Goal: Task Accomplishment & Management: Complete application form

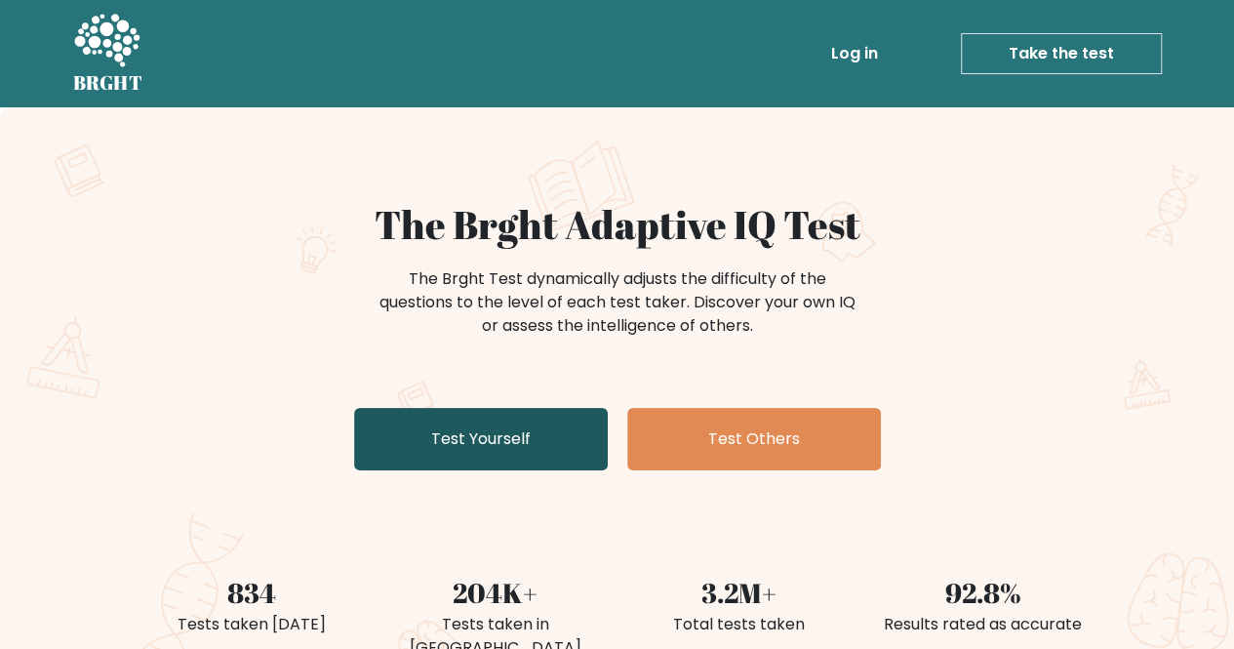
click at [533, 448] on link "Test Yourself" at bounding box center [481, 439] width 254 height 62
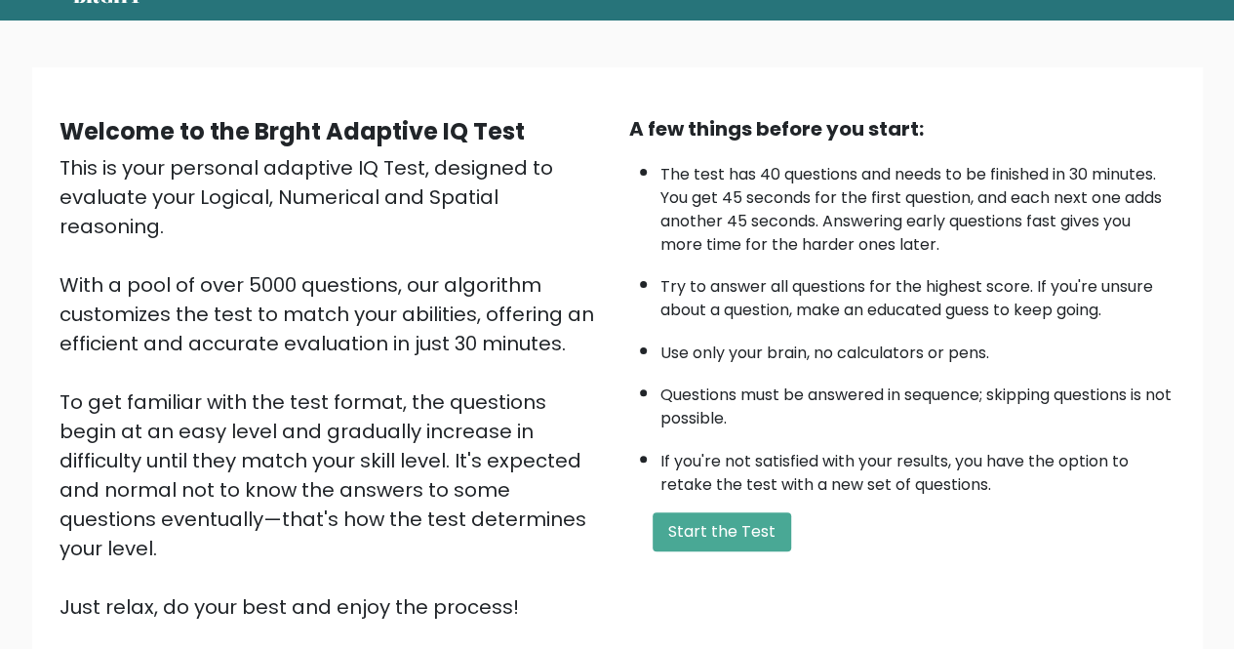
scroll to position [195, 0]
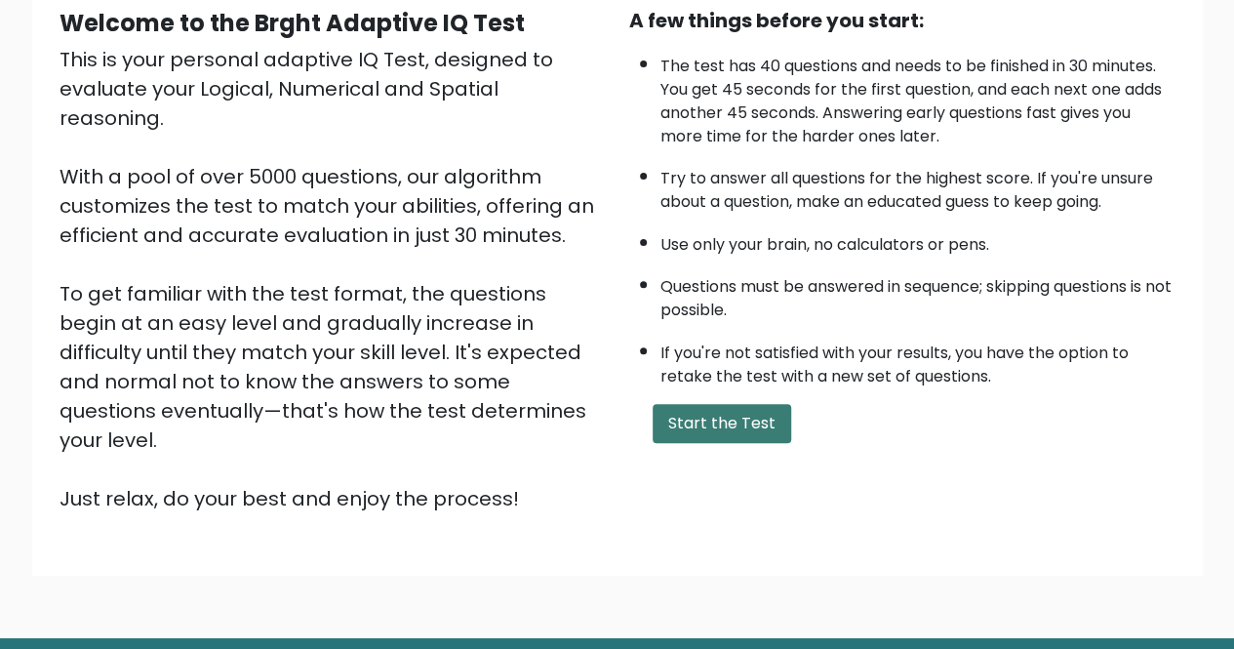
click at [717, 433] on button "Start the Test" at bounding box center [722, 423] width 139 height 39
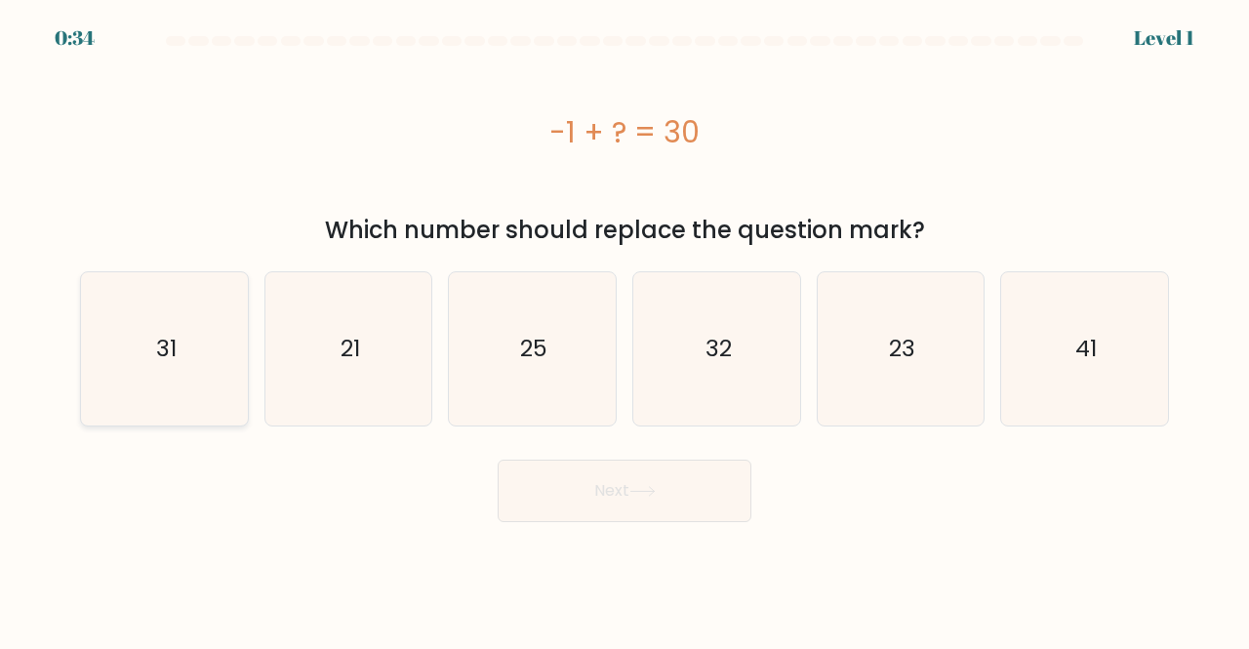
click at [179, 366] on icon "31" at bounding box center [164, 348] width 153 height 153
click at [625, 330] on input "a. 31" at bounding box center [625, 327] width 1 height 5
radio input "true"
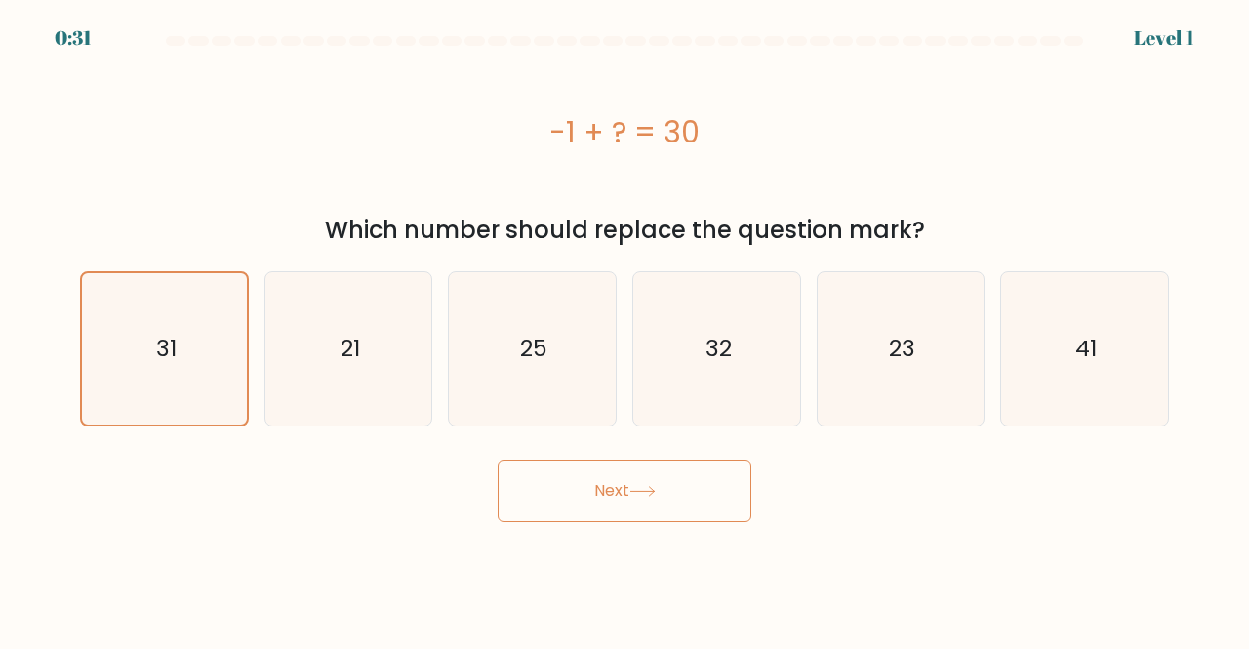
click at [546, 485] on button "Next" at bounding box center [625, 491] width 254 height 62
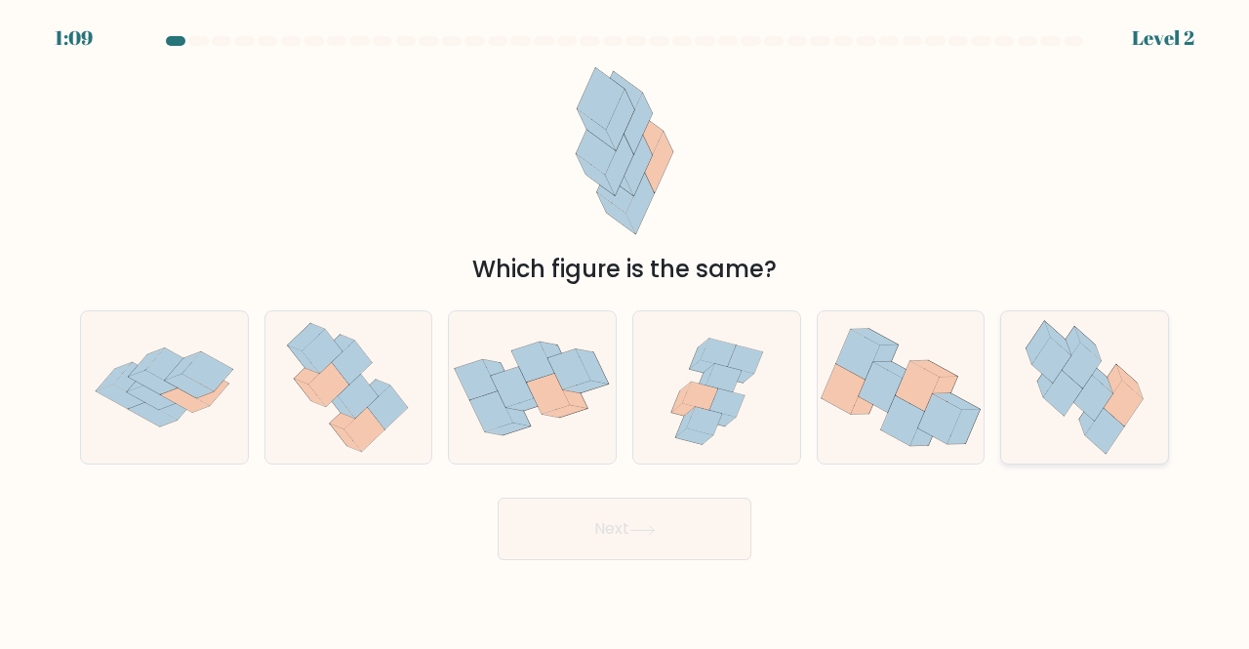
click at [1142, 374] on icon at bounding box center [1085, 387] width 140 height 153
click at [626, 330] on input "f." at bounding box center [625, 327] width 1 height 5
radio input "true"
click at [714, 535] on button "Next" at bounding box center [625, 529] width 254 height 62
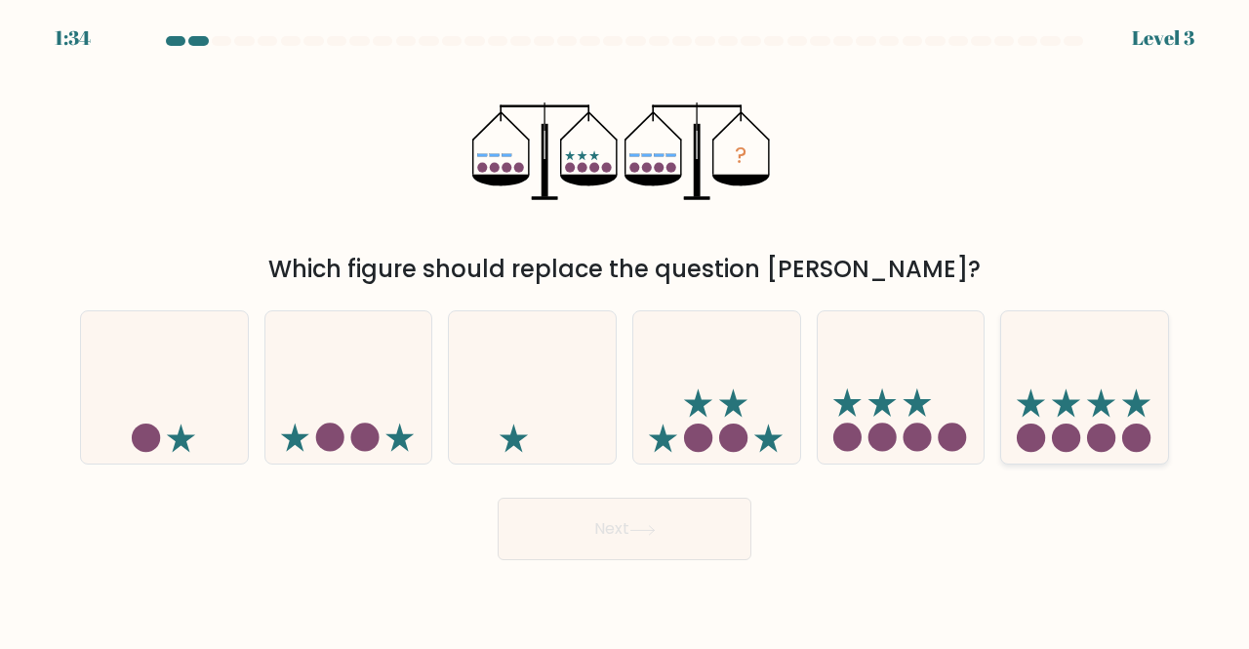
click at [1050, 434] on icon at bounding box center [1084, 387] width 167 height 138
click at [626, 330] on input "f." at bounding box center [625, 327] width 1 height 5
radio input "true"
click at [726, 517] on button "Next" at bounding box center [625, 529] width 254 height 62
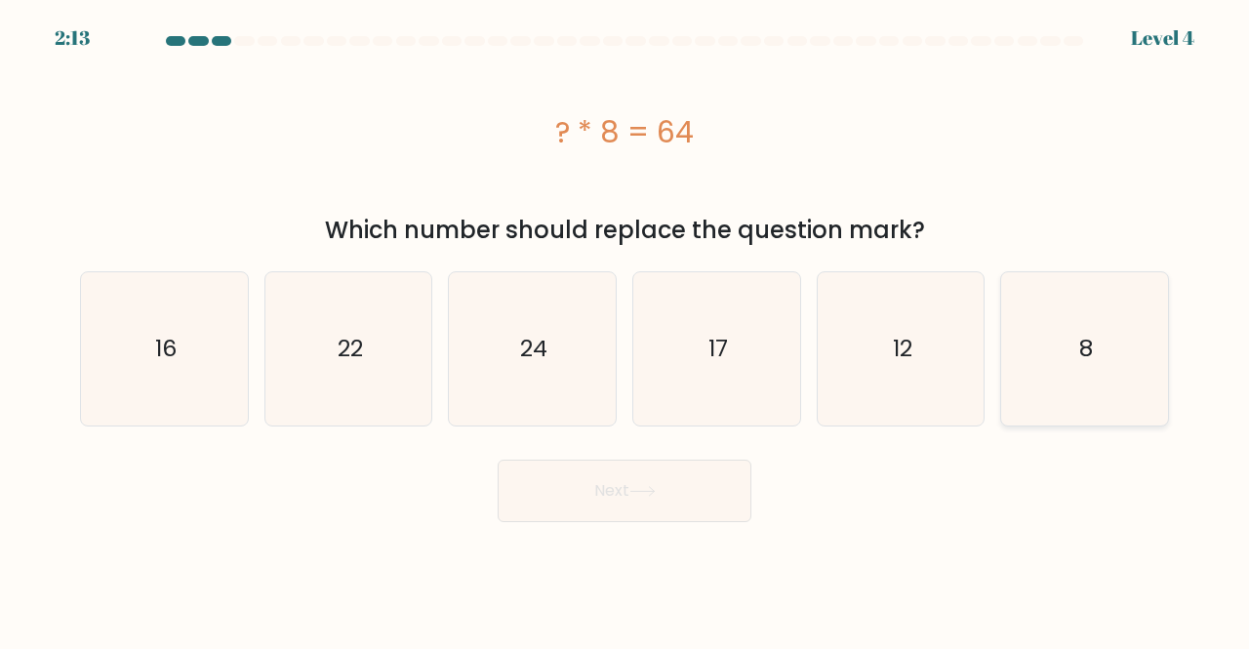
click at [1060, 356] on icon "8" at bounding box center [1084, 348] width 153 height 153
click at [626, 330] on input "f. 8" at bounding box center [625, 327] width 1 height 5
radio input "true"
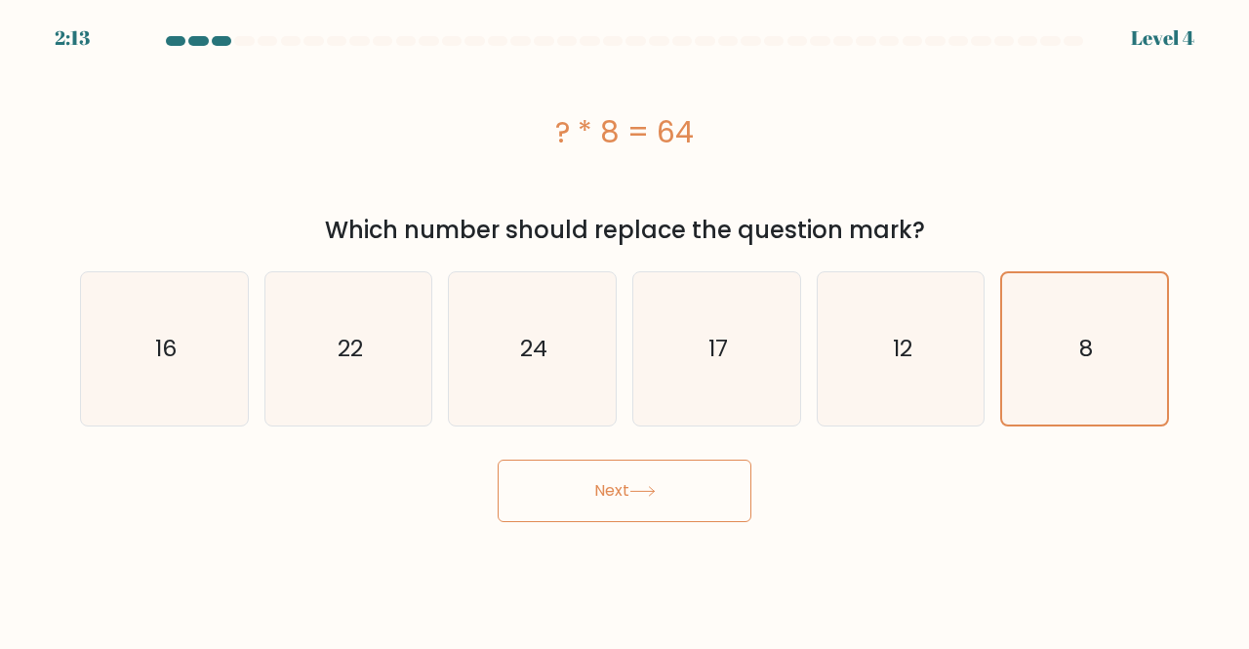
click at [669, 508] on button "Next" at bounding box center [625, 491] width 254 height 62
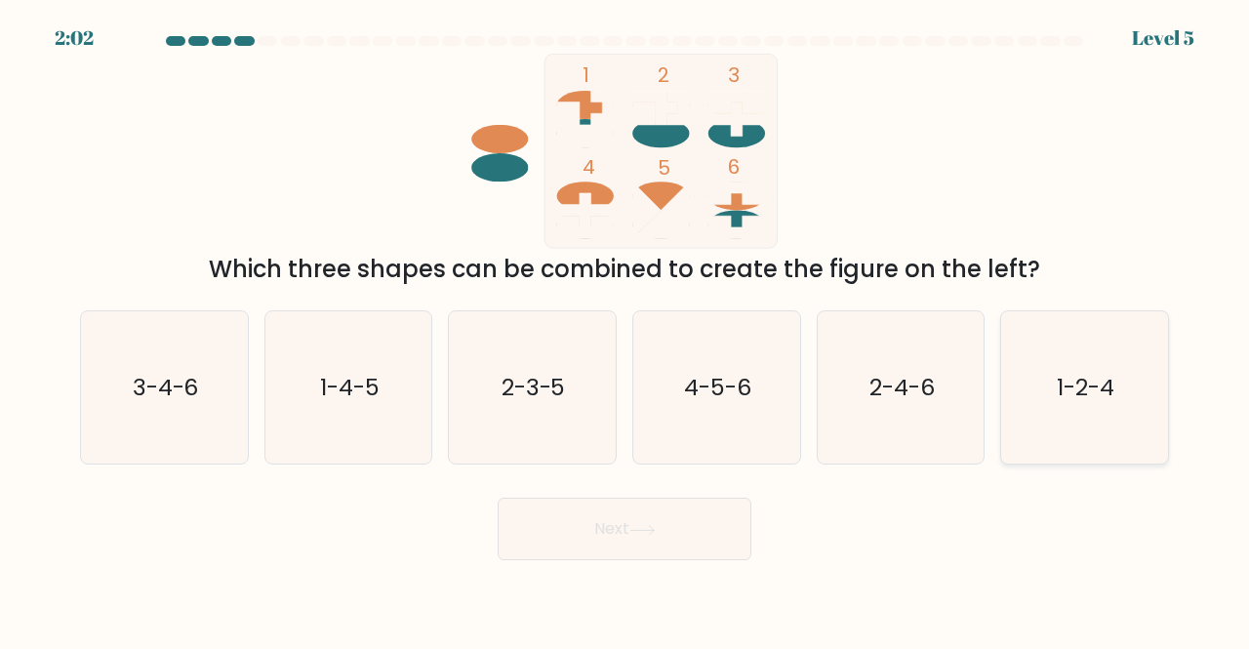
click at [1039, 374] on icon "1-2-4" at bounding box center [1084, 387] width 153 height 153
click at [626, 330] on input "f. 1-2-4" at bounding box center [625, 327] width 1 height 5
radio input "true"
click at [644, 547] on button "Next" at bounding box center [625, 529] width 254 height 62
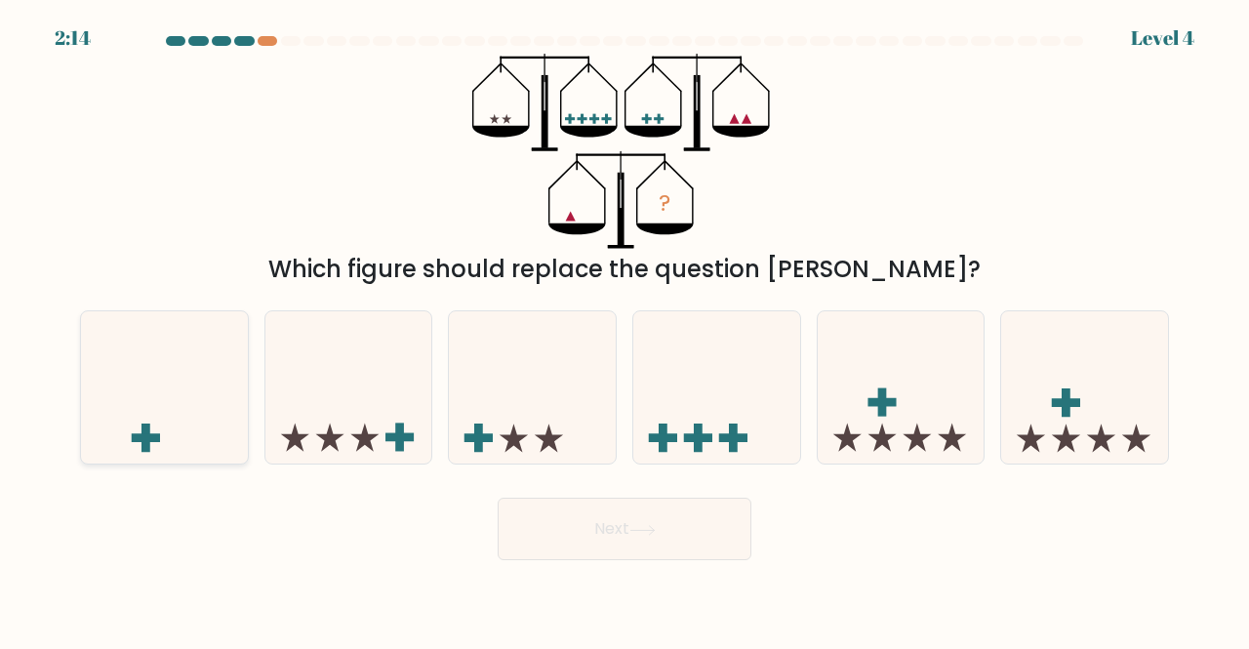
click at [126, 354] on icon at bounding box center [164, 387] width 167 height 138
click at [625, 330] on input "a." at bounding box center [625, 327] width 1 height 5
radio input "true"
click at [582, 526] on button "Next" at bounding box center [625, 529] width 254 height 62
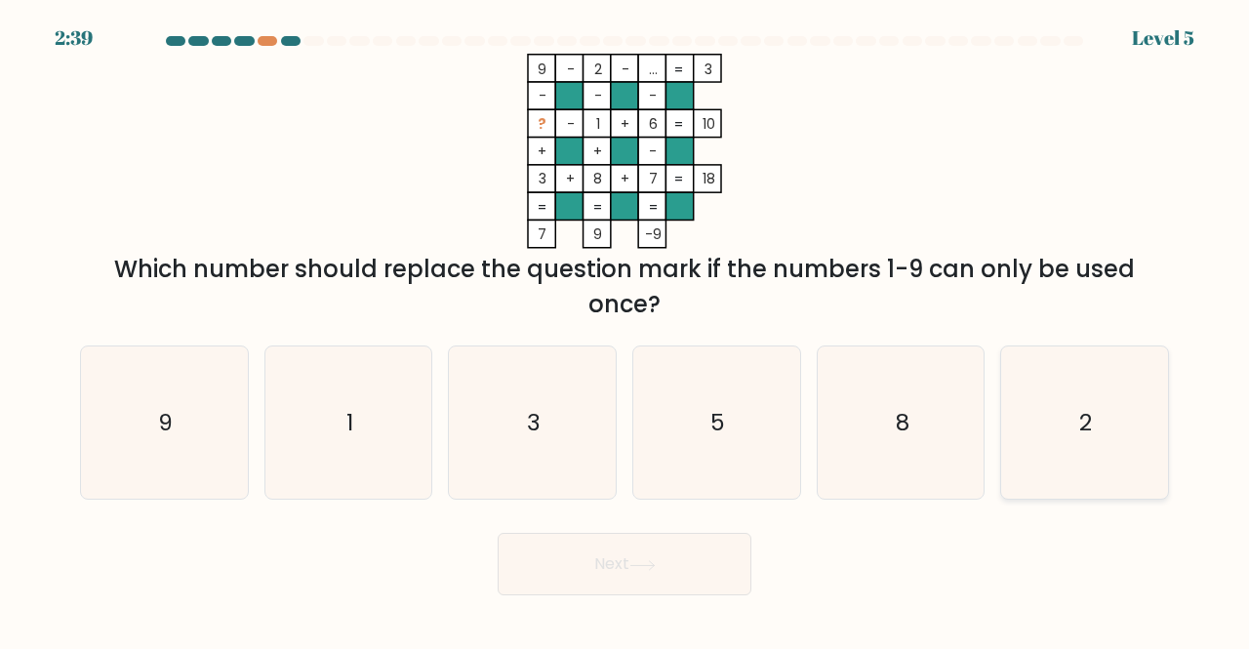
click at [1081, 445] on icon "2" at bounding box center [1084, 422] width 153 height 153
click at [626, 330] on input "f. 2" at bounding box center [625, 327] width 1 height 5
radio input "true"
click at [723, 475] on icon "5" at bounding box center [716, 422] width 153 height 153
click at [626, 330] on input "d. 5" at bounding box center [625, 327] width 1 height 5
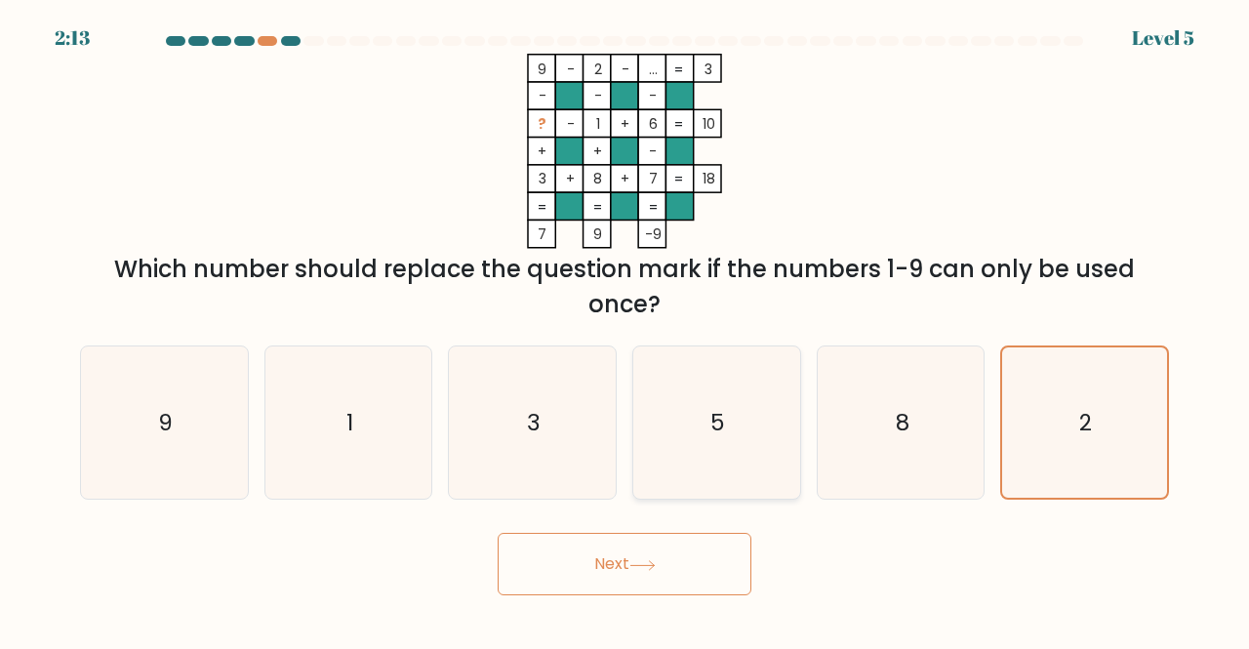
radio input "true"
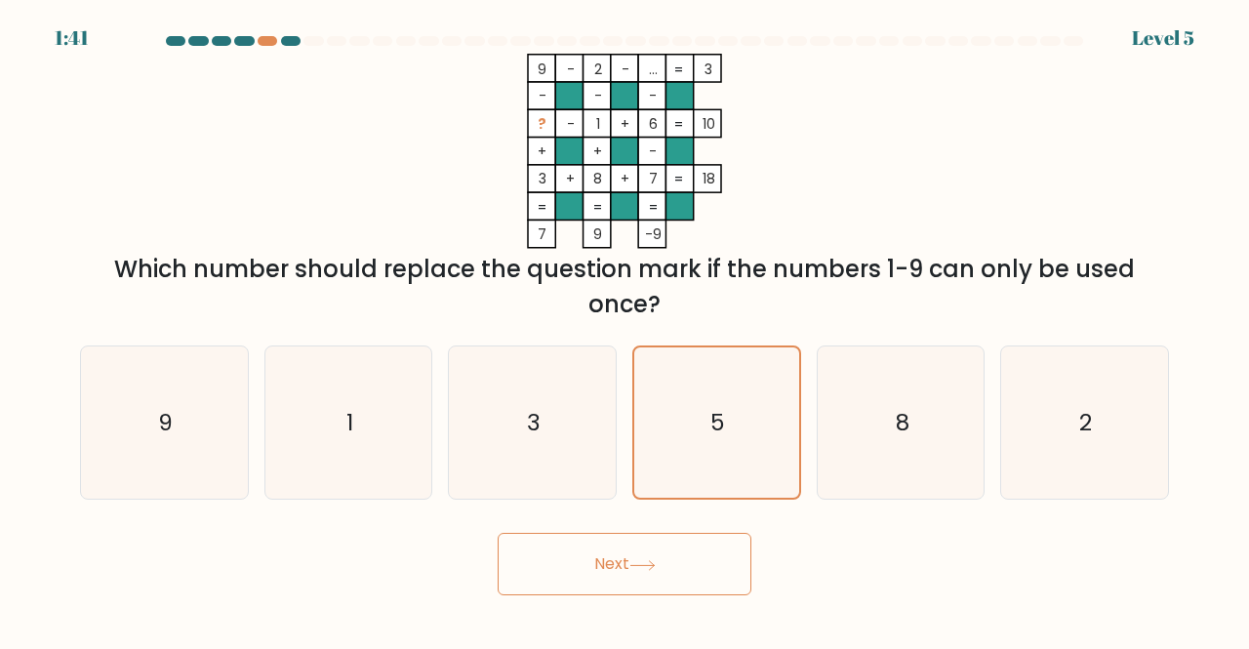
click at [682, 579] on button "Next" at bounding box center [625, 564] width 254 height 62
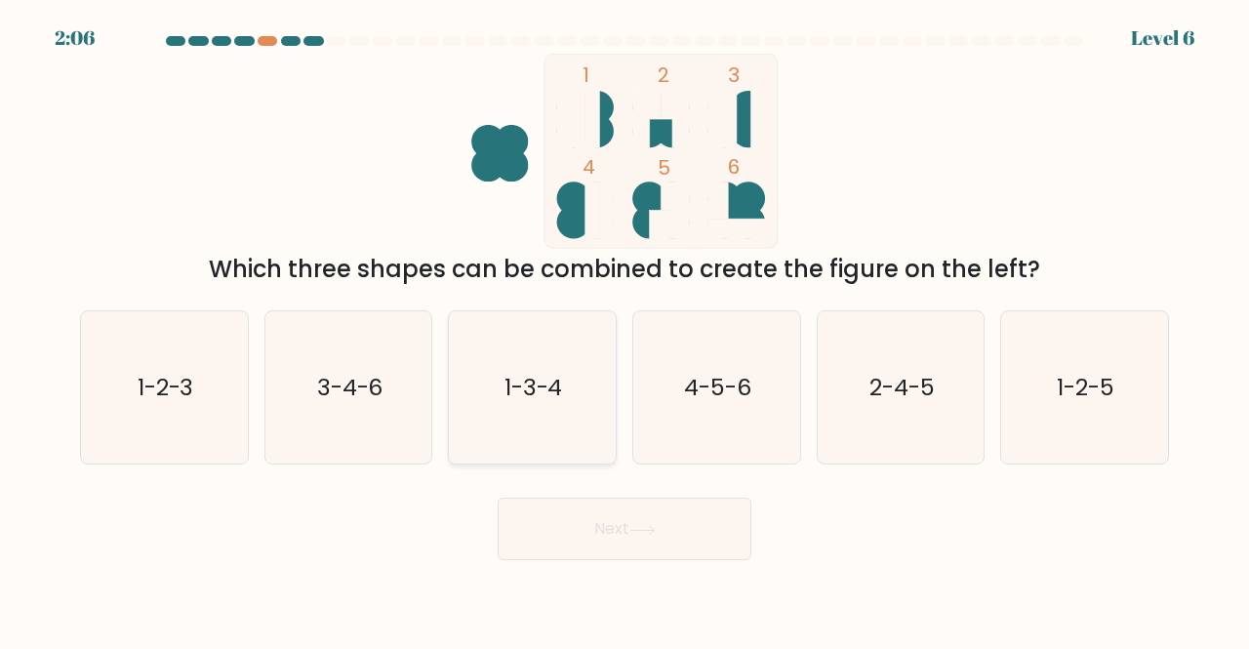
click at [550, 419] on icon "1-3-4" at bounding box center [532, 387] width 153 height 153
click at [625, 330] on input "c. 1-3-4" at bounding box center [625, 327] width 1 height 5
radio input "true"
click at [600, 540] on button "Next" at bounding box center [625, 529] width 254 height 62
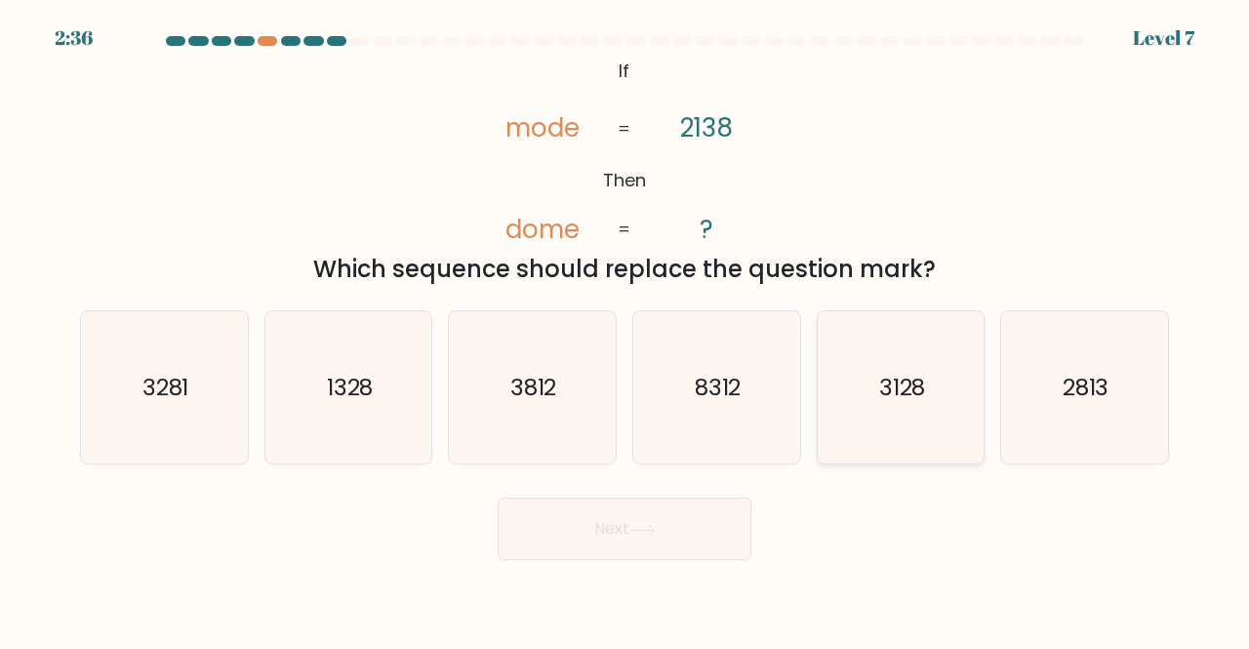
click at [921, 421] on icon "3128" at bounding box center [901, 387] width 153 height 153
click at [626, 330] on input "e. 3128" at bounding box center [625, 327] width 1 height 5
radio input "true"
click at [630, 529] on button "Next" at bounding box center [625, 529] width 254 height 62
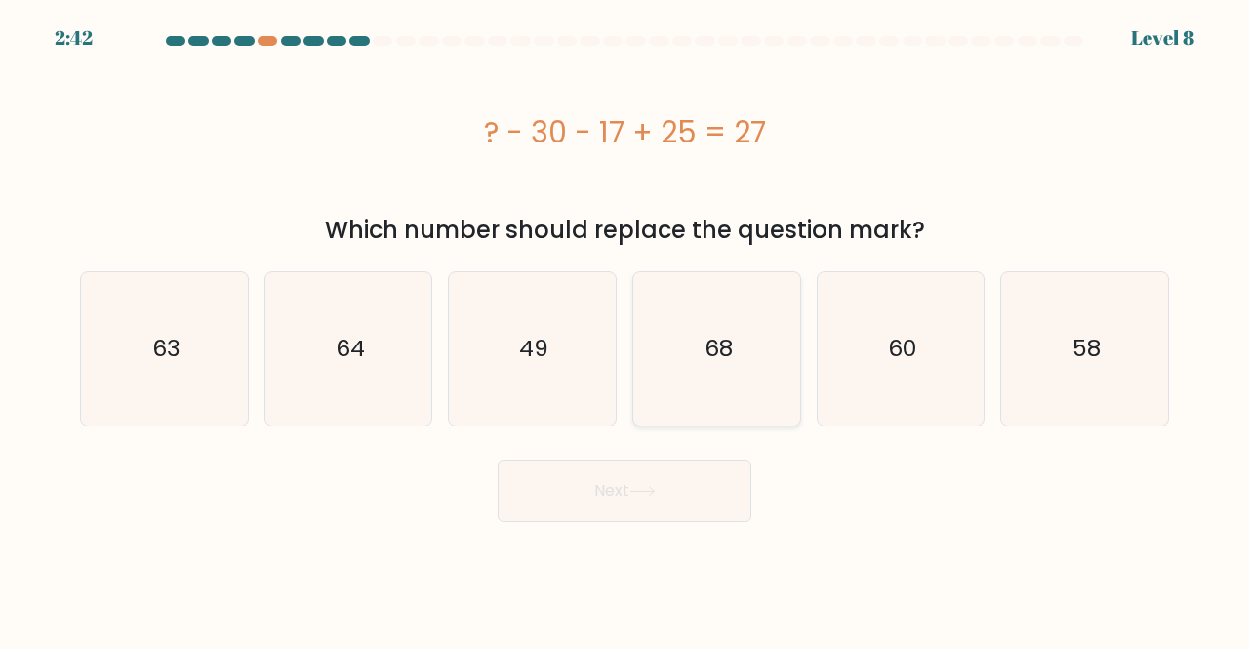
click at [757, 364] on icon "68" at bounding box center [716, 348] width 153 height 153
click at [626, 330] on input "d. 68" at bounding box center [625, 327] width 1 height 5
radio input "true"
click at [640, 489] on icon at bounding box center [642, 491] width 26 height 11
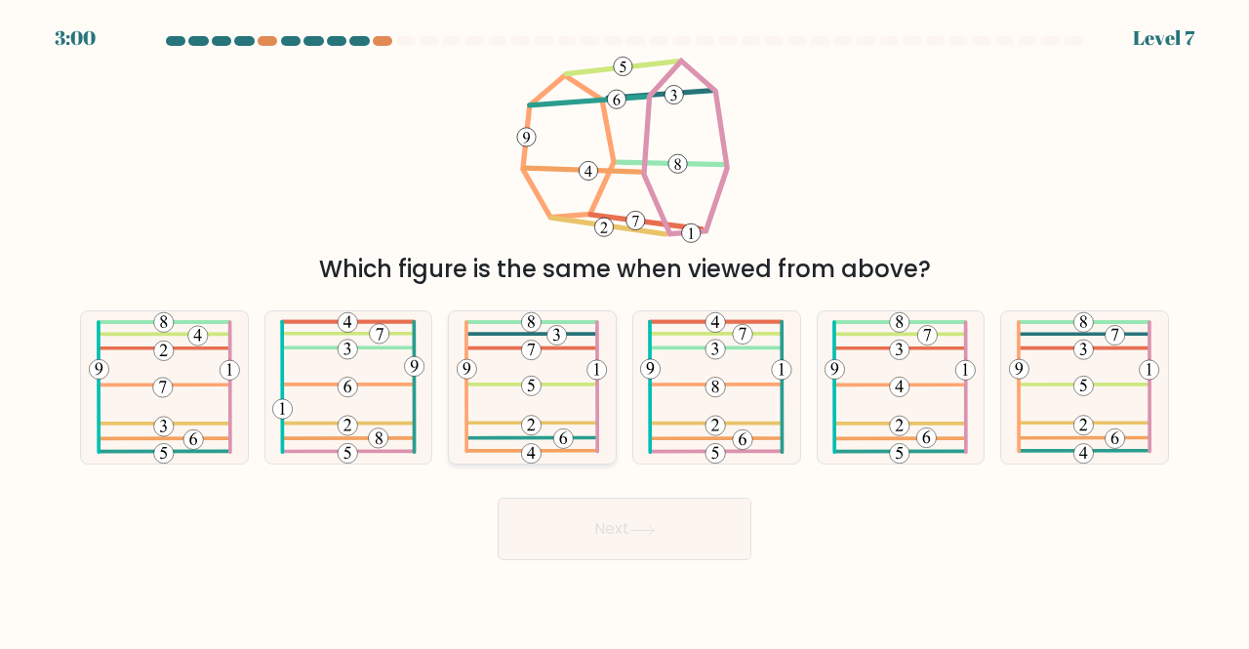
click at [550, 384] on 37 at bounding box center [531, 384] width 131 height 0
click at [625, 330] on input "c." at bounding box center [625, 327] width 1 height 5
radio input "true"
click at [597, 508] on button "Next" at bounding box center [625, 529] width 254 height 62
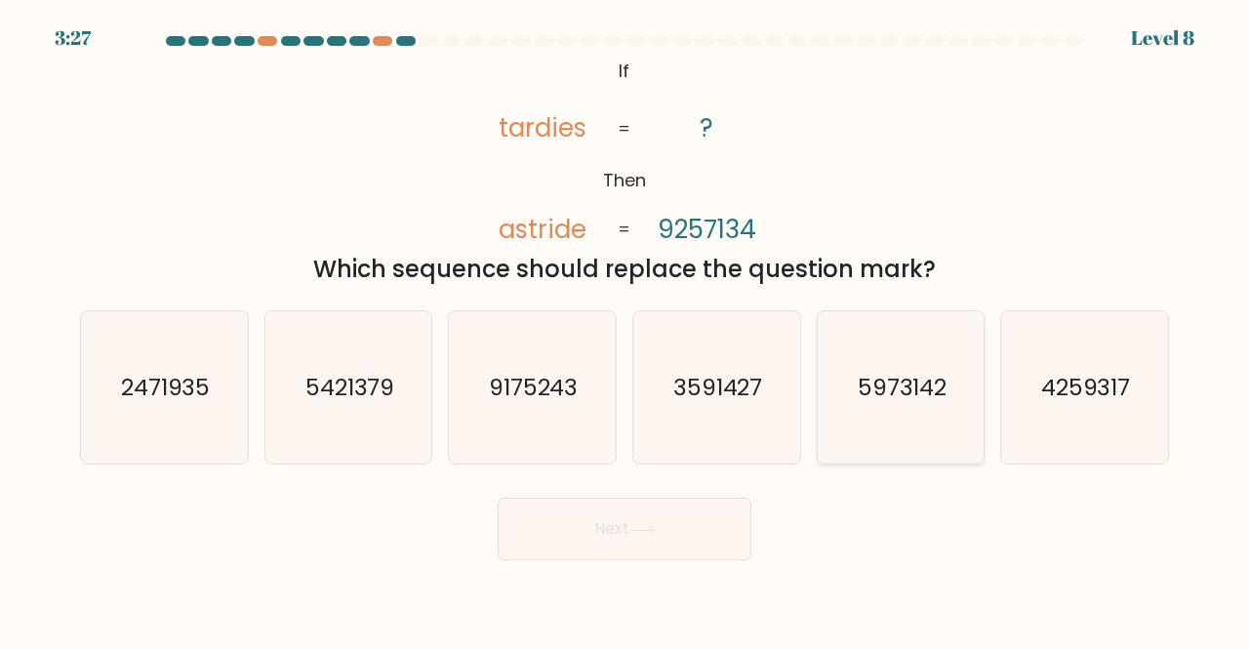
click at [920, 419] on icon "5973142" at bounding box center [901, 387] width 153 height 153
click at [626, 330] on input "e. 5973142" at bounding box center [625, 327] width 1 height 5
radio input "true"
click at [656, 546] on button "Next" at bounding box center [625, 529] width 254 height 62
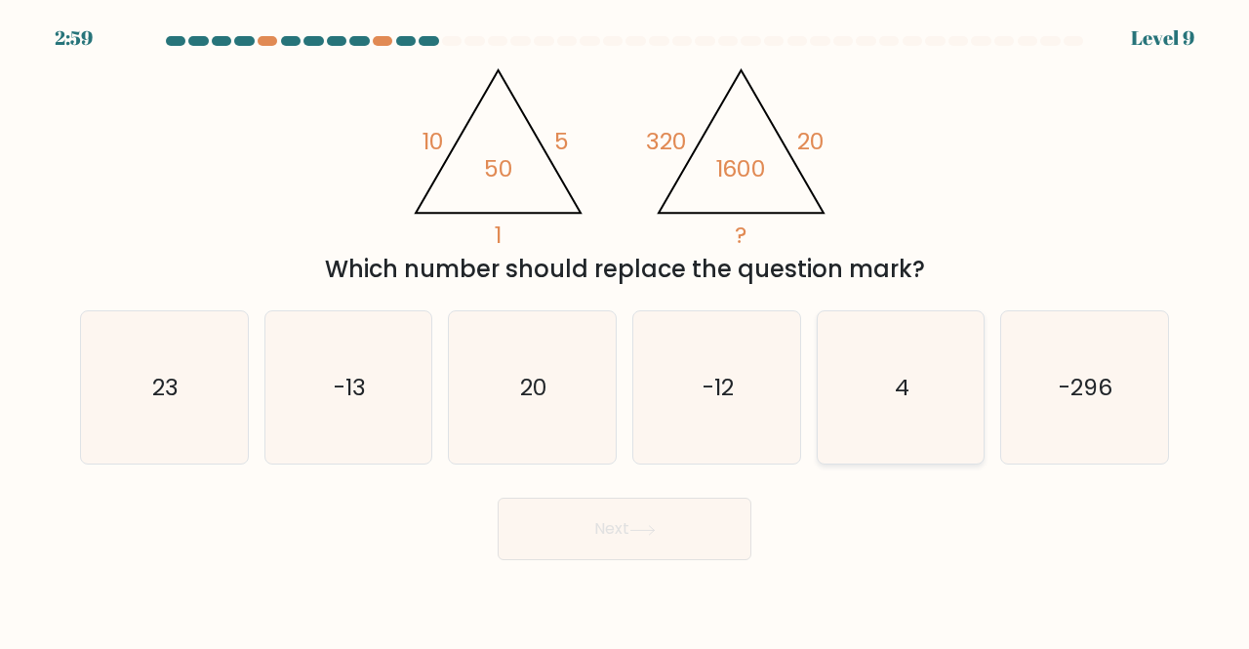
click at [945, 417] on icon "4" at bounding box center [901, 387] width 153 height 153
click at [626, 330] on input "e. 4" at bounding box center [625, 327] width 1 height 5
radio input "true"
click at [691, 546] on button "Next" at bounding box center [625, 529] width 254 height 62
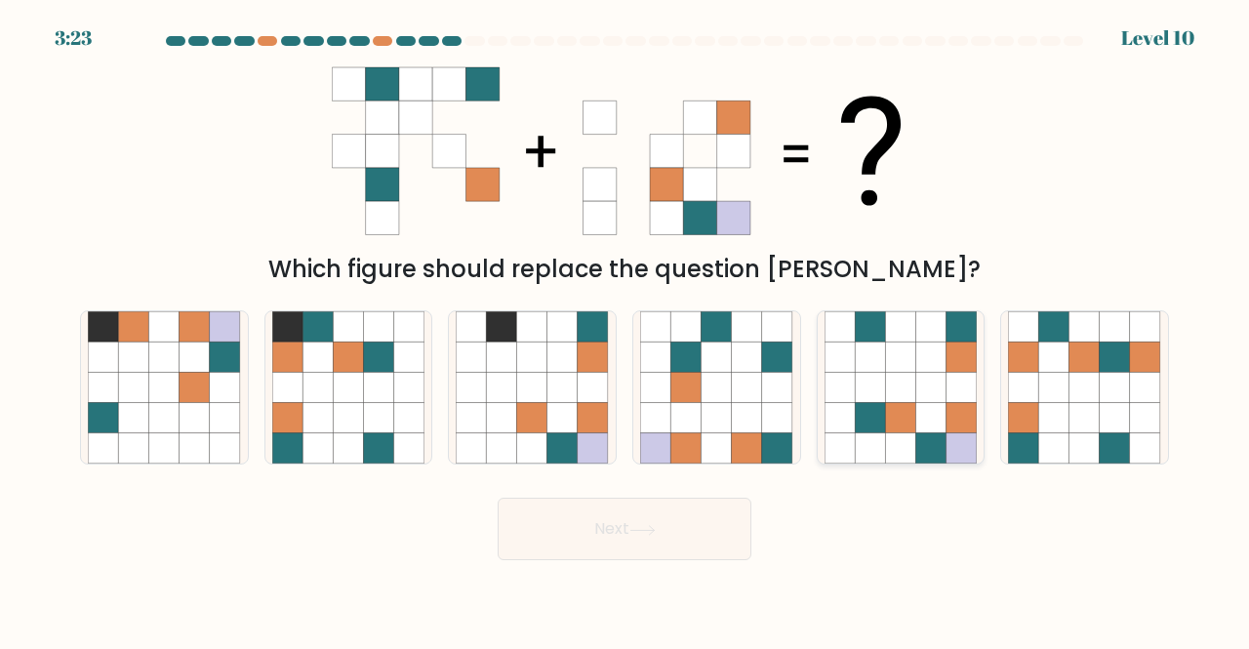
click at [949, 452] on icon at bounding box center [962, 448] width 30 height 30
click at [626, 330] on input "e." at bounding box center [625, 327] width 1 height 5
radio input "true"
click at [693, 557] on button "Next" at bounding box center [625, 529] width 254 height 62
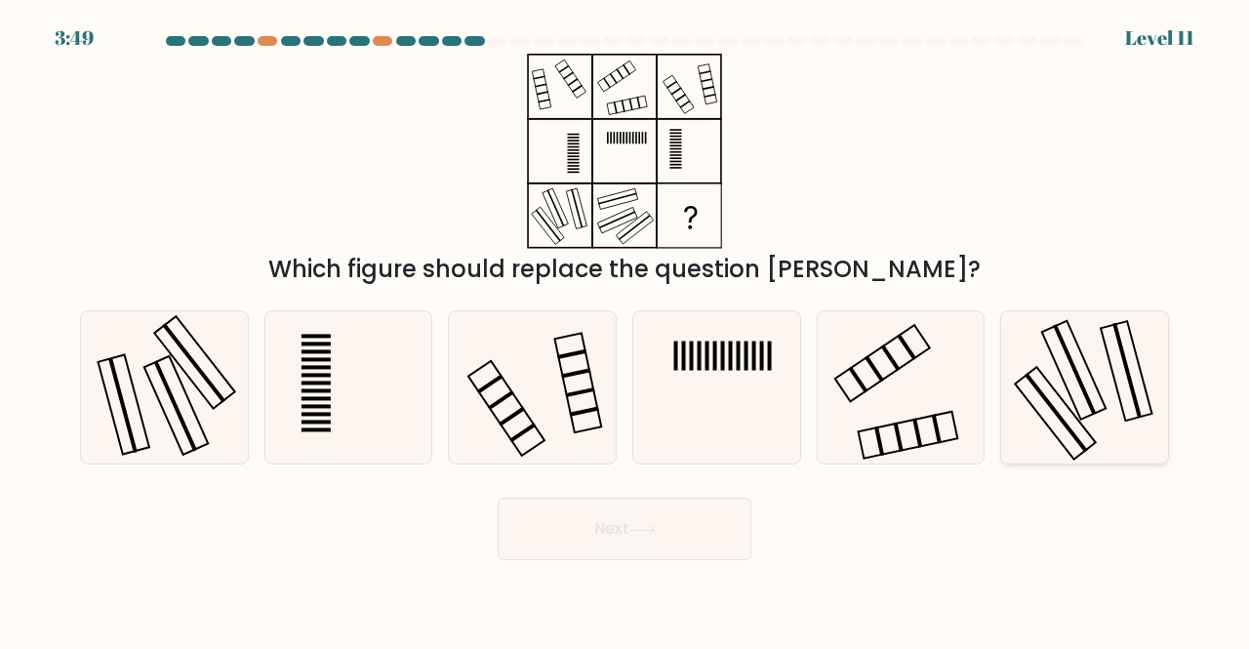
click at [1031, 421] on icon at bounding box center [1084, 387] width 153 height 153
click at [626, 330] on input "f." at bounding box center [625, 327] width 1 height 5
radio input "true"
click at [699, 524] on button "Next" at bounding box center [625, 529] width 254 height 62
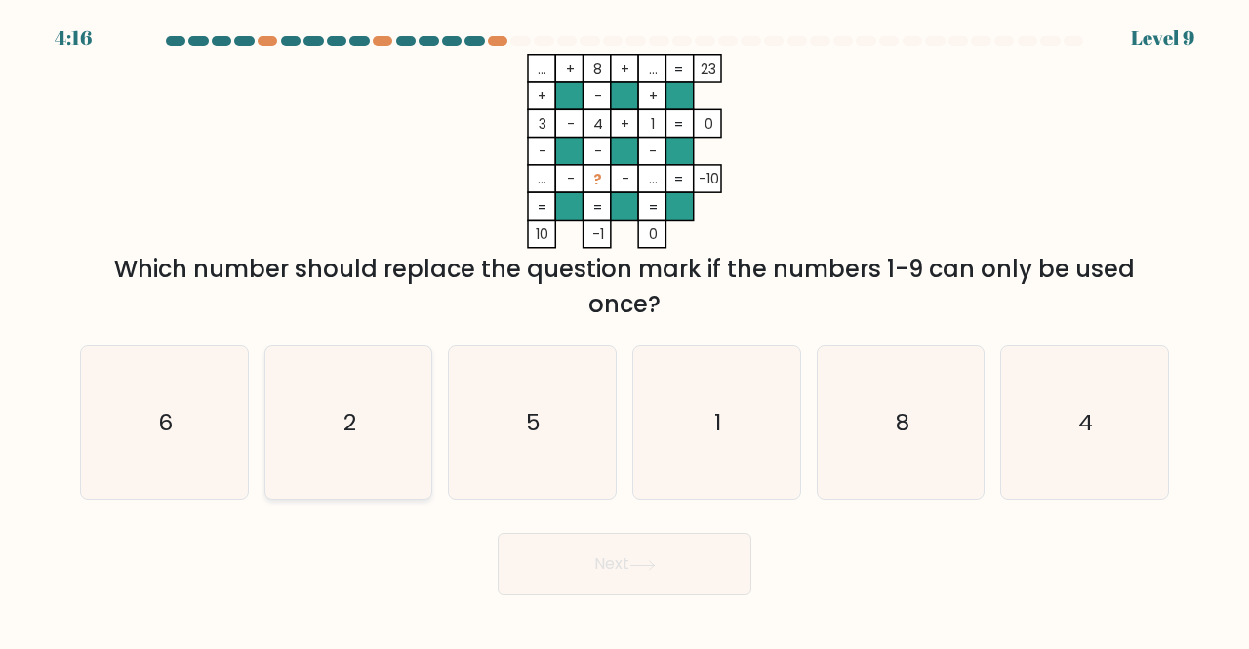
click at [377, 397] on icon "2" at bounding box center [348, 422] width 153 height 153
click at [625, 330] on input "b. 2" at bounding box center [625, 327] width 1 height 5
radio input "true"
click at [607, 540] on button "Next" at bounding box center [625, 564] width 254 height 62
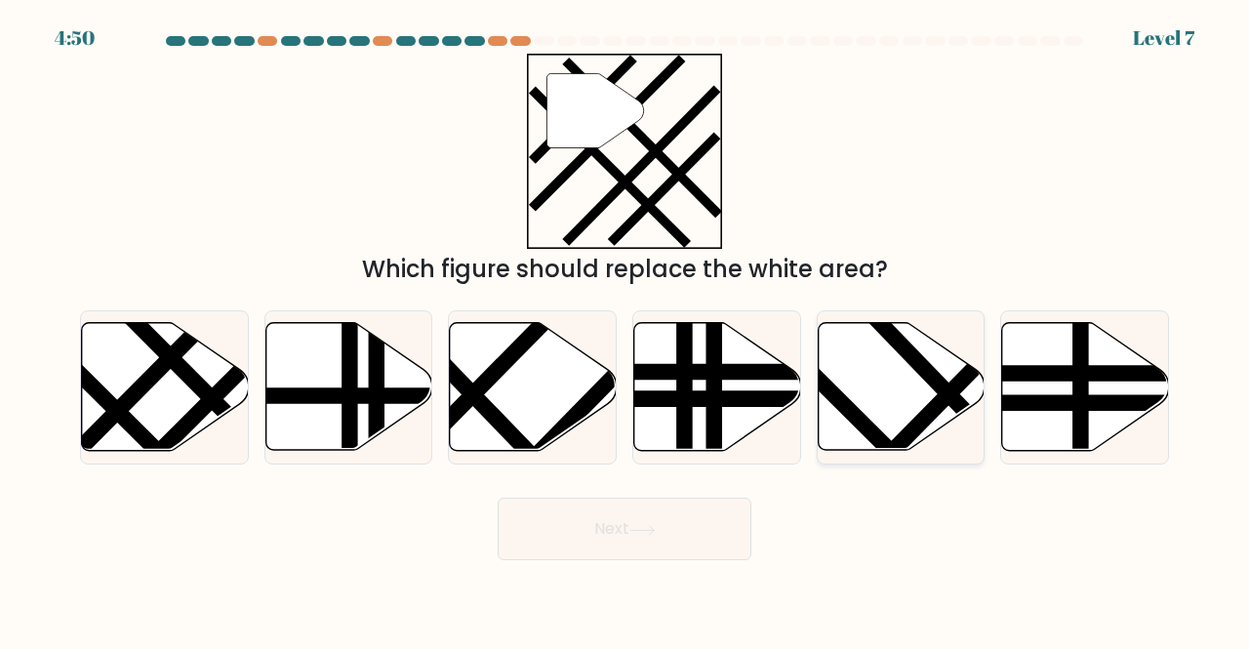
click at [900, 393] on icon at bounding box center [901, 387] width 167 height 128
click at [626, 330] on input "e." at bounding box center [625, 327] width 1 height 5
radio input "true"
click at [705, 559] on button "Next" at bounding box center [625, 529] width 254 height 62
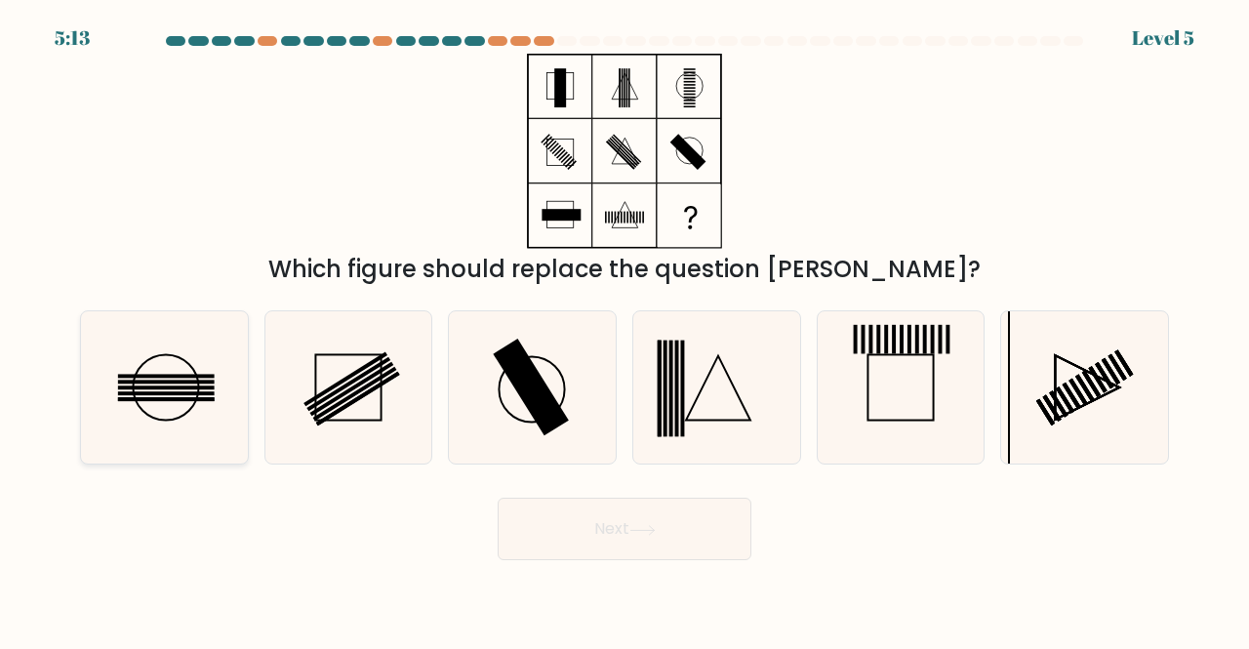
click at [173, 399] on rect at bounding box center [166, 399] width 97 height 4
click at [625, 330] on input "a." at bounding box center [625, 327] width 1 height 5
radio input "true"
click at [613, 546] on button "Next" at bounding box center [625, 529] width 254 height 62
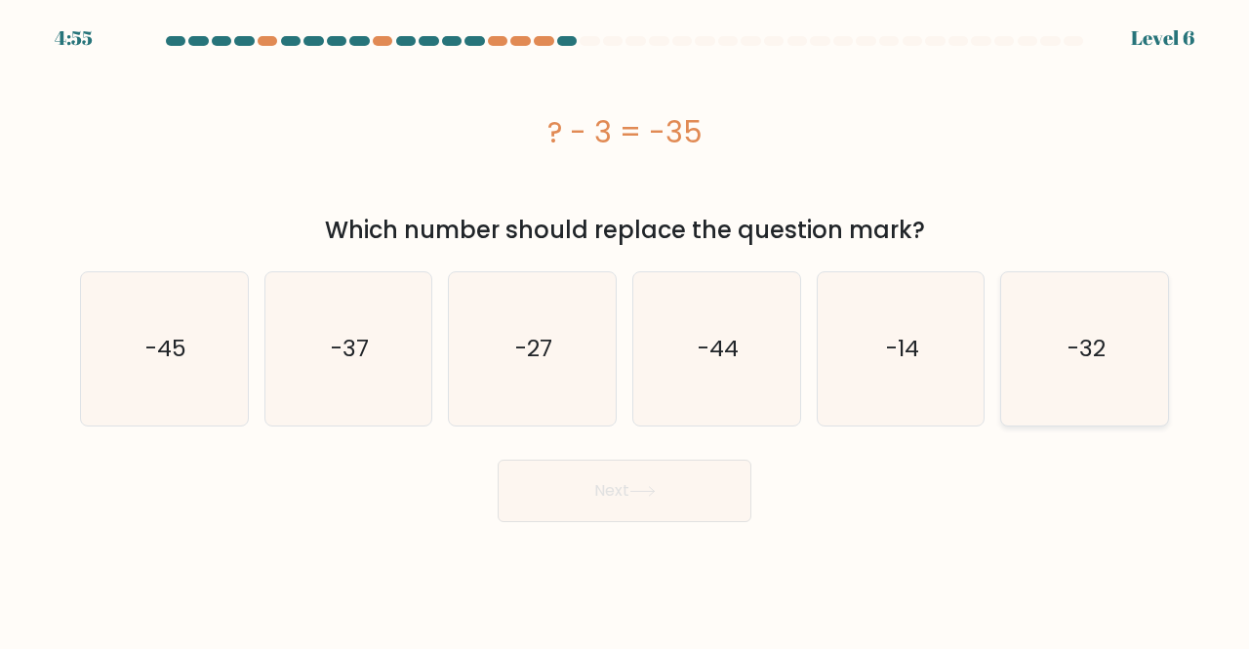
click at [1097, 350] on text "-32" at bounding box center [1087, 349] width 38 height 32
click at [626, 330] on input "f. -32" at bounding box center [625, 327] width 1 height 5
radio input "true"
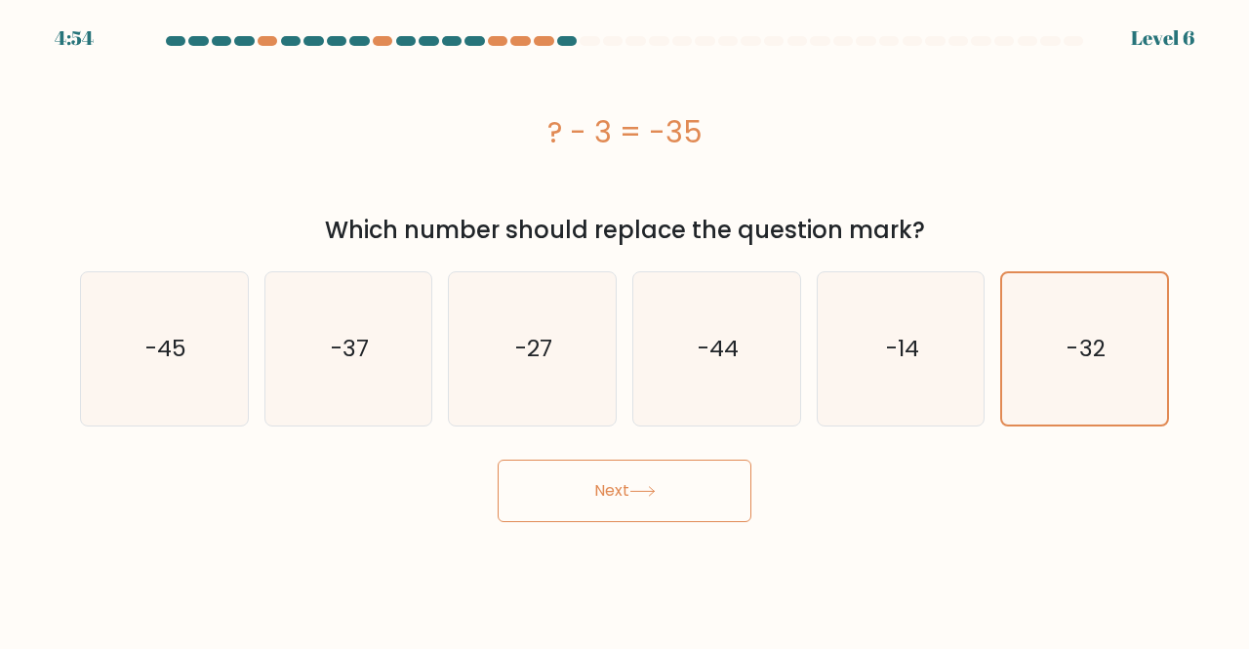
click at [691, 505] on button "Next" at bounding box center [625, 491] width 254 height 62
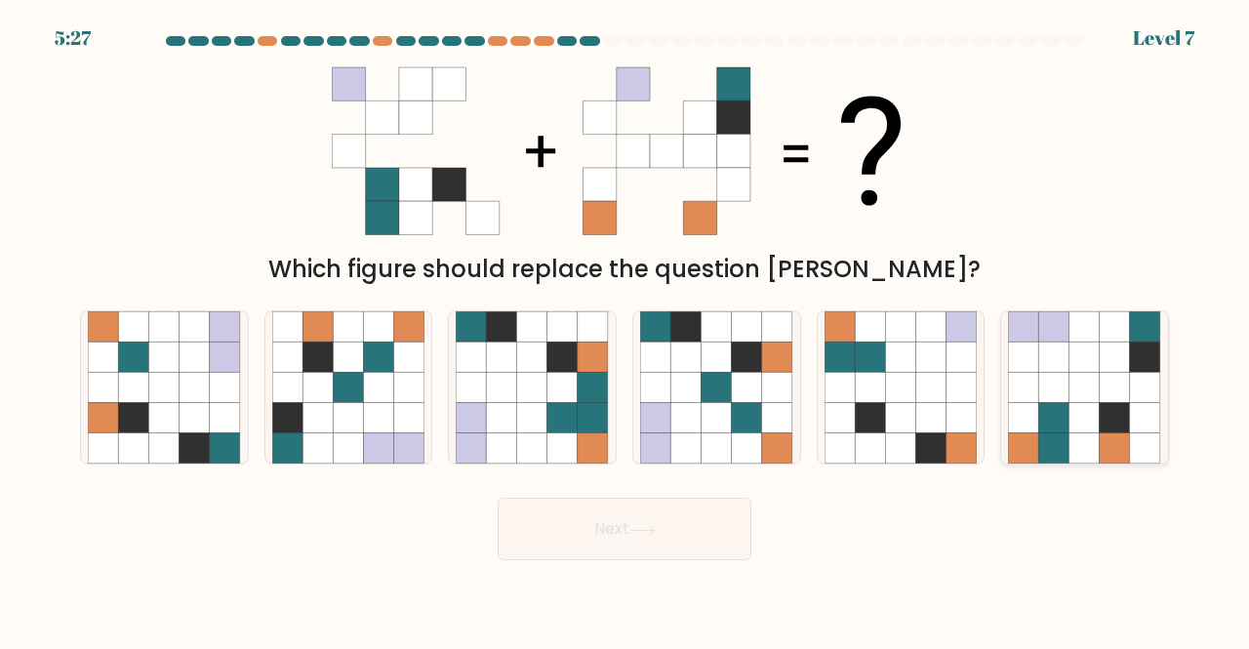
click at [1071, 409] on icon at bounding box center [1085, 418] width 30 height 30
click at [626, 330] on input "f." at bounding box center [625, 327] width 1 height 5
radio input "true"
click at [680, 532] on button "Next" at bounding box center [625, 529] width 254 height 62
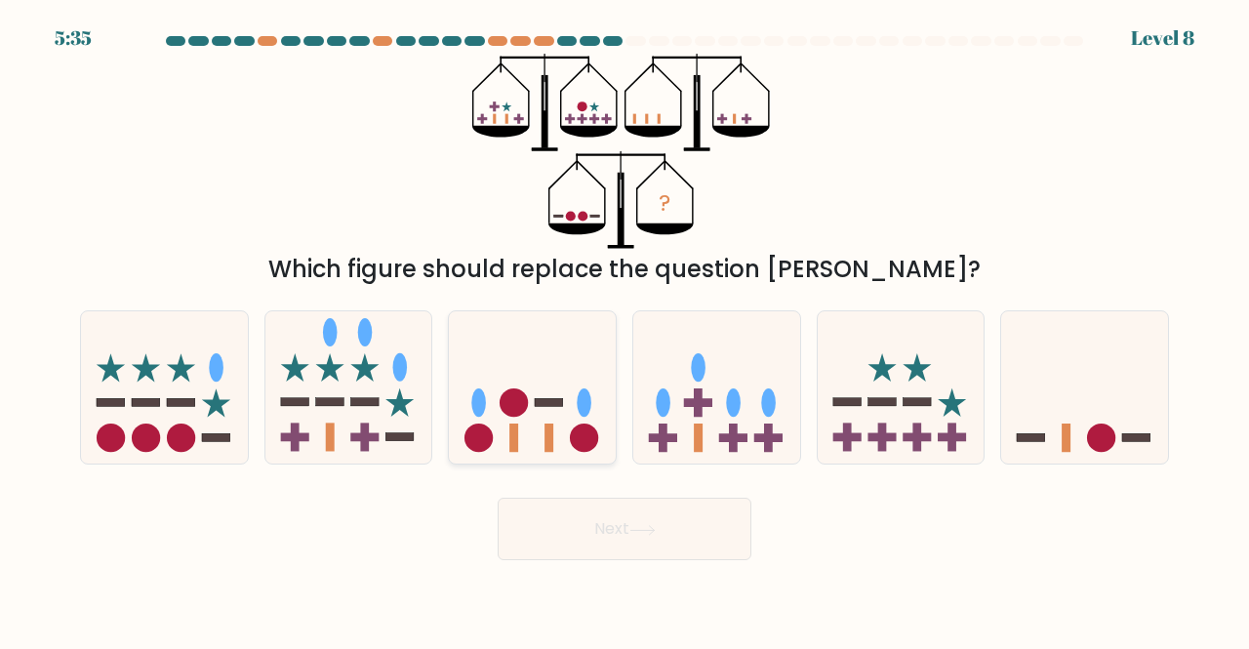
click at [531, 433] on icon at bounding box center [532, 387] width 167 height 138
click at [625, 330] on input "c." at bounding box center [625, 327] width 1 height 5
radio input "true"
click at [615, 548] on button "Next" at bounding box center [625, 529] width 254 height 62
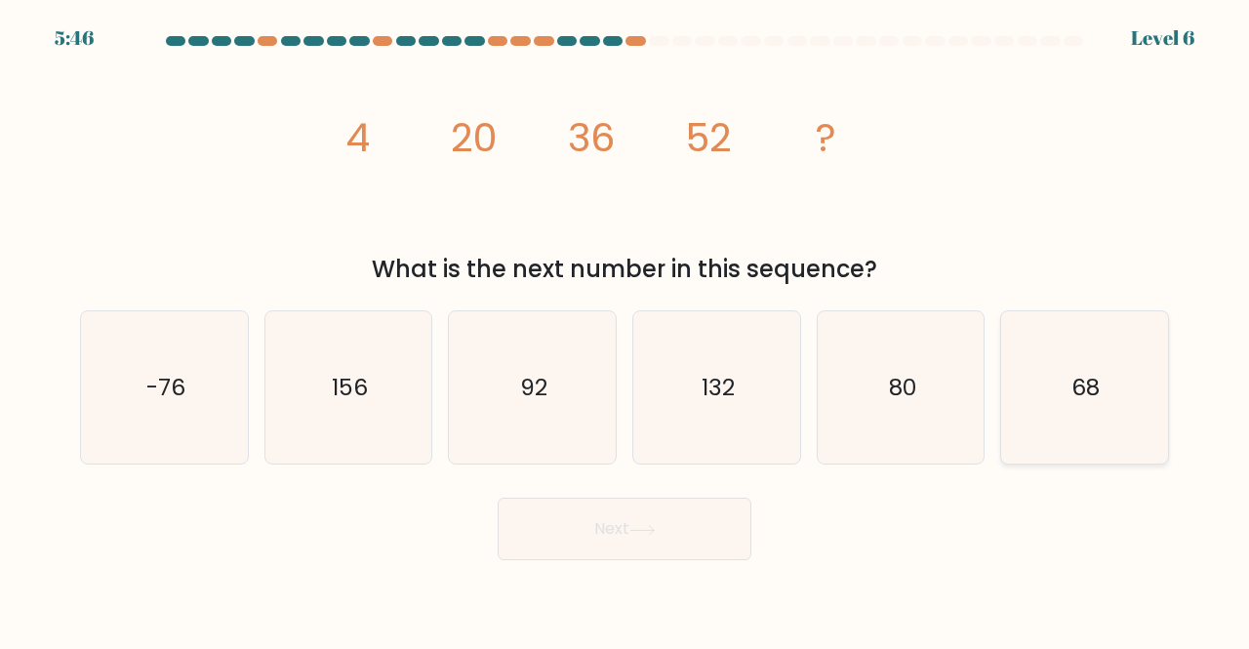
click at [1054, 346] on icon "68" at bounding box center [1084, 387] width 153 height 153
click at [626, 330] on input "f. 68" at bounding box center [625, 327] width 1 height 5
radio input "true"
click at [650, 549] on button "Next" at bounding box center [625, 529] width 254 height 62
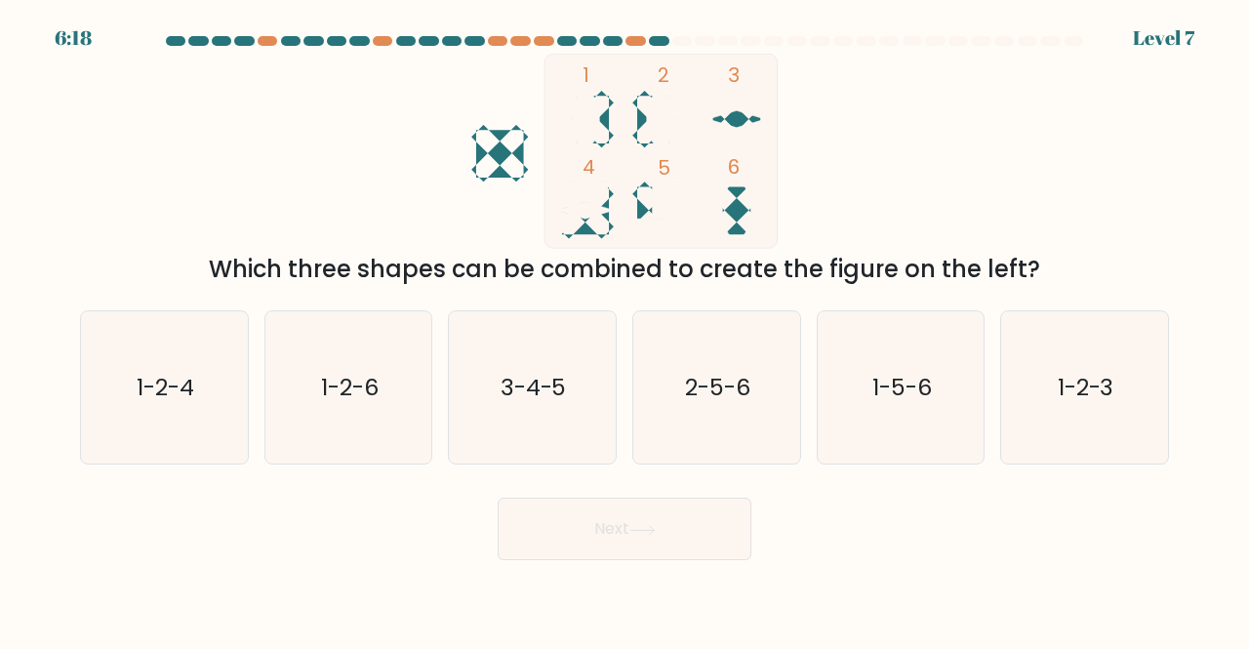
click at [742, 229] on icon at bounding box center [736, 210] width 57 height 57
click at [350, 364] on icon "1-2-6" at bounding box center [348, 387] width 153 height 153
click at [625, 330] on input "b. 1-2-6" at bounding box center [625, 327] width 1 height 5
radio input "true"
click at [730, 542] on button "Next" at bounding box center [625, 529] width 254 height 62
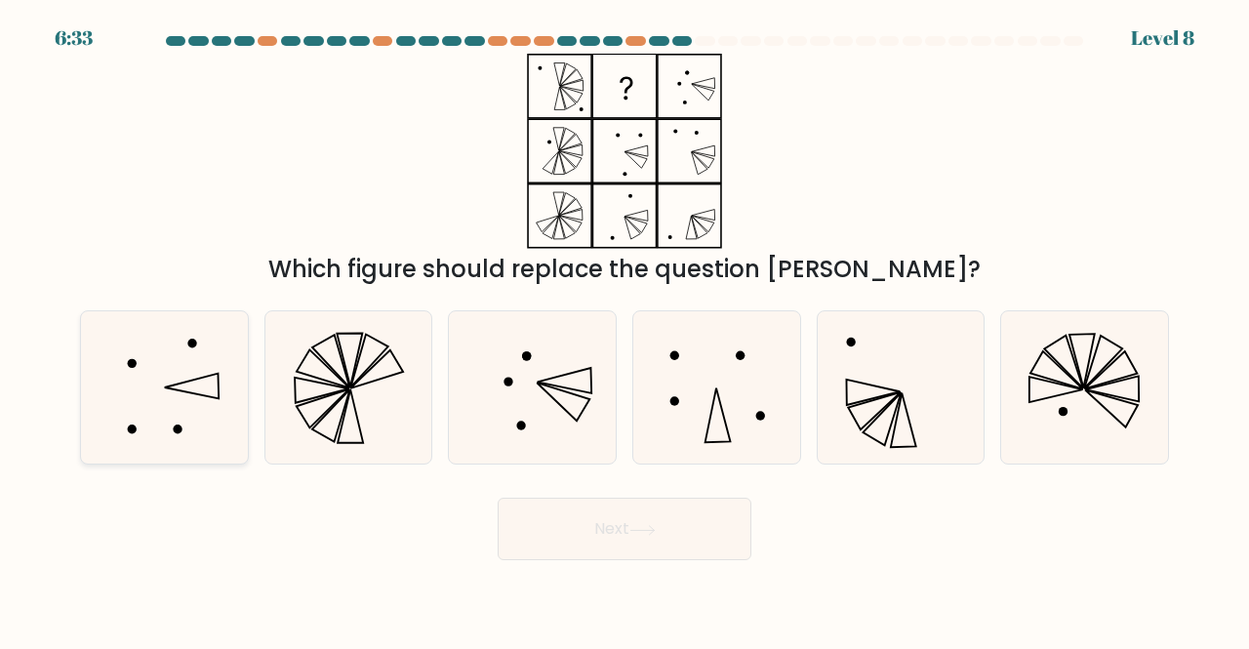
click at [205, 408] on icon at bounding box center [164, 387] width 153 height 153
click at [625, 330] on input "a." at bounding box center [625, 327] width 1 height 5
radio input "true"
click at [707, 549] on button "Next" at bounding box center [625, 529] width 254 height 62
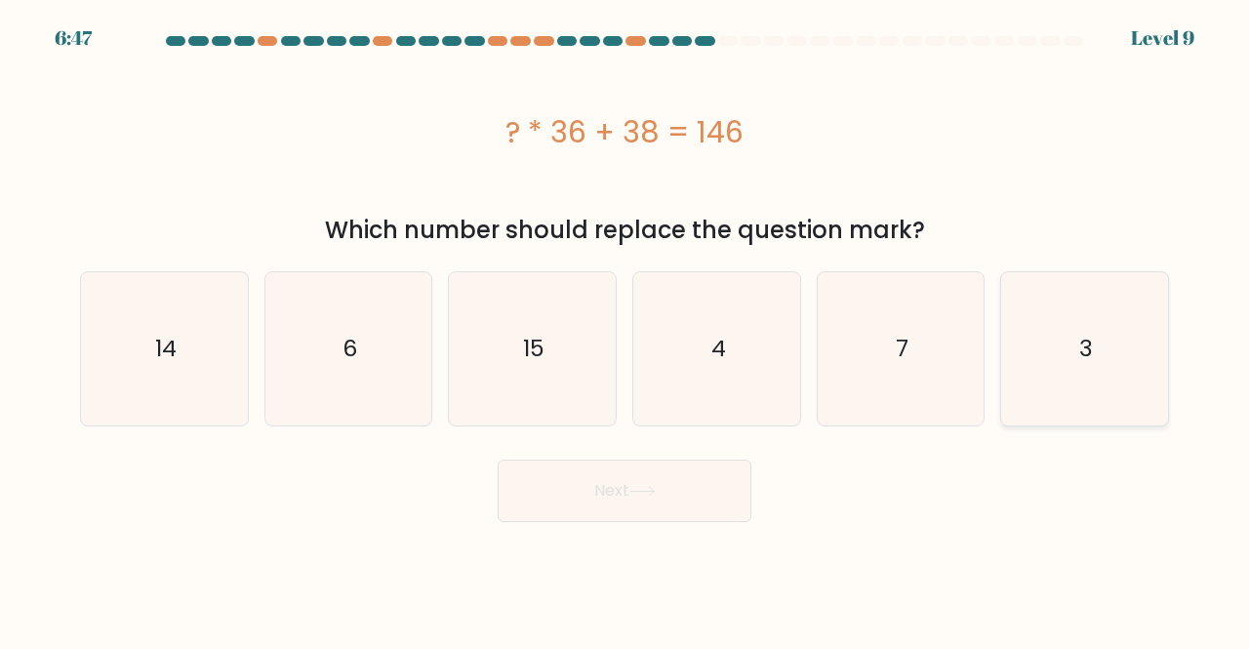
click at [1127, 341] on icon "3" at bounding box center [1084, 348] width 153 height 153
click at [626, 330] on input "f. 3" at bounding box center [625, 327] width 1 height 5
radio input "true"
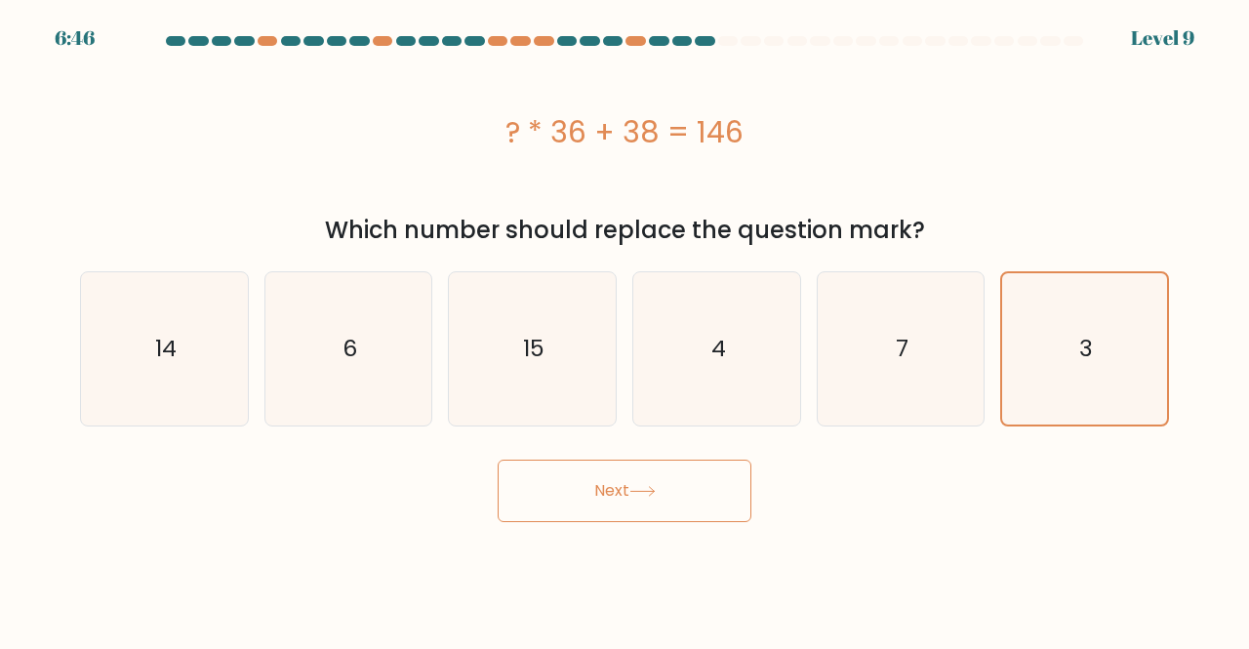
click at [640, 502] on button "Next" at bounding box center [625, 491] width 254 height 62
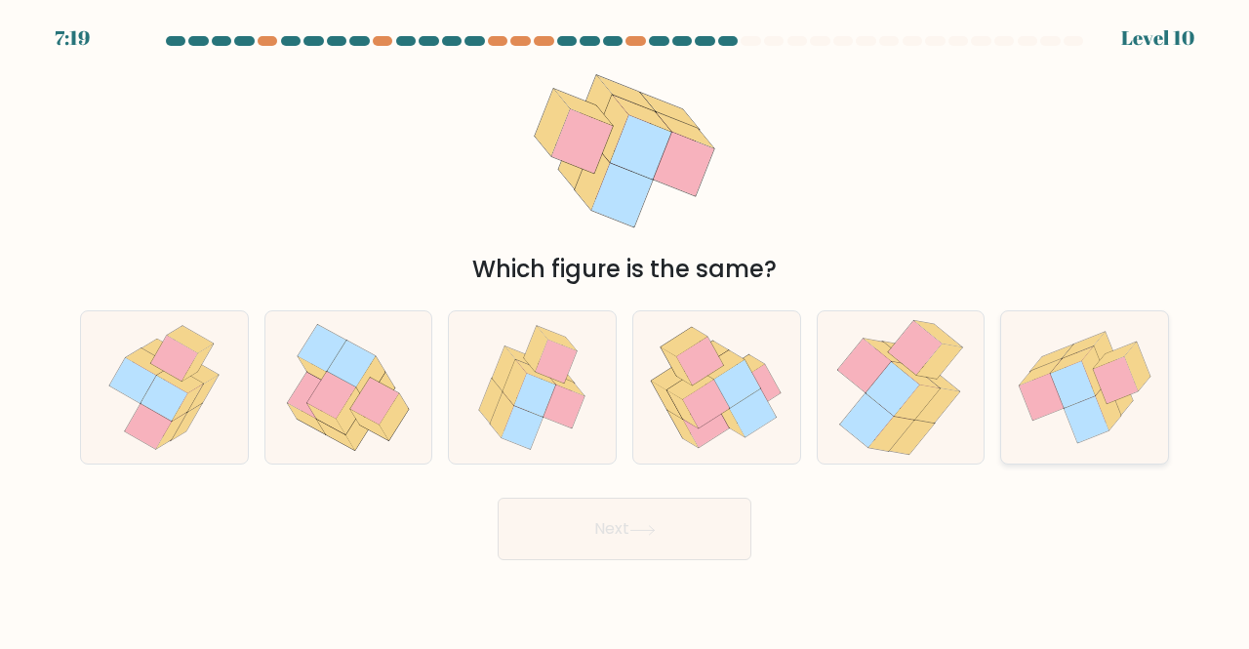
click at [1105, 419] on icon at bounding box center [1108, 406] width 25 height 49
click at [626, 330] on input "f." at bounding box center [625, 327] width 1 height 5
radio input "true"
click at [708, 522] on button "Next" at bounding box center [625, 529] width 254 height 62
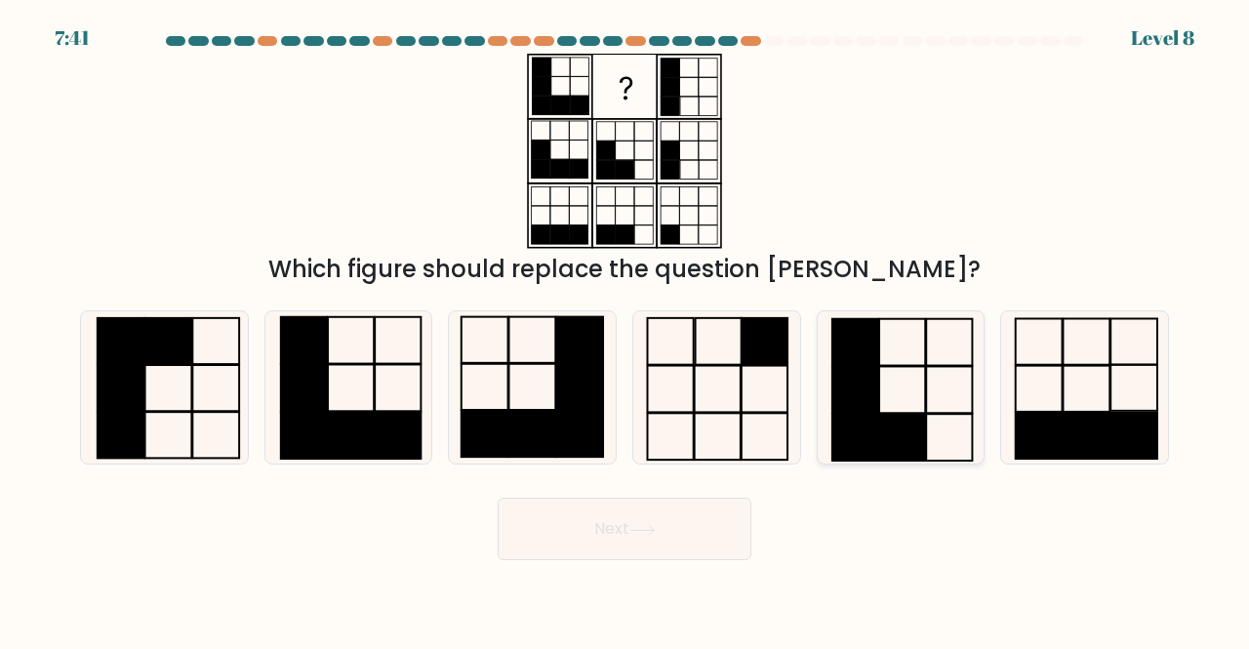
click at [879, 438] on rect at bounding box center [902, 437] width 46 height 47
click at [626, 330] on input "e." at bounding box center [625, 327] width 1 height 5
radio input "true"
click at [676, 560] on body "7:40 Level 8" at bounding box center [624, 324] width 1249 height 649
click at [675, 547] on button "Next" at bounding box center [625, 529] width 254 height 62
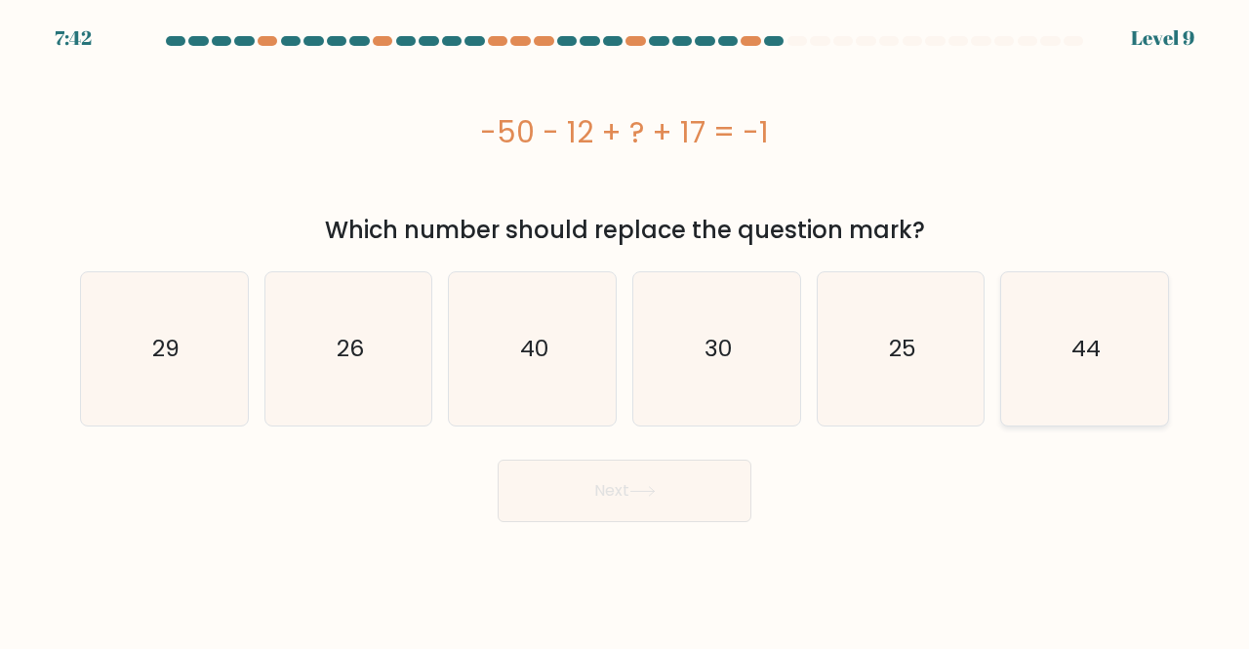
click at [1034, 335] on icon "44" at bounding box center [1084, 348] width 153 height 153
click at [626, 330] on input "f. 44" at bounding box center [625, 327] width 1 height 5
radio input "true"
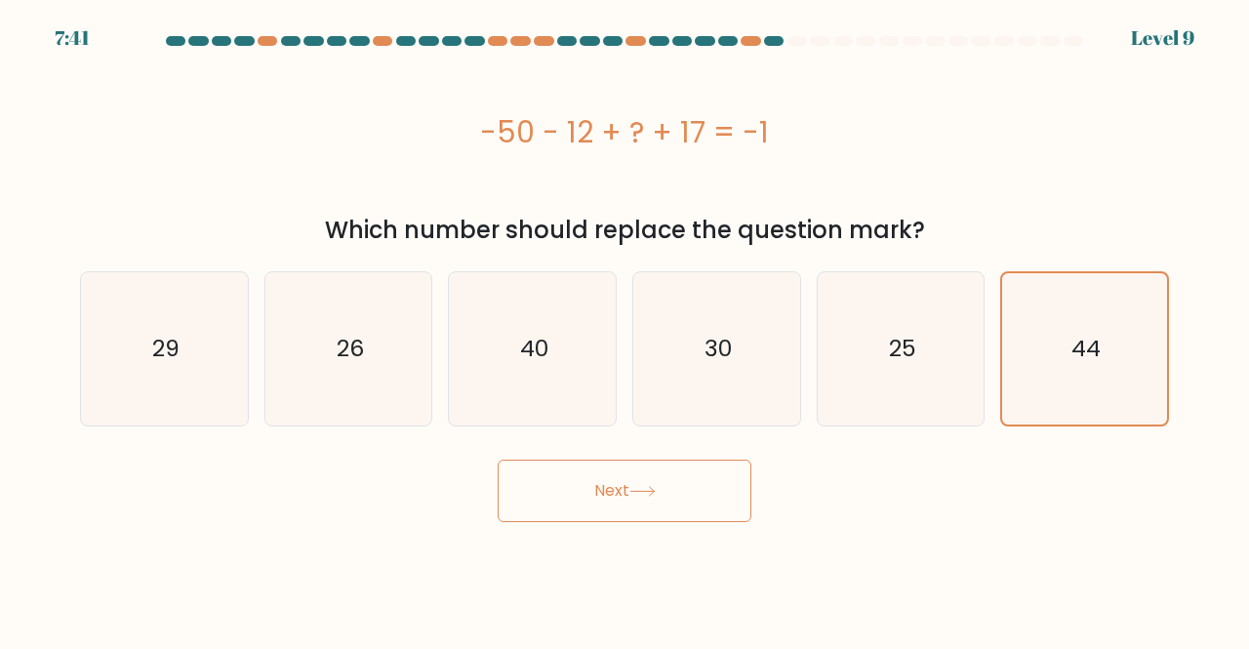
click at [684, 478] on button "Next" at bounding box center [625, 491] width 254 height 62
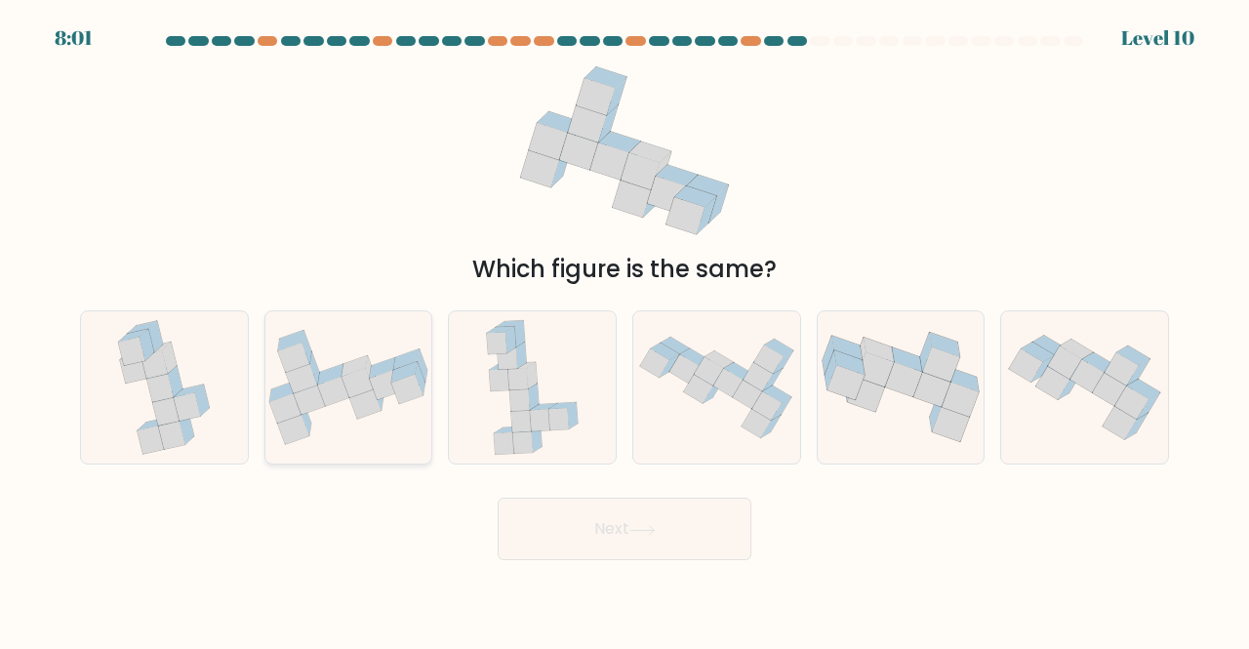
click at [368, 376] on icon at bounding box center [348, 387] width 167 height 115
click at [625, 330] on input "b." at bounding box center [625, 327] width 1 height 5
radio input "true"
click at [671, 536] on button "Next" at bounding box center [625, 529] width 254 height 62
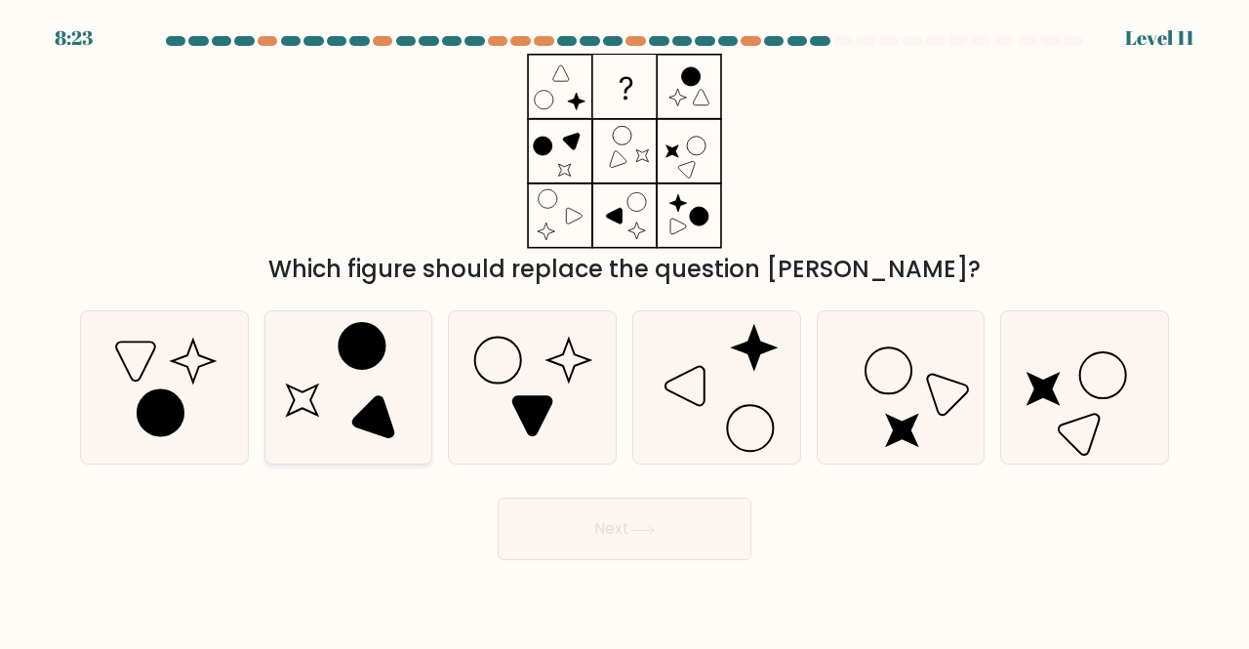
click at [344, 371] on icon at bounding box center [348, 387] width 153 height 153
click at [625, 330] on input "b." at bounding box center [625, 327] width 1 height 5
radio input "true"
click at [664, 523] on button "Next" at bounding box center [625, 529] width 254 height 62
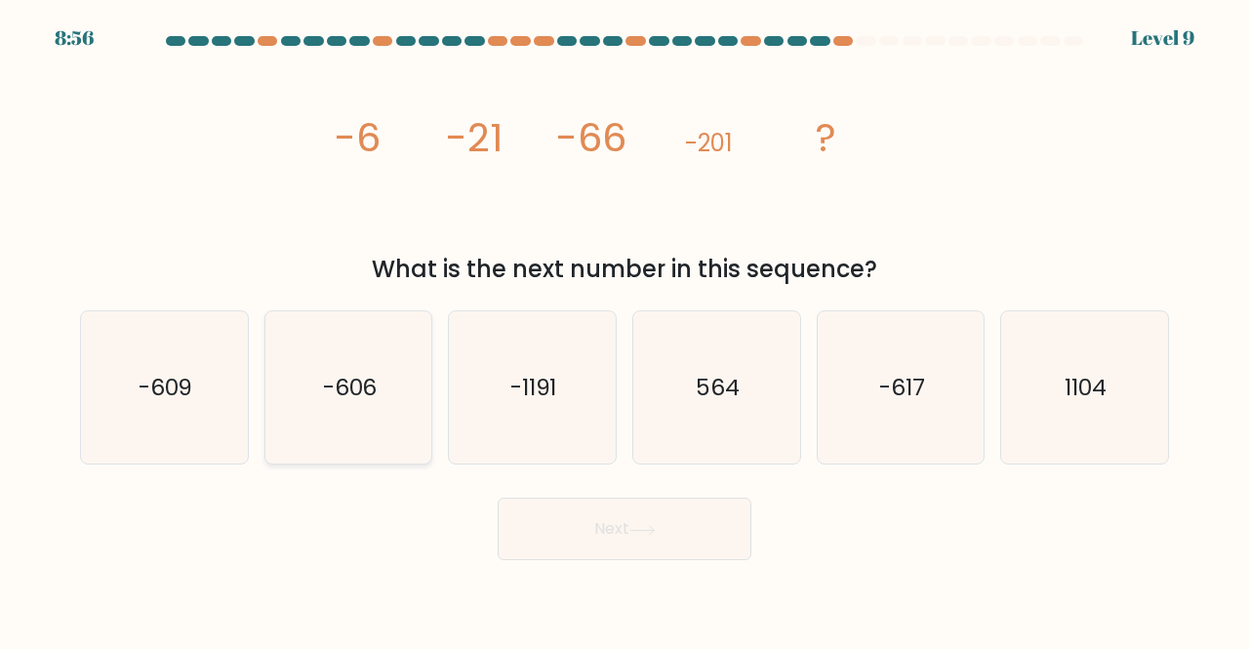
click at [352, 370] on icon "-606" at bounding box center [348, 387] width 153 height 153
click at [625, 330] on input "b. -606" at bounding box center [625, 327] width 1 height 5
radio input "true"
click at [666, 490] on div "Next" at bounding box center [624, 524] width 1112 height 72
click at [667, 513] on button "Next" at bounding box center [625, 529] width 254 height 62
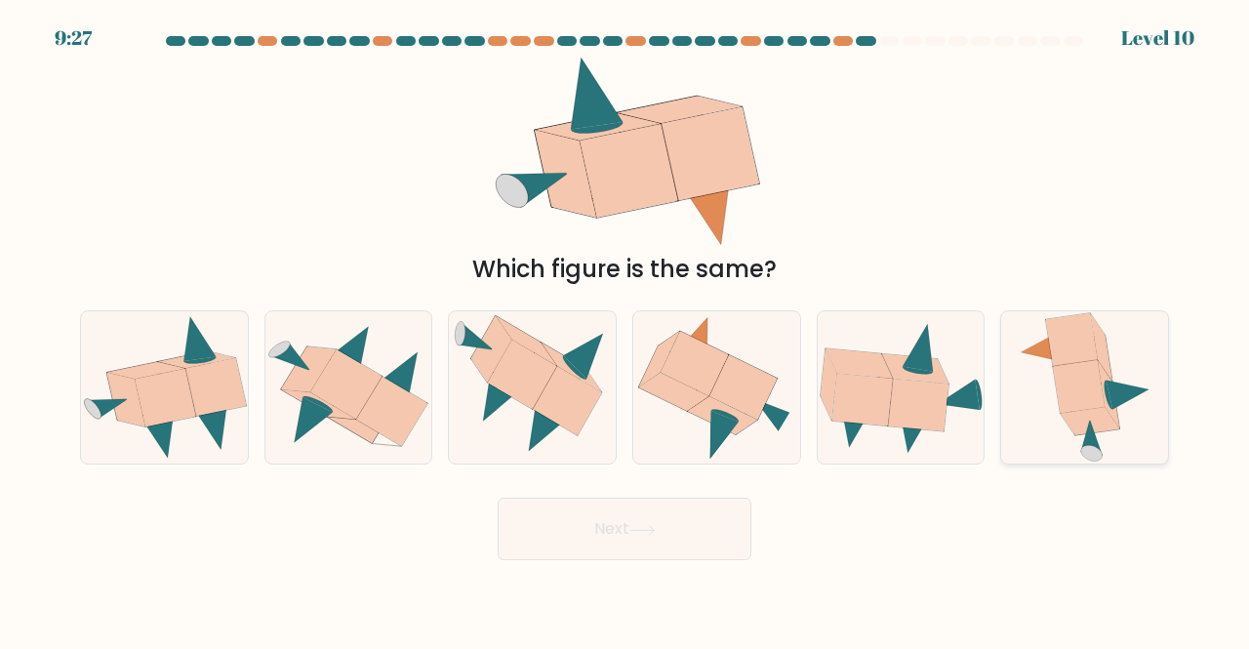
click at [1106, 385] on icon at bounding box center [1109, 395] width 9 height 29
click at [626, 330] on input "f." at bounding box center [625, 327] width 1 height 5
radio input "true"
click at [738, 546] on button "Next" at bounding box center [625, 529] width 254 height 62
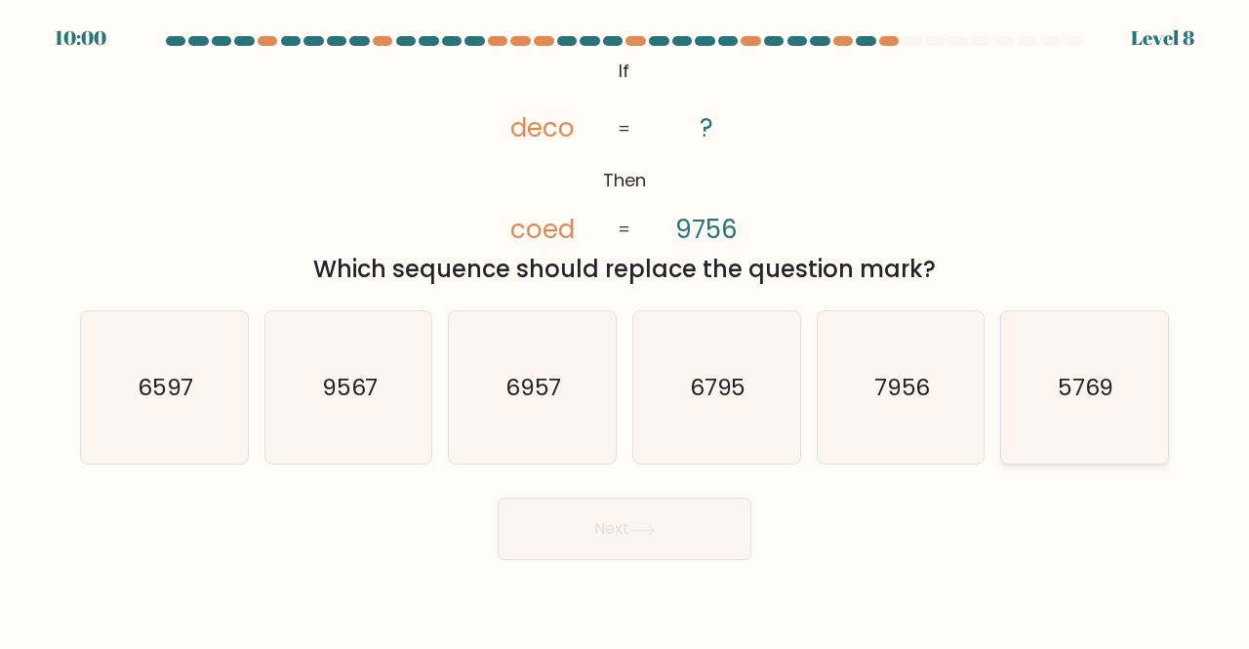
click at [1057, 403] on icon "5769" at bounding box center [1084, 387] width 153 height 153
click at [626, 330] on input "f. 5769" at bounding box center [625, 327] width 1 height 5
radio input "true"
click at [741, 412] on icon "6795" at bounding box center [716, 387] width 153 height 153
click at [626, 330] on input "d. 6795" at bounding box center [625, 327] width 1 height 5
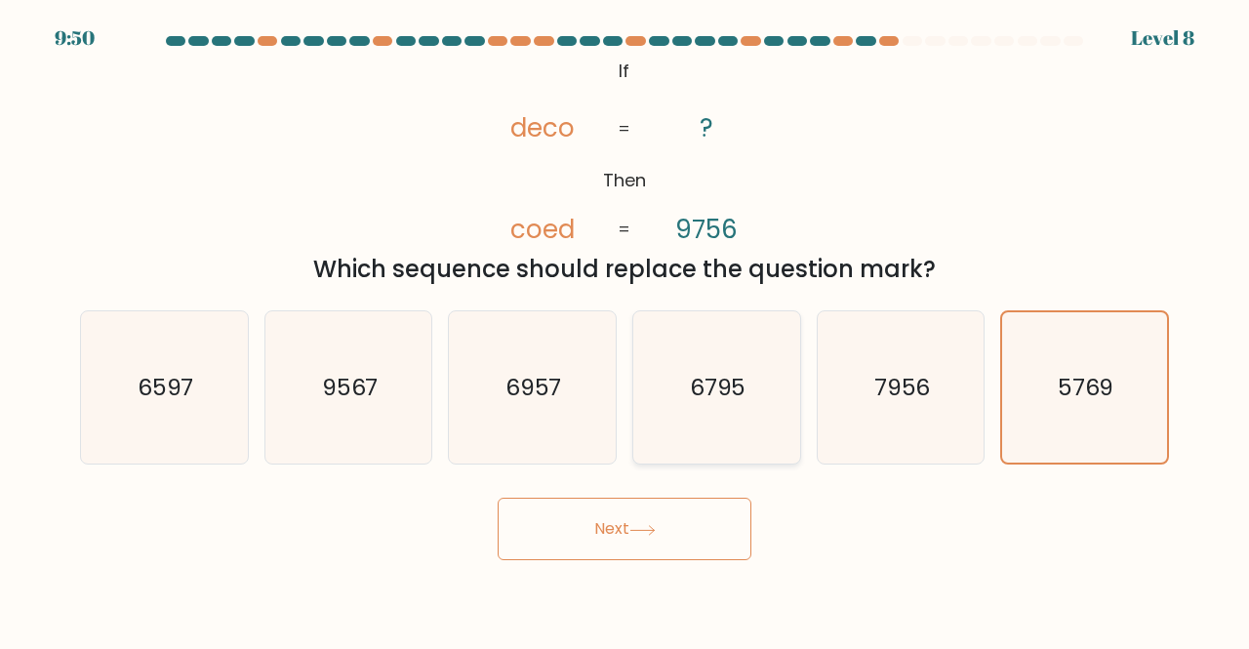
radio input "true"
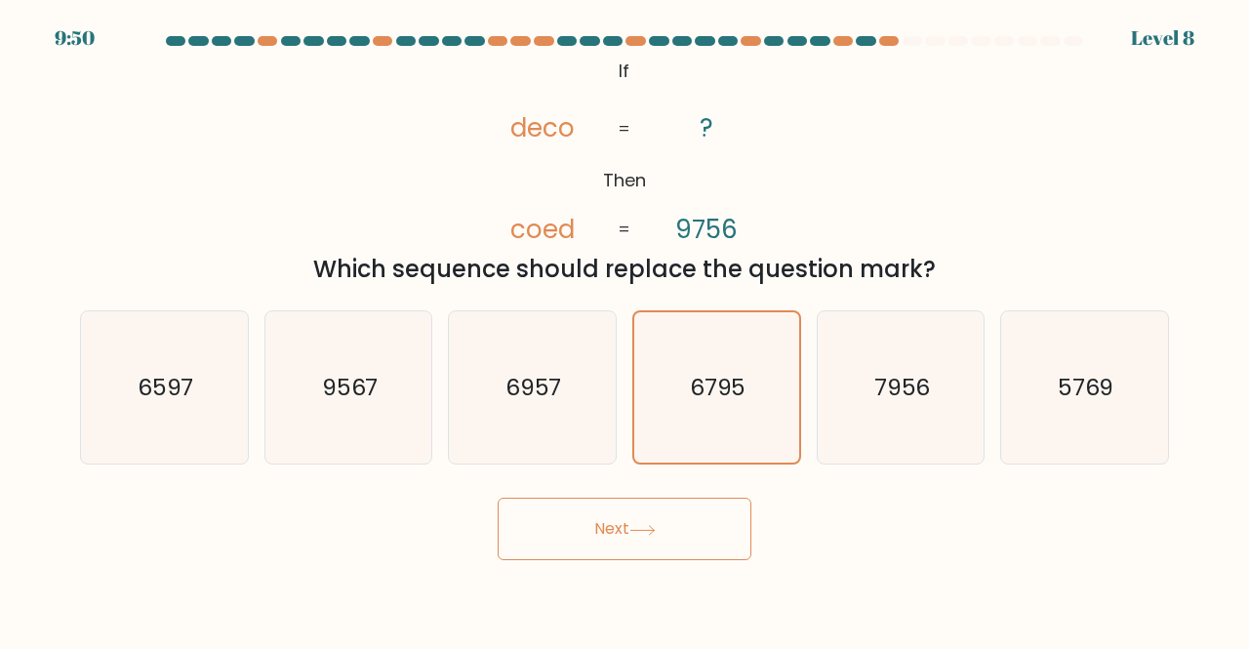
click at [712, 528] on button "Next" at bounding box center [625, 529] width 254 height 62
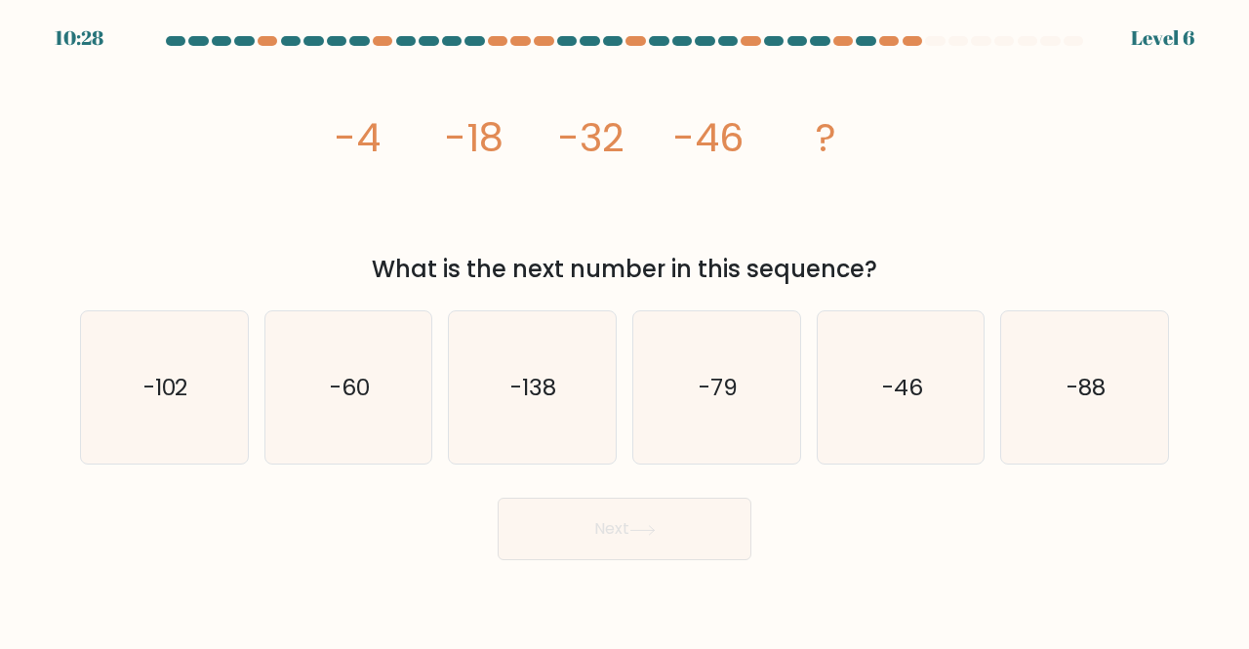
click at [498, 498] on button "Next" at bounding box center [625, 529] width 254 height 62
click at [348, 384] on text "-60" at bounding box center [350, 387] width 40 height 32
click at [625, 330] on input "b. -60" at bounding box center [625, 327] width 1 height 5
radio input "true"
click at [658, 549] on button "Next" at bounding box center [625, 529] width 254 height 62
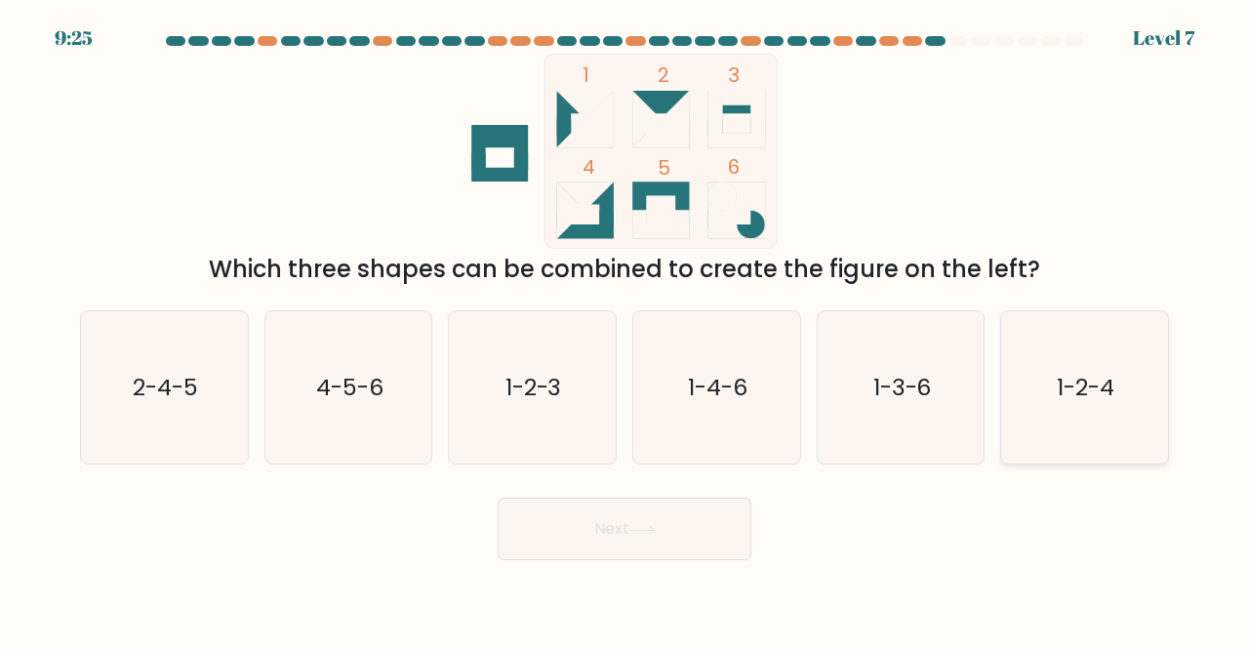
click at [1109, 393] on text "1-2-4" at bounding box center [1087, 387] width 58 height 32
click at [626, 330] on input "f. 1-2-4" at bounding box center [625, 327] width 1 height 5
radio input "true"
click at [716, 535] on button "Next" at bounding box center [625, 529] width 254 height 62
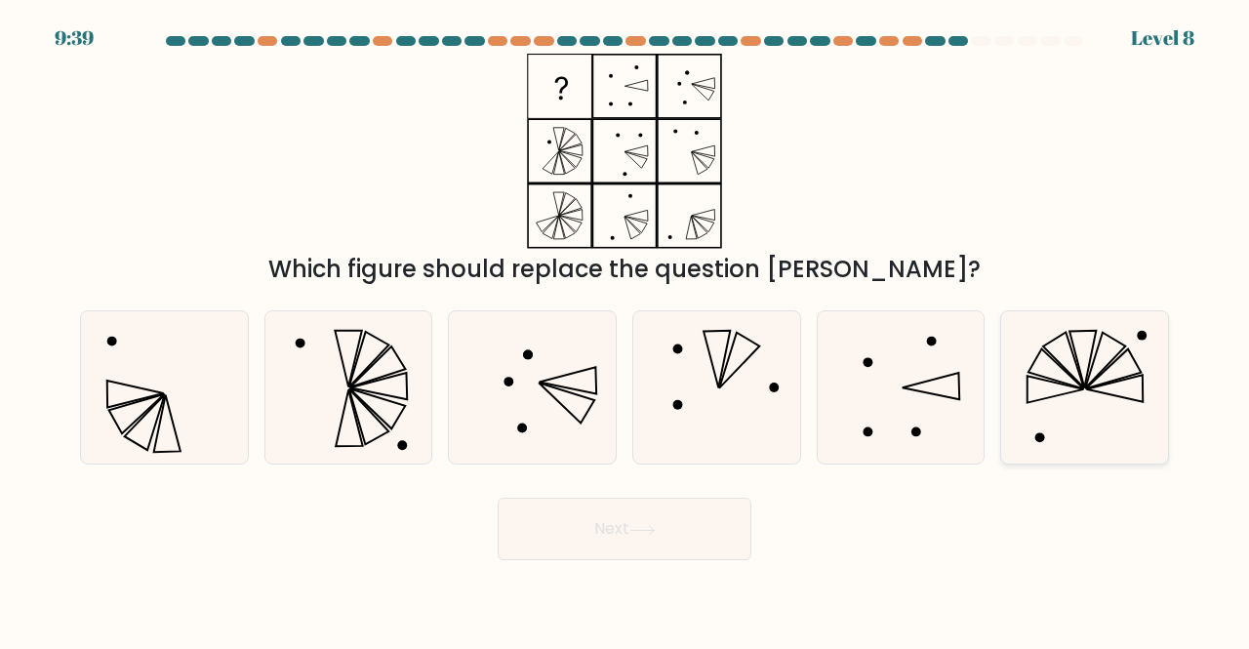
click at [1120, 368] on icon at bounding box center [1084, 387] width 153 height 153
click at [626, 330] on input "f." at bounding box center [625, 327] width 1 height 5
radio input "true"
click at [720, 533] on button "Next" at bounding box center [625, 529] width 254 height 62
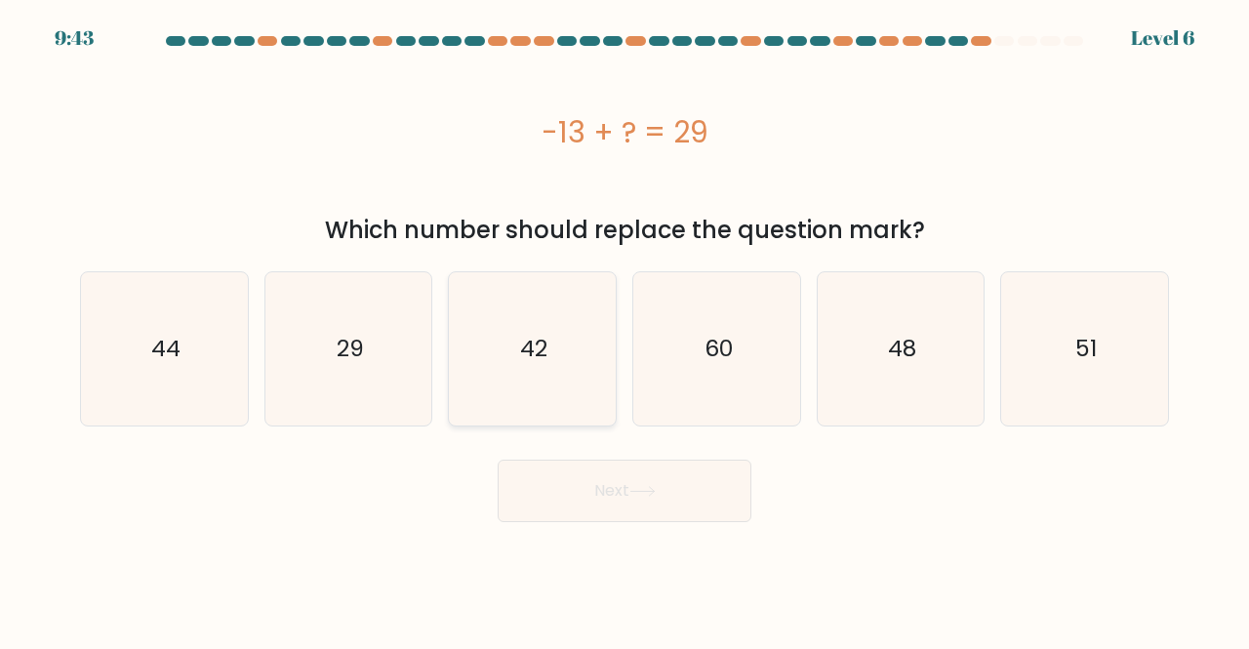
click at [573, 377] on icon "42" at bounding box center [532, 348] width 153 height 153
click at [625, 330] on input "c. 42" at bounding box center [625, 327] width 1 height 5
radio input "true"
click at [654, 496] on icon at bounding box center [641, 491] width 23 height 9
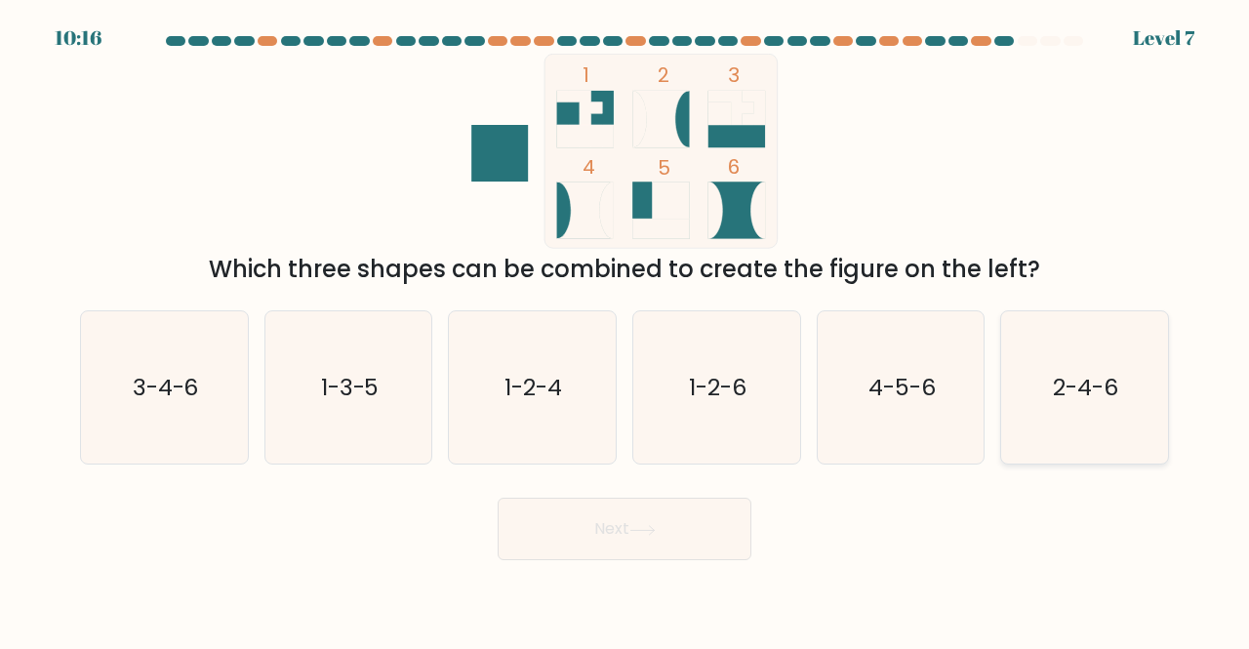
click at [1058, 417] on icon "2-4-6" at bounding box center [1084, 387] width 153 height 153
click at [626, 330] on input "f. 2-4-6" at bounding box center [625, 327] width 1 height 5
radio input "true"
click at [737, 536] on button "Next" at bounding box center [625, 529] width 254 height 62
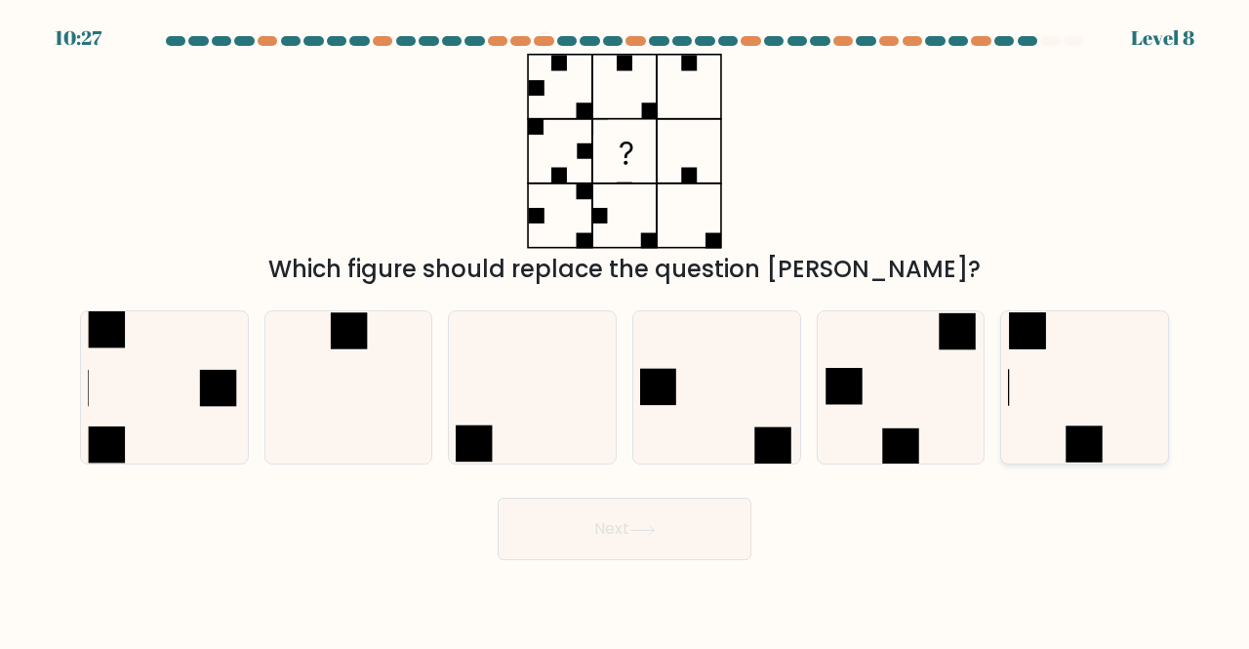
click at [1070, 424] on icon at bounding box center [1084, 387] width 153 height 153
click at [626, 330] on input "f." at bounding box center [625, 327] width 1 height 5
radio input "true"
click at [960, 421] on icon at bounding box center [901, 387] width 153 height 153
click at [626, 330] on input "e." at bounding box center [625, 327] width 1 height 5
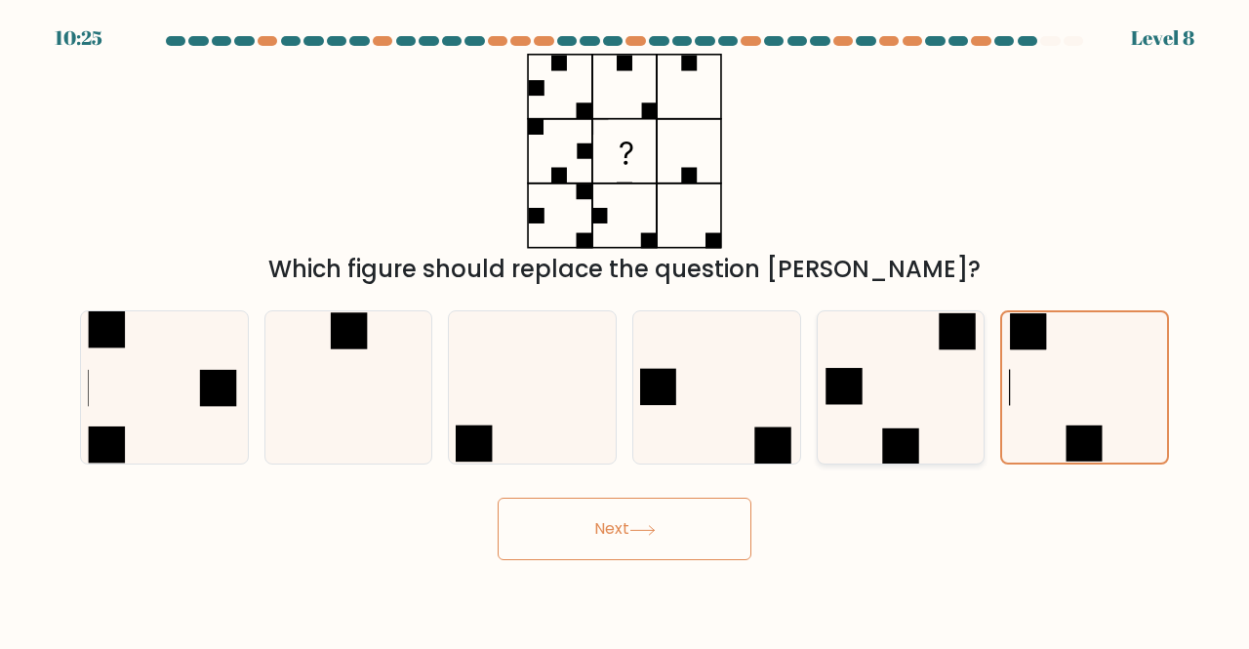
radio input "true"
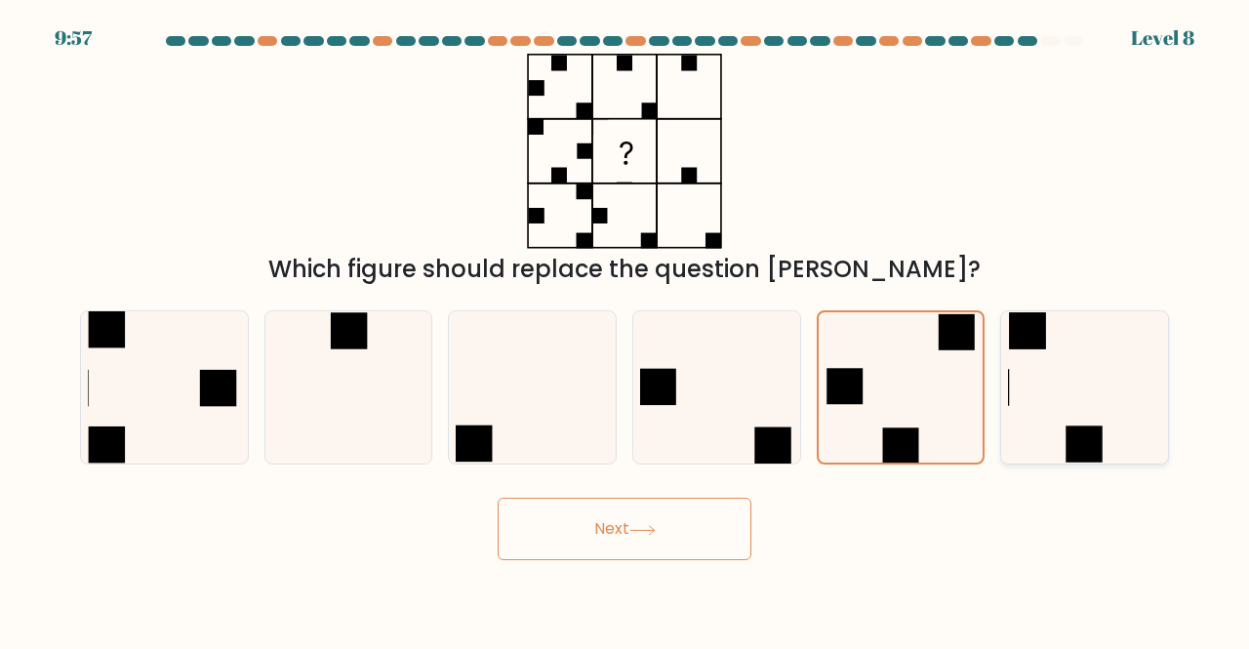
click at [1151, 366] on icon at bounding box center [1084, 387] width 153 height 153
click at [626, 330] on input "f." at bounding box center [625, 327] width 1 height 5
radio input "true"
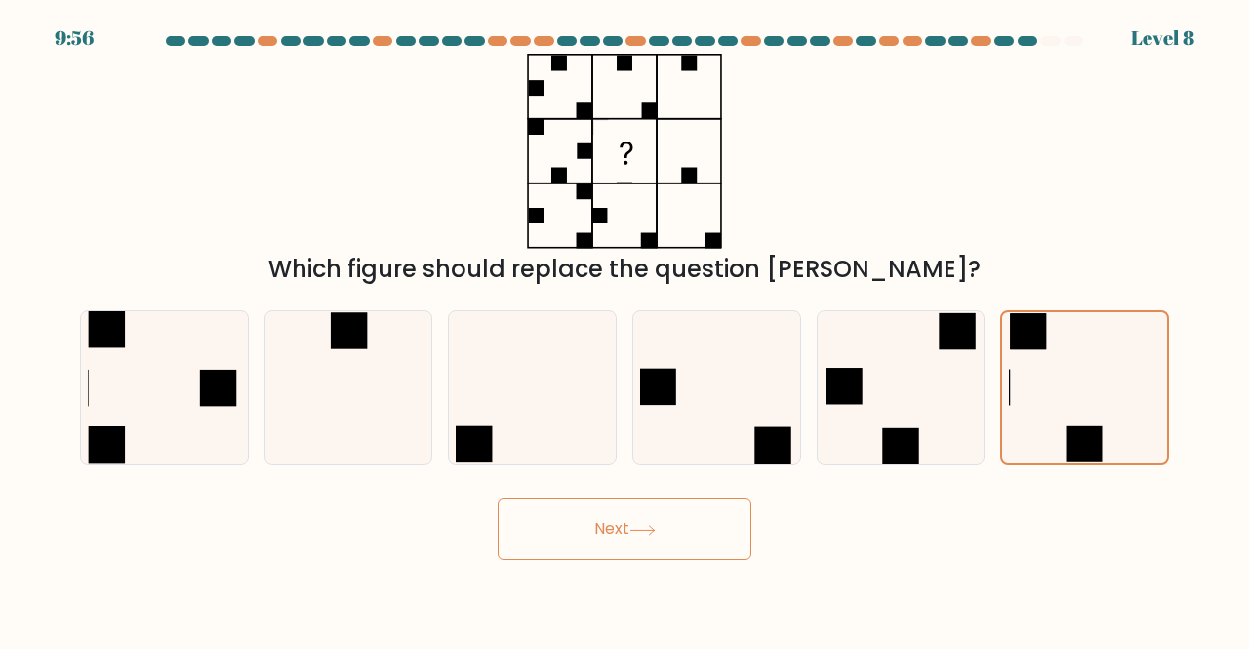
click at [697, 523] on button "Next" at bounding box center [625, 529] width 254 height 62
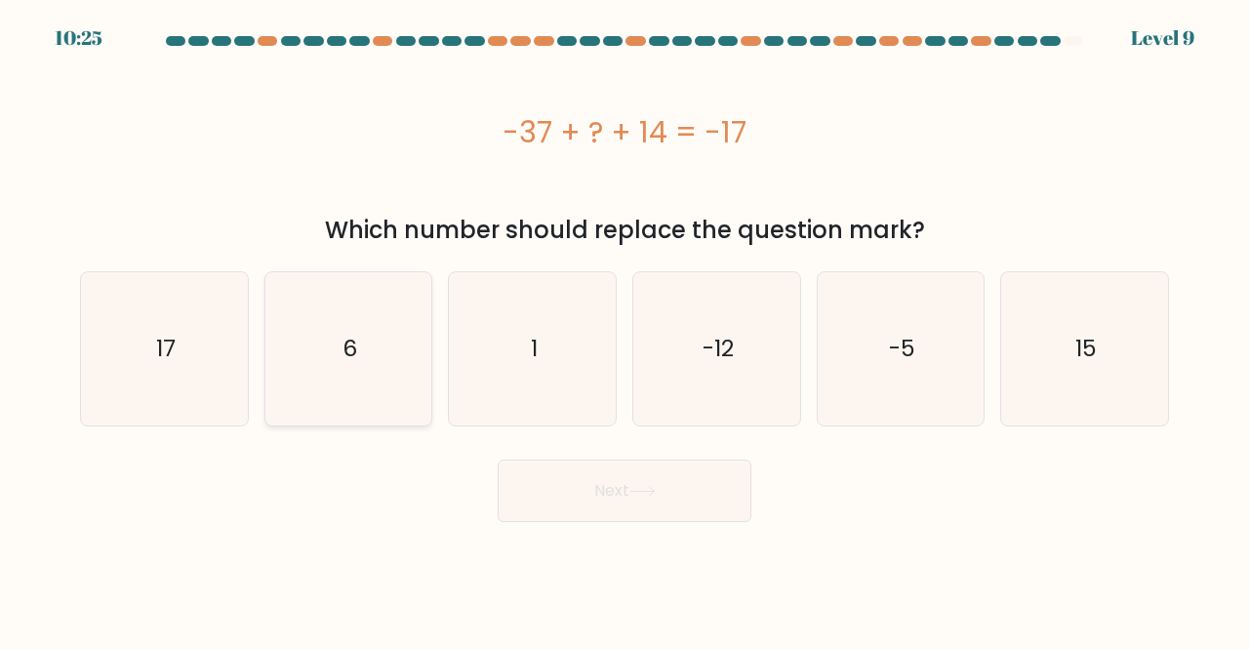
click at [365, 391] on icon "6" at bounding box center [348, 348] width 153 height 153
click at [625, 330] on input "b. 6" at bounding box center [625, 327] width 1 height 5
radio input "true"
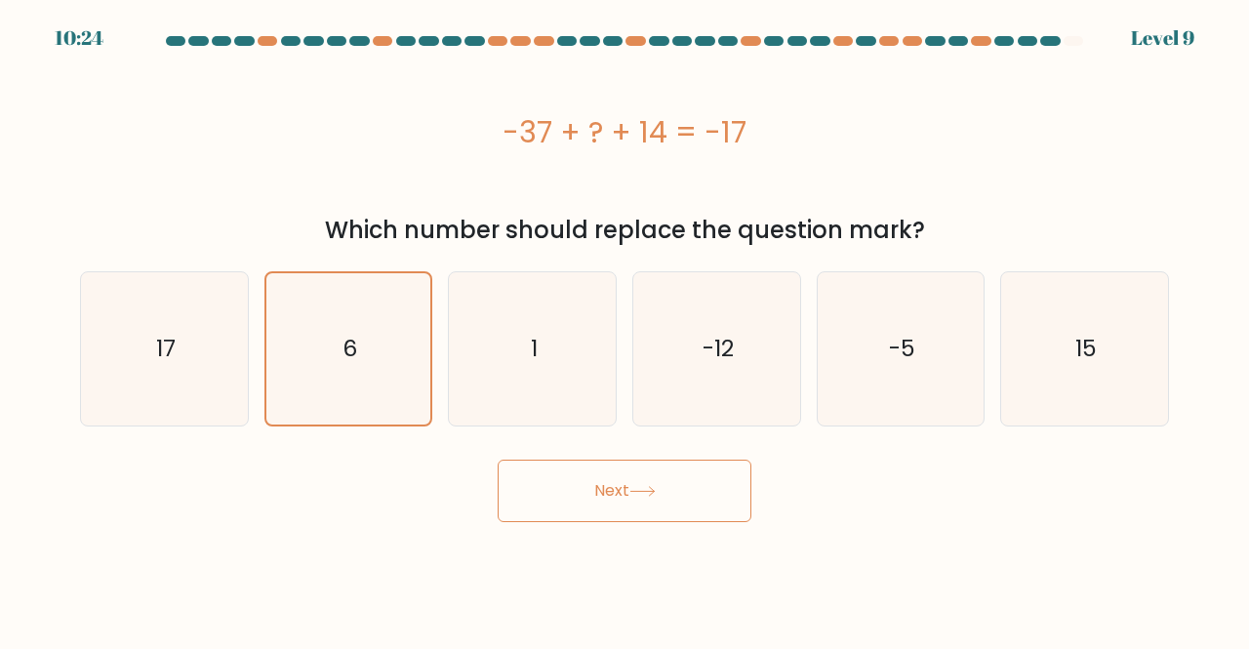
click at [639, 499] on button "Next" at bounding box center [625, 491] width 254 height 62
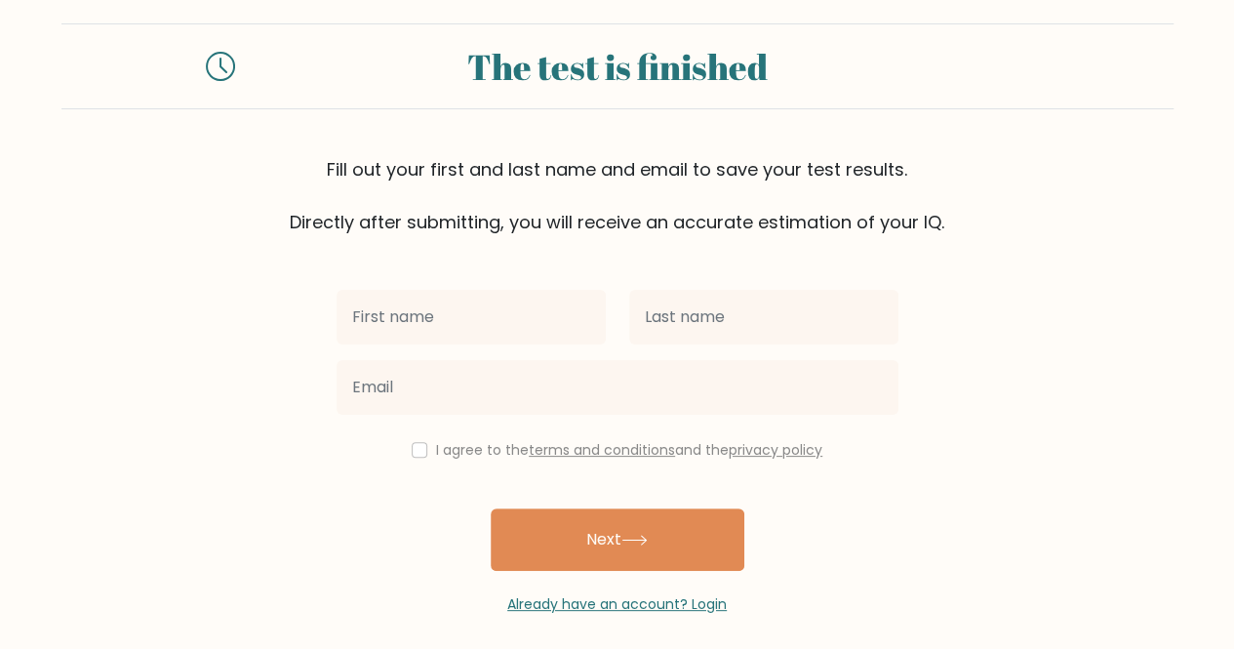
scroll to position [34, 0]
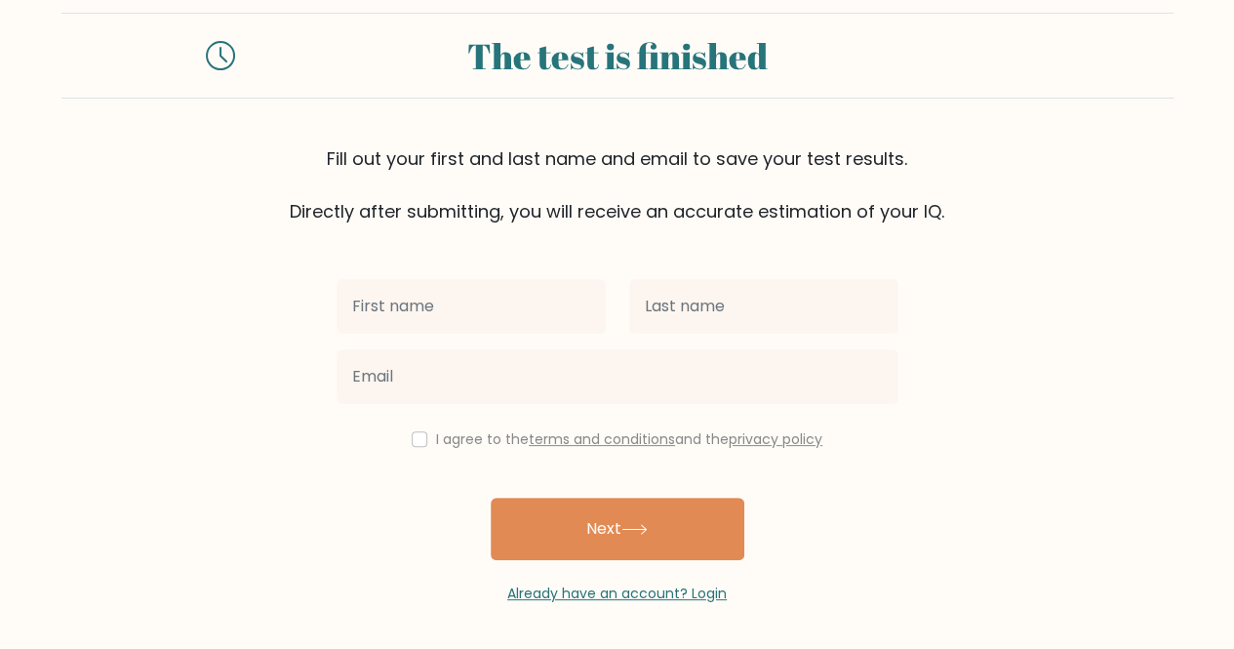
click at [414, 326] on input "text" at bounding box center [471, 306] width 269 height 55
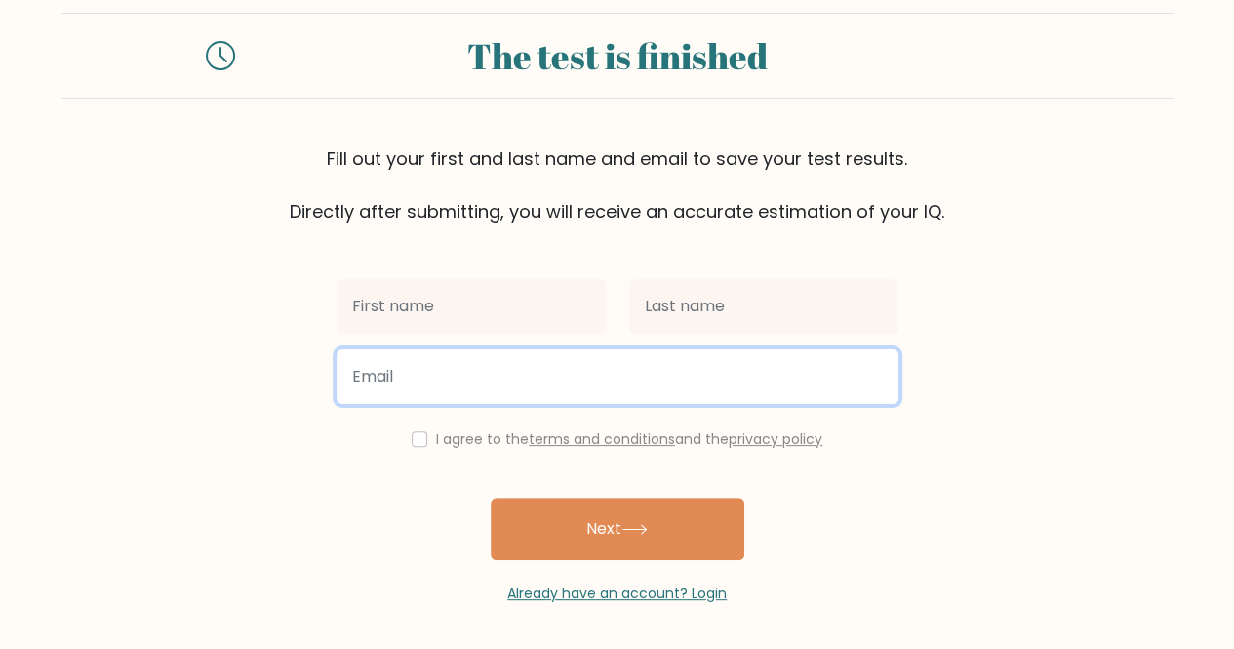
click at [408, 383] on input "email" at bounding box center [618, 376] width 562 height 55
type input "[EMAIL_ADDRESS][DOMAIN_NAME]"
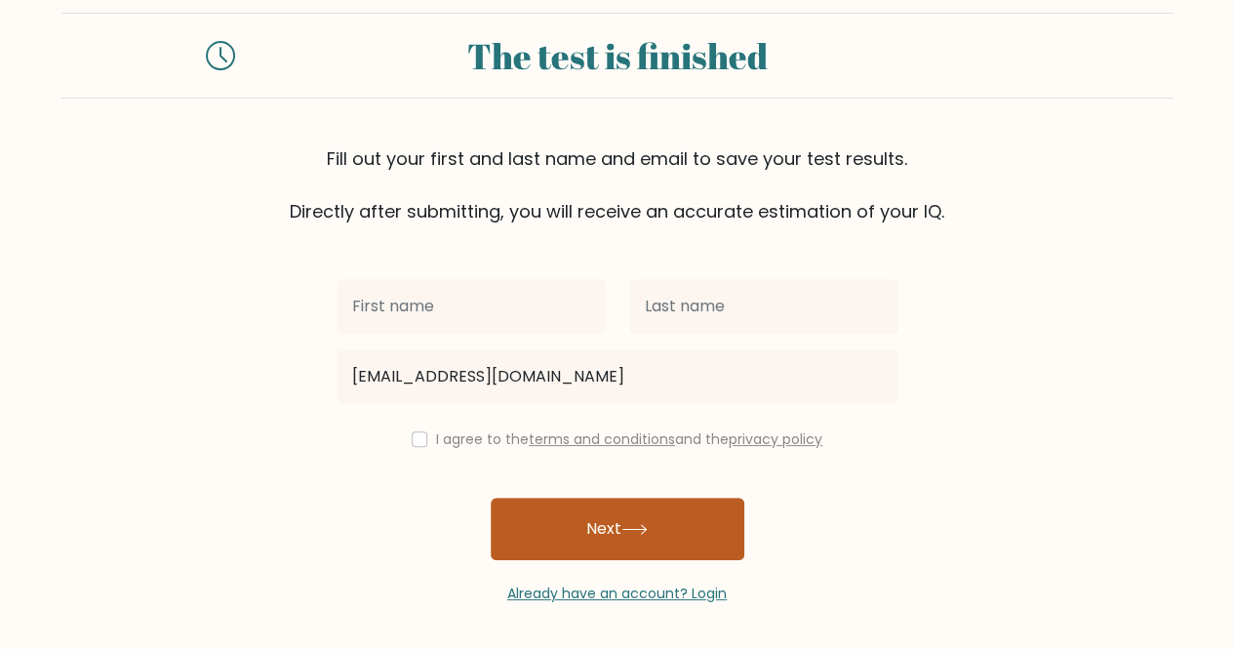
click at [611, 535] on button "Next" at bounding box center [618, 529] width 254 height 62
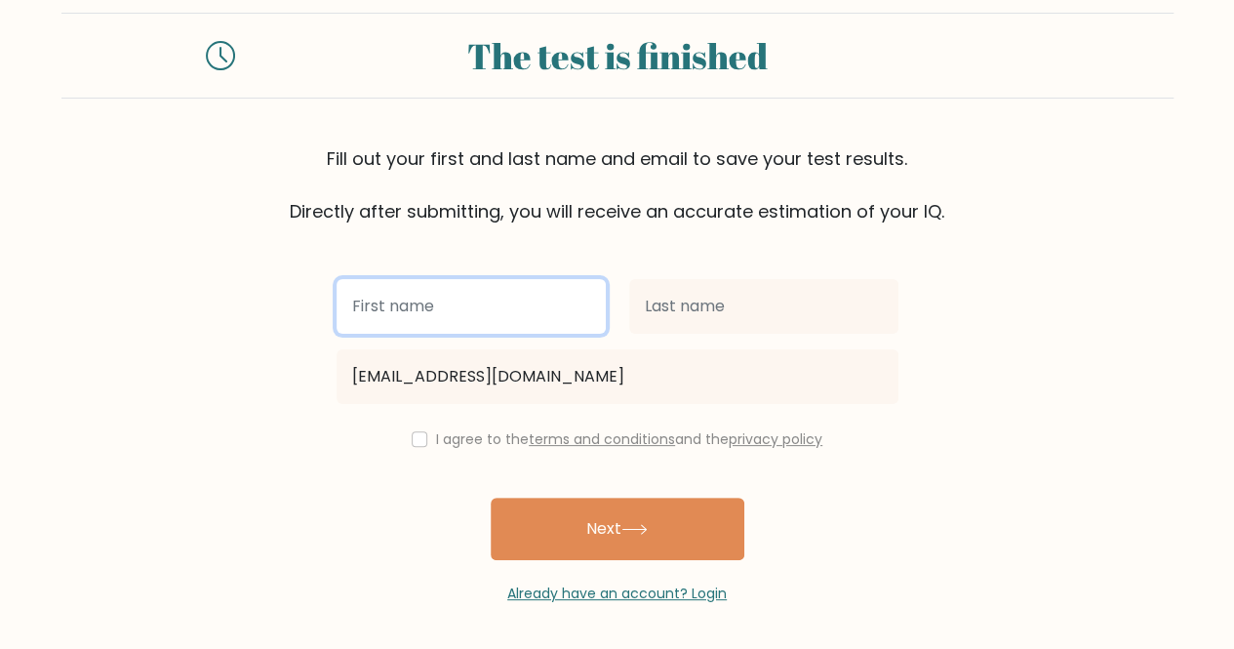
click at [449, 314] on input "text" at bounding box center [471, 306] width 269 height 55
type input "mira"
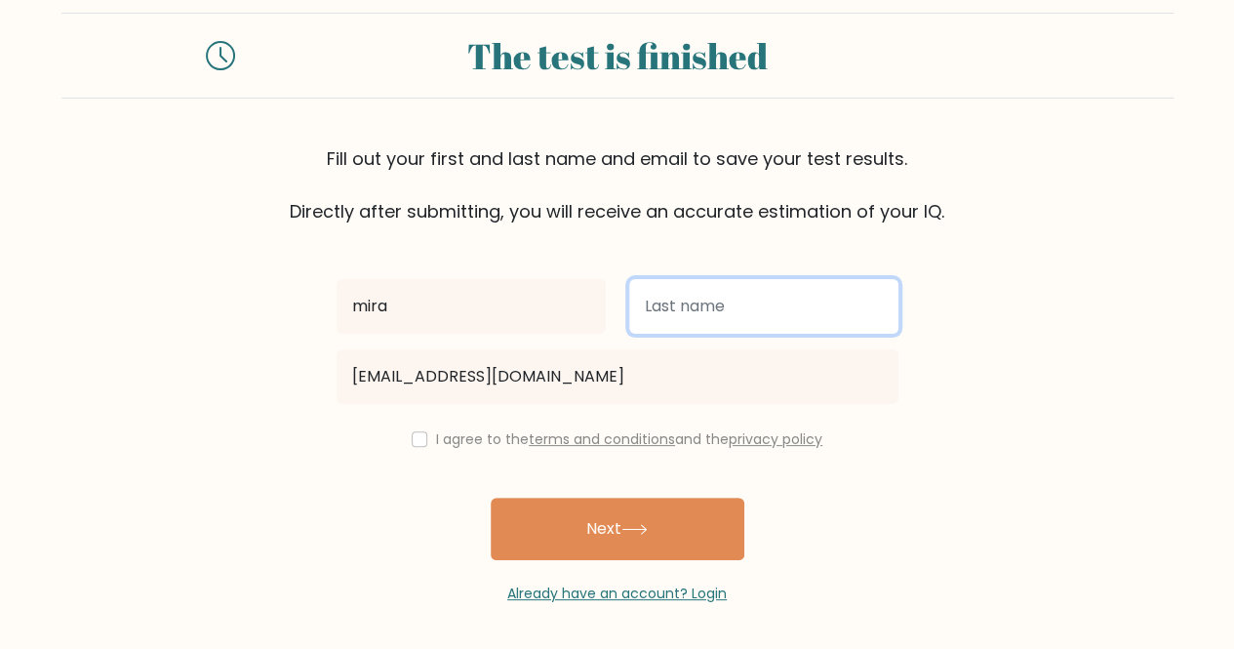
click at [697, 324] on input "text" at bounding box center [763, 306] width 269 height 55
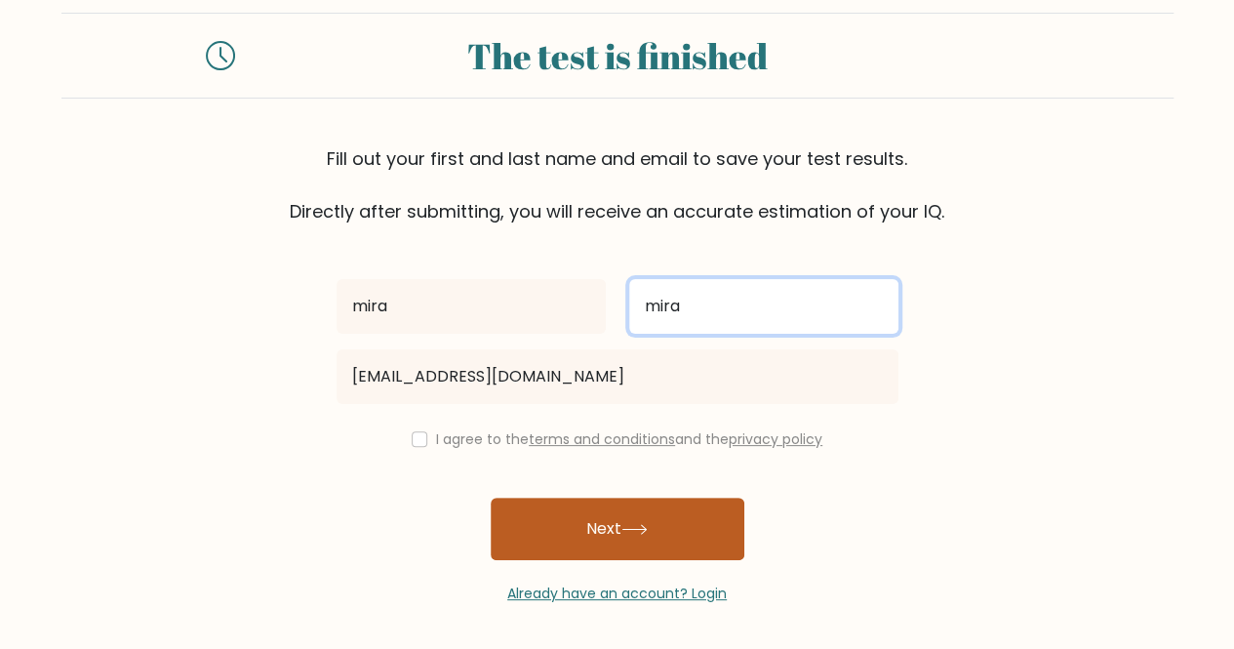
type input "mira"
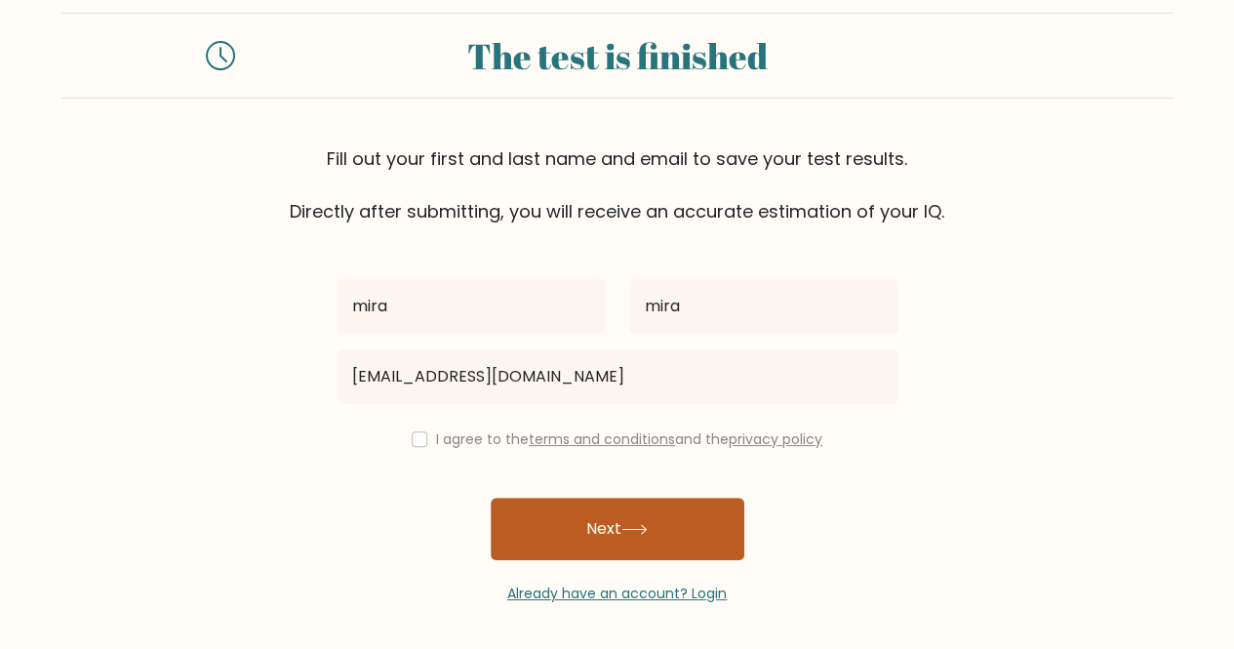
click at [683, 550] on button "Next" at bounding box center [618, 529] width 254 height 62
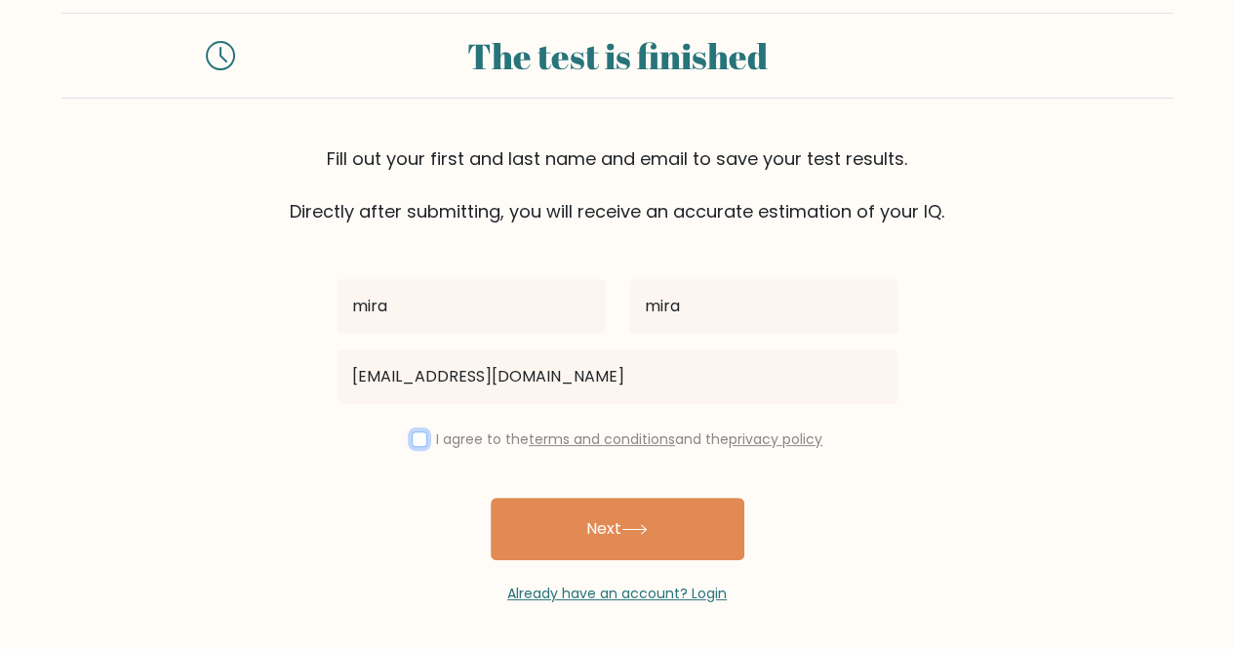
click at [415, 442] on input "checkbox" at bounding box center [420, 439] width 16 height 16
checkbox input "true"
click at [661, 532] on button "Next" at bounding box center [618, 529] width 254 height 62
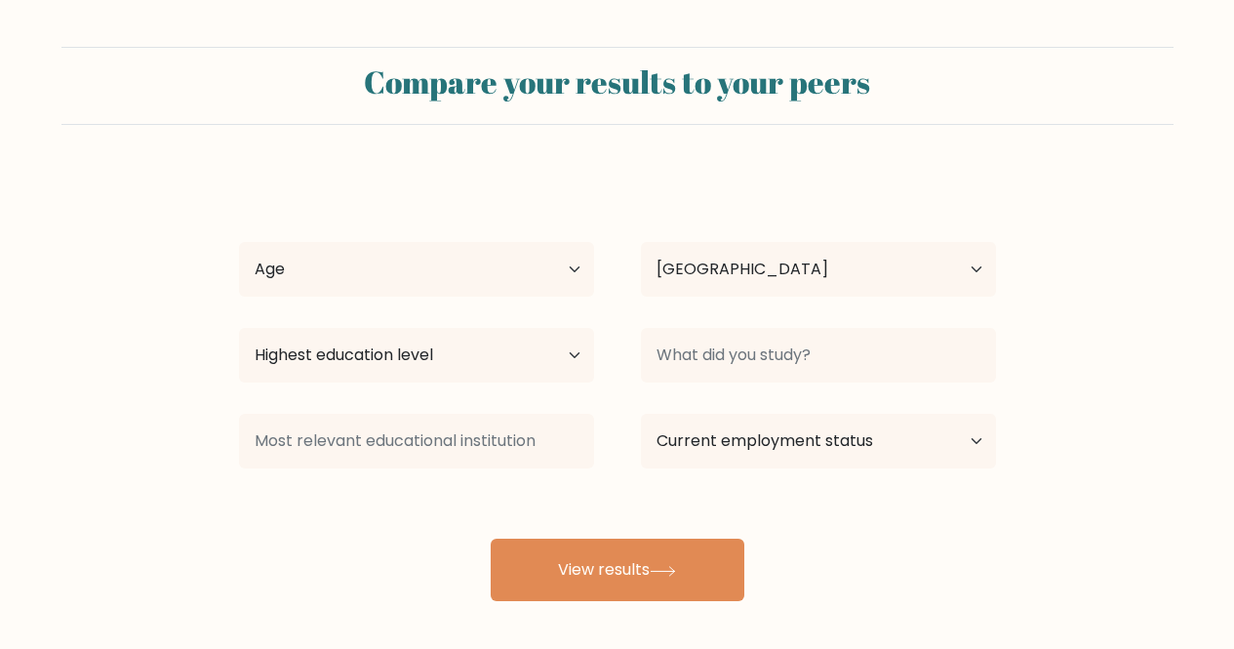
select select "PH"
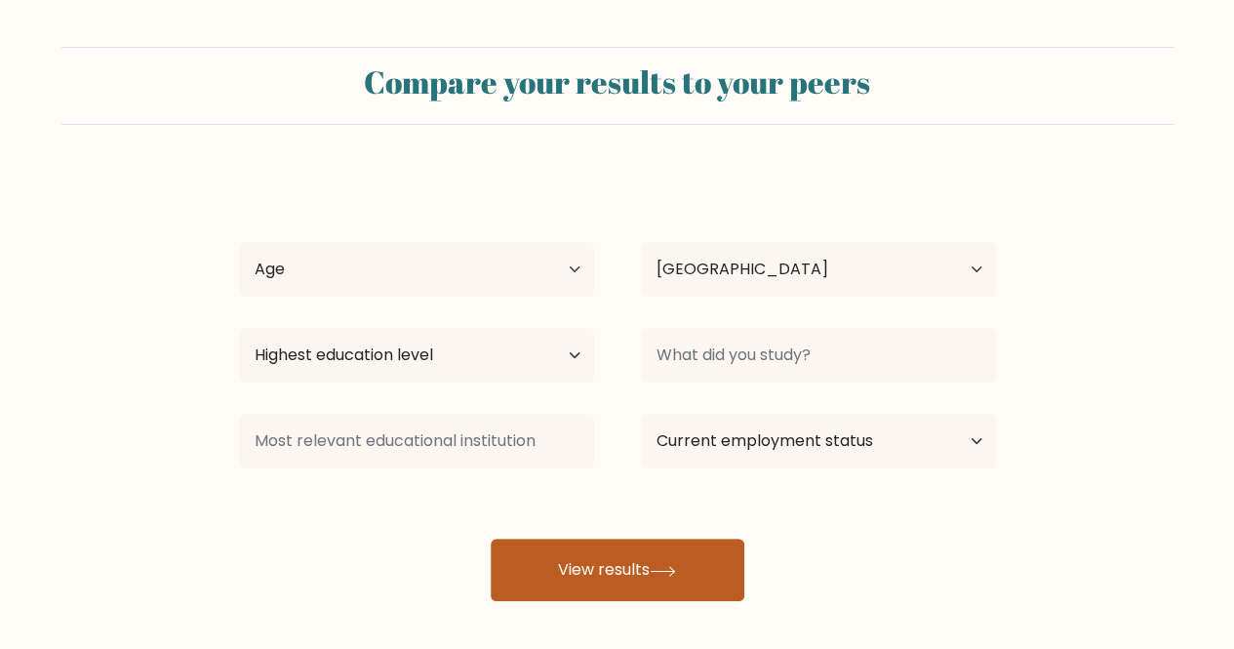
click at [637, 592] on button "View results" at bounding box center [618, 570] width 254 height 62
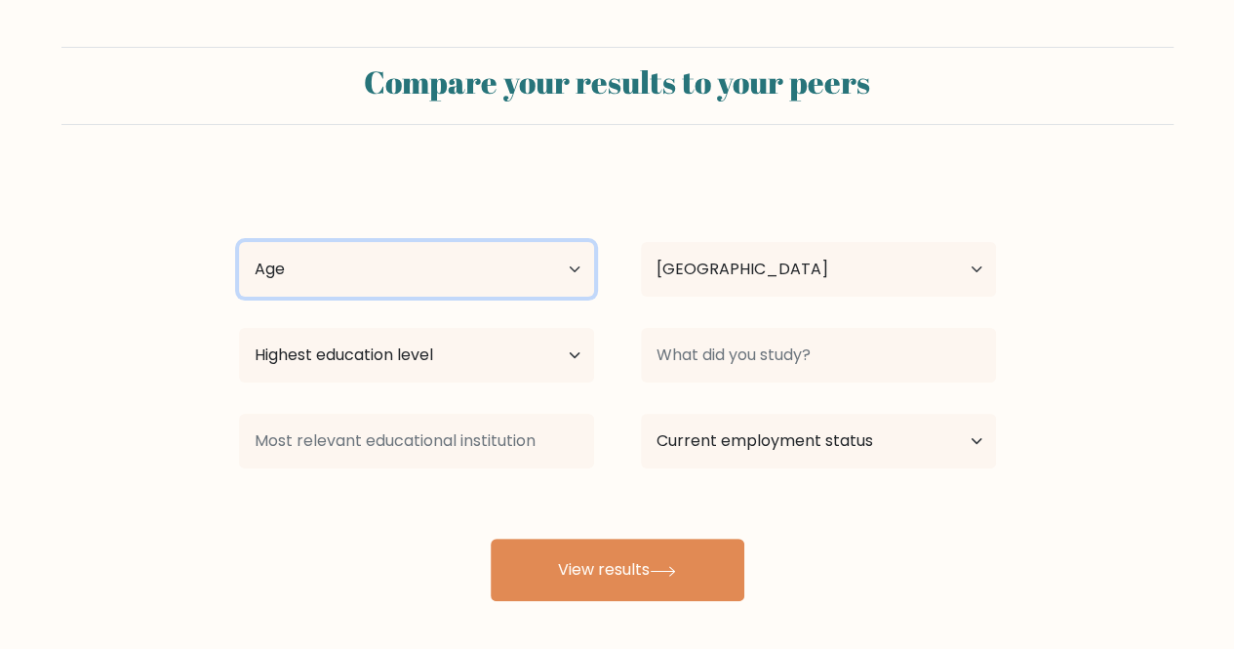
click at [470, 257] on select "Age Under [DEMOGRAPHIC_DATA] [DEMOGRAPHIC_DATA] [DEMOGRAPHIC_DATA] [DEMOGRAPHIC…" at bounding box center [416, 269] width 355 height 55
select select "35_44"
click at [239, 242] on select "Age Under 18 years old 18-24 years old 25-34 years old 35-44 years old 45-54 ye…" at bounding box center [416, 269] width 355 height 55
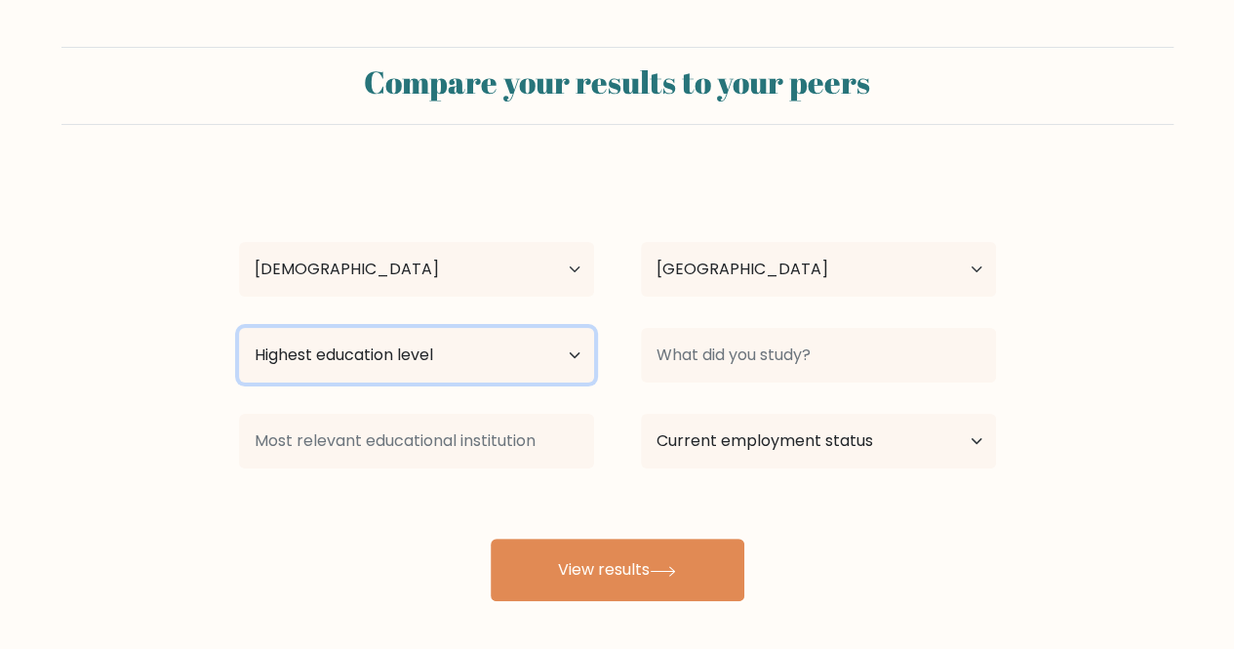
click at [560, 352] on select "Highest education level No schooling Primary Lower Secondary Upper Secondary Oc…" at bounding box center [416, 355] width 355 height 55
select select "bachelors_degree"
click at [239, 328] on select "Highest education level No schooling Primary Lower Secondary Upper Secondary Oc…" at bounding box center [416, 355] width 355 height 55
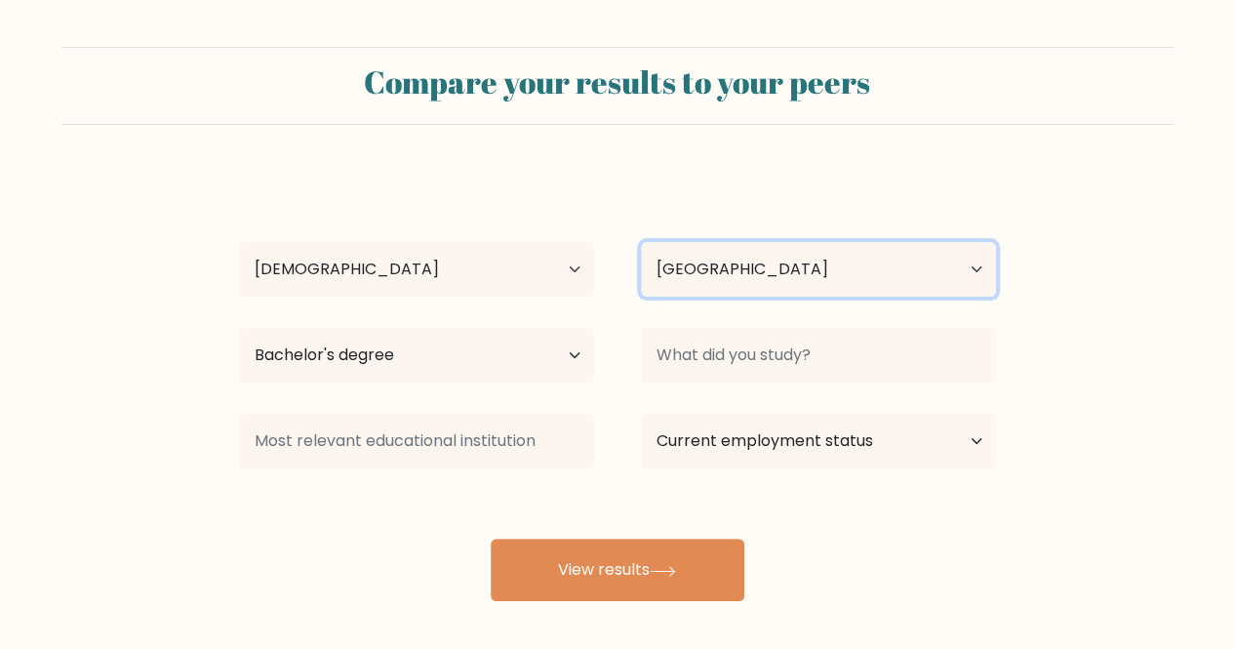
click at [890, 279] on select "Country Afghanistan Albania Algeria American Samoa Andorra Angola Anguilla Anta…" at bounding box center [818, 269] width 355 height 55
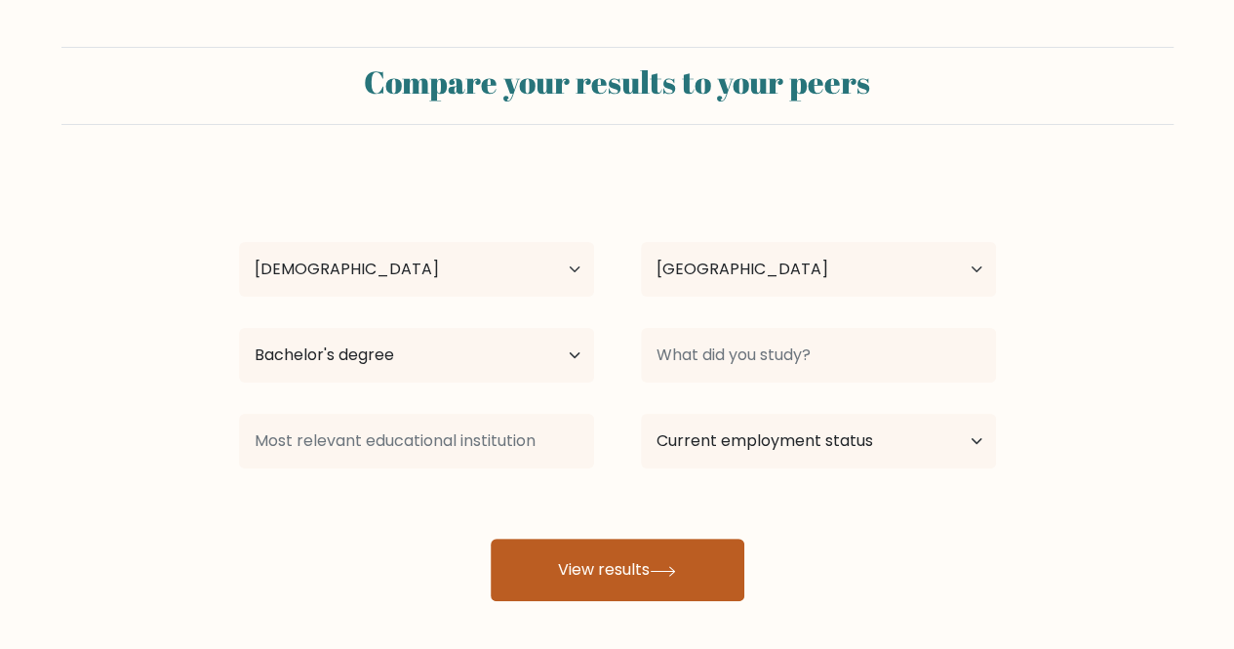
click at [662, 561] on button "View results" at bounding box center [618, 570] width 254 height 62
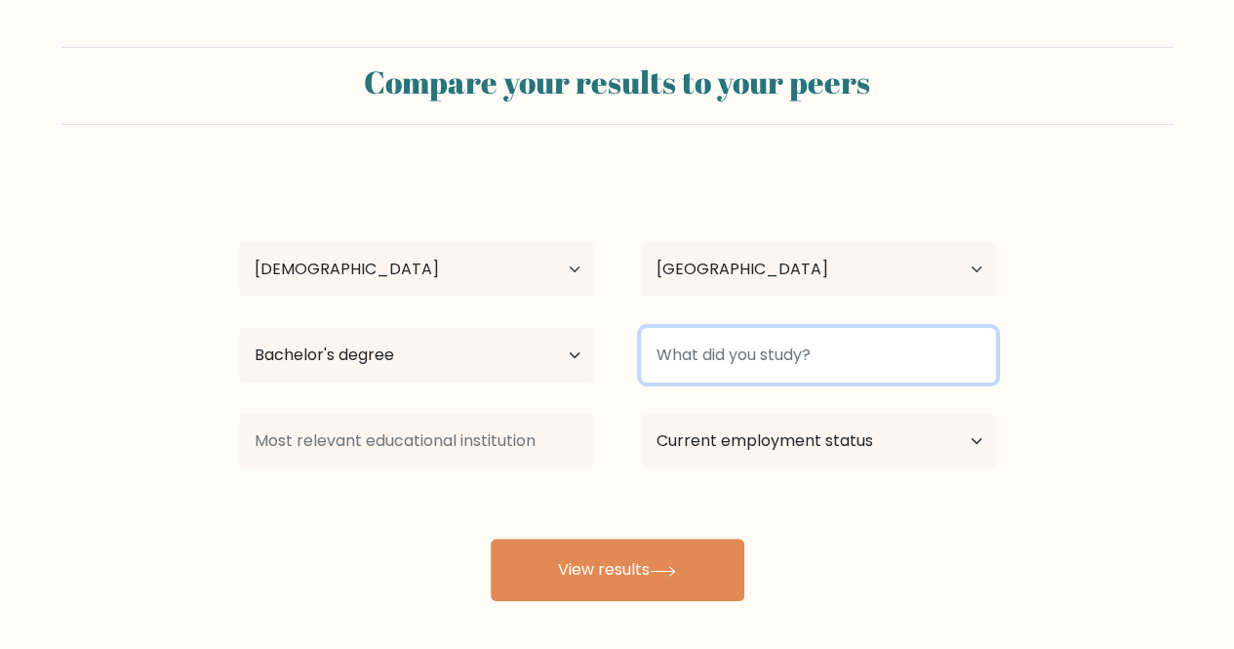
click at [812, 367] on input at bounding box center [818, 355] width 355 height 55
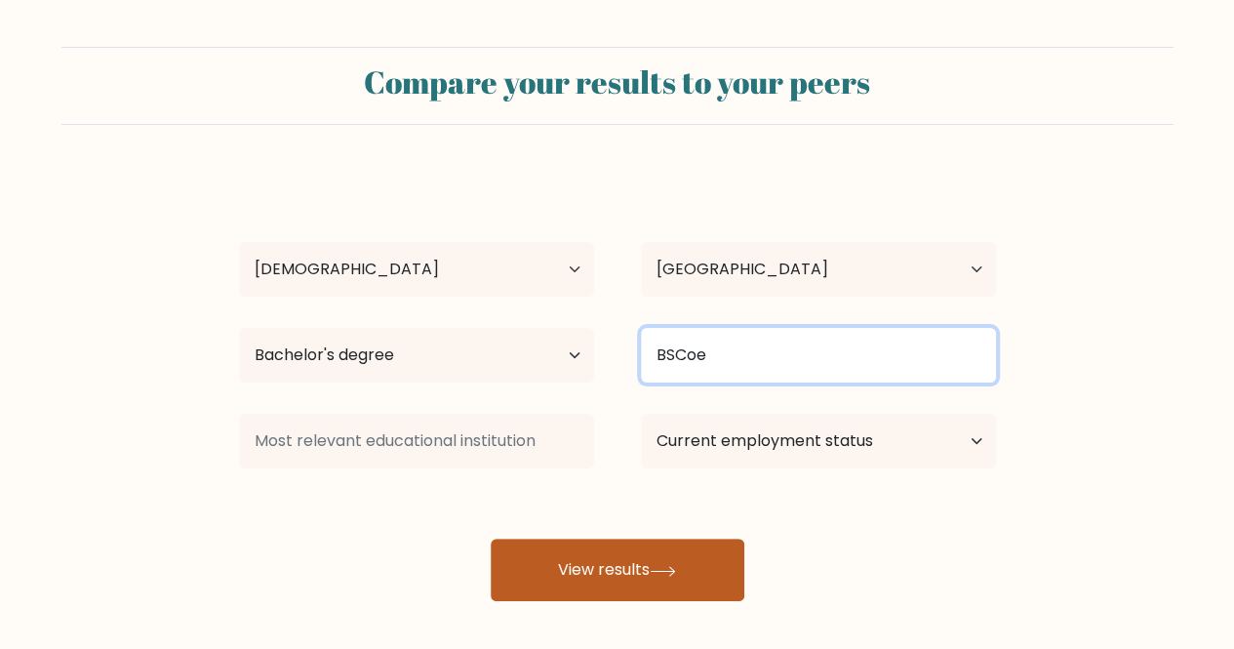
type input "BSCoe"
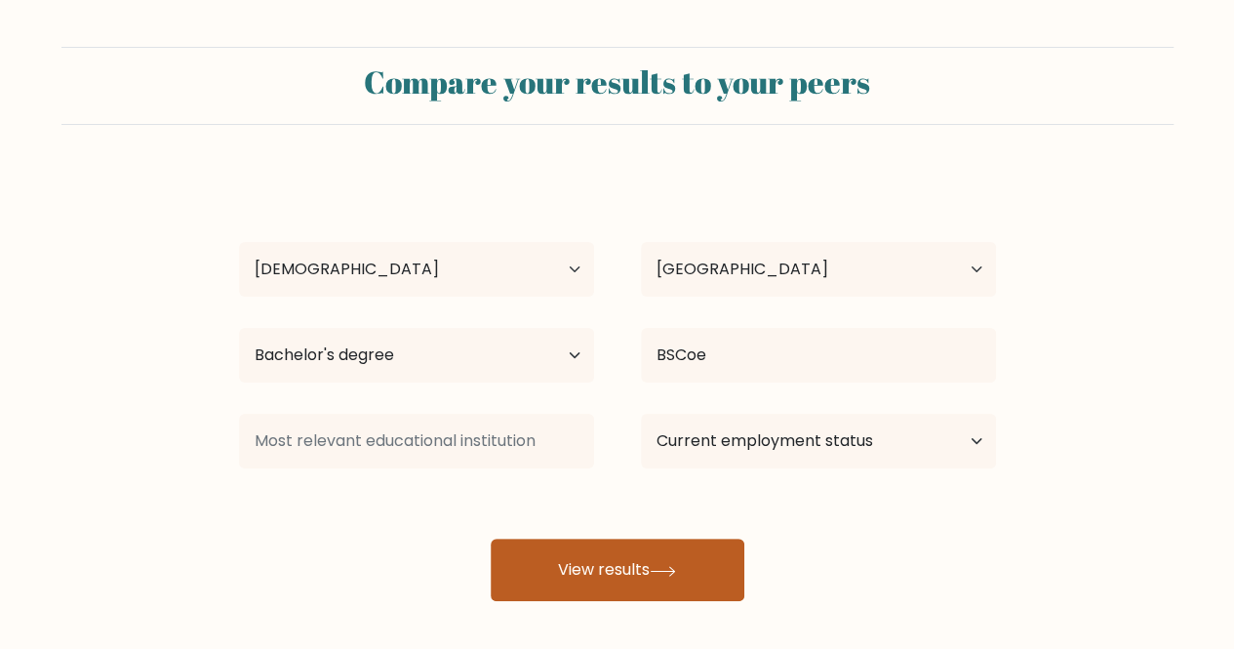
click at [714, 571] on button "View results" at bounding box center [618, 570] width 254 height 62
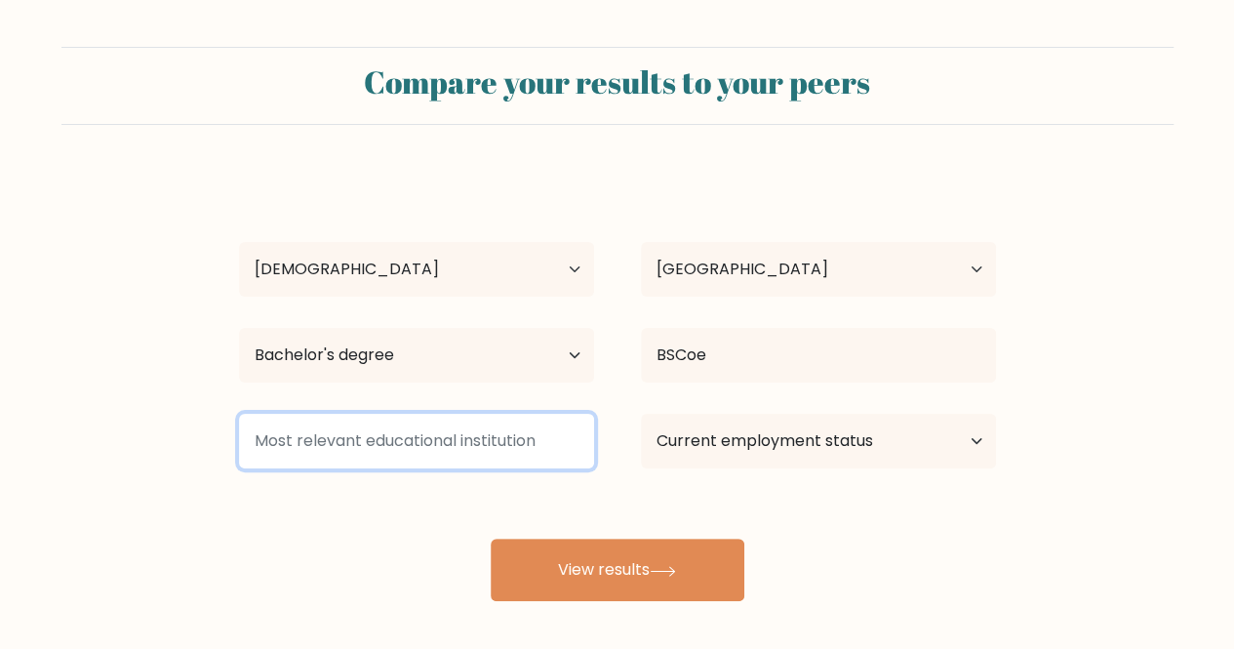
click at [435, 453] on input at bounding box center [416, 441] width 355 height 55
click at [430, 441] on input at bounding box center [416, 441] width 355 height 55
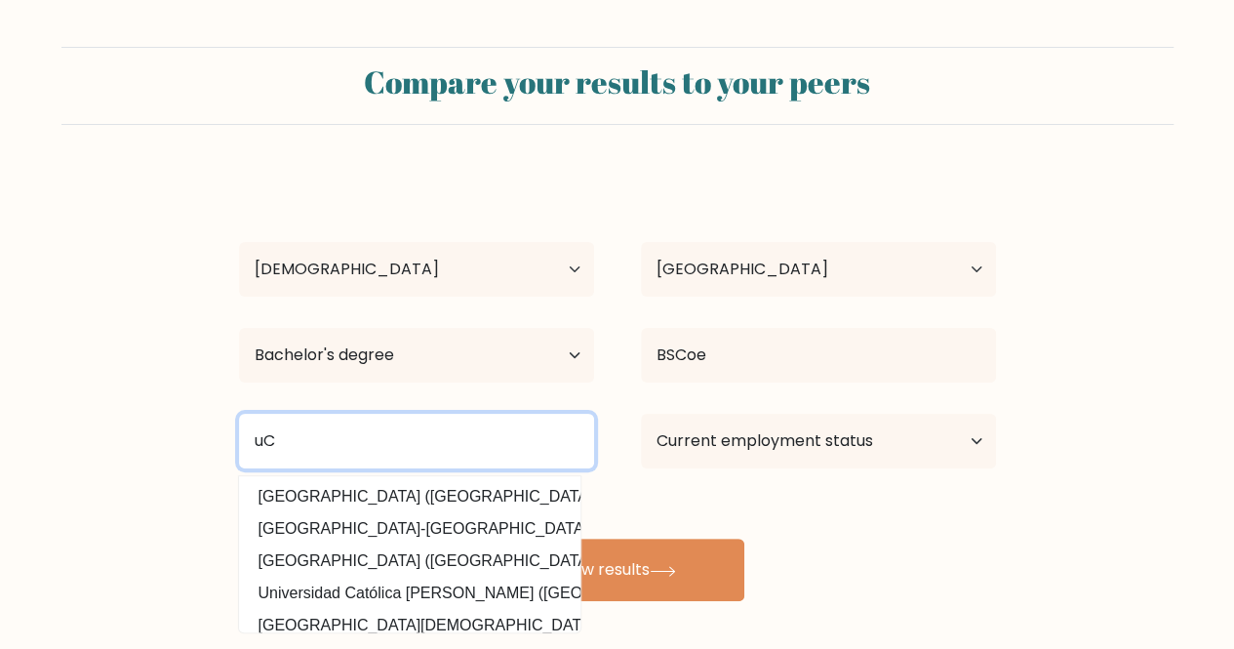
type input "u"
type input "U"
type input "union college of laguna"
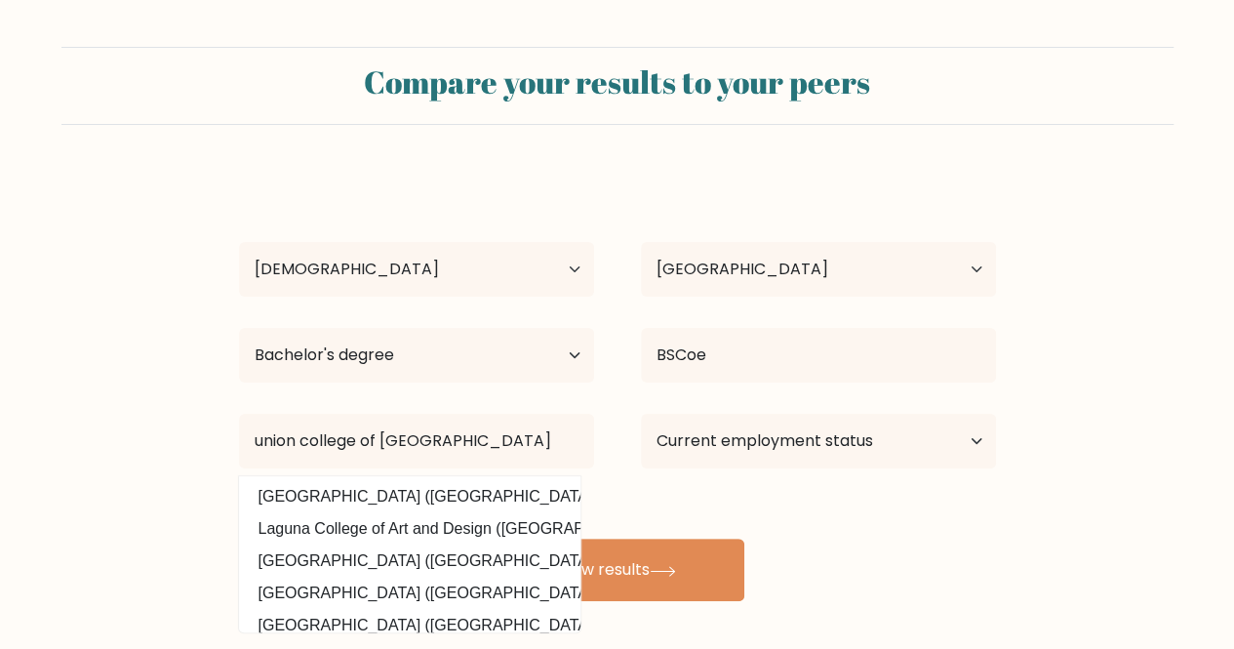
click at [1061, 493] on form "Compare your results to your peers mira mira Age Under 18 years old 18-24 years…" at bounding box center [617, 324] width 1234 height 554
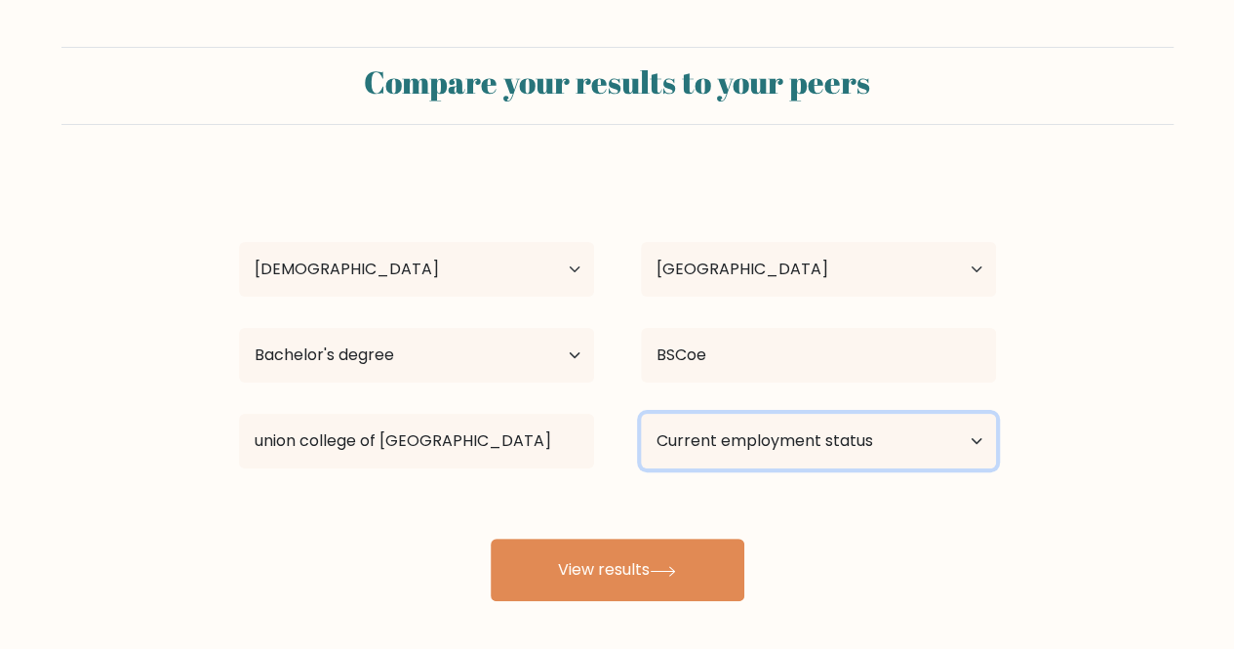
click at [751, 450] on select "Current employment status Employed Student Retired Other / prefer not to answer" at bounding box center [818, 441] width 355 height 55
click at [641, 414] on select "Current employment status Employed Student Retired Other / prefer not to answer" at bounding box center [818, 441] width 355 height 55
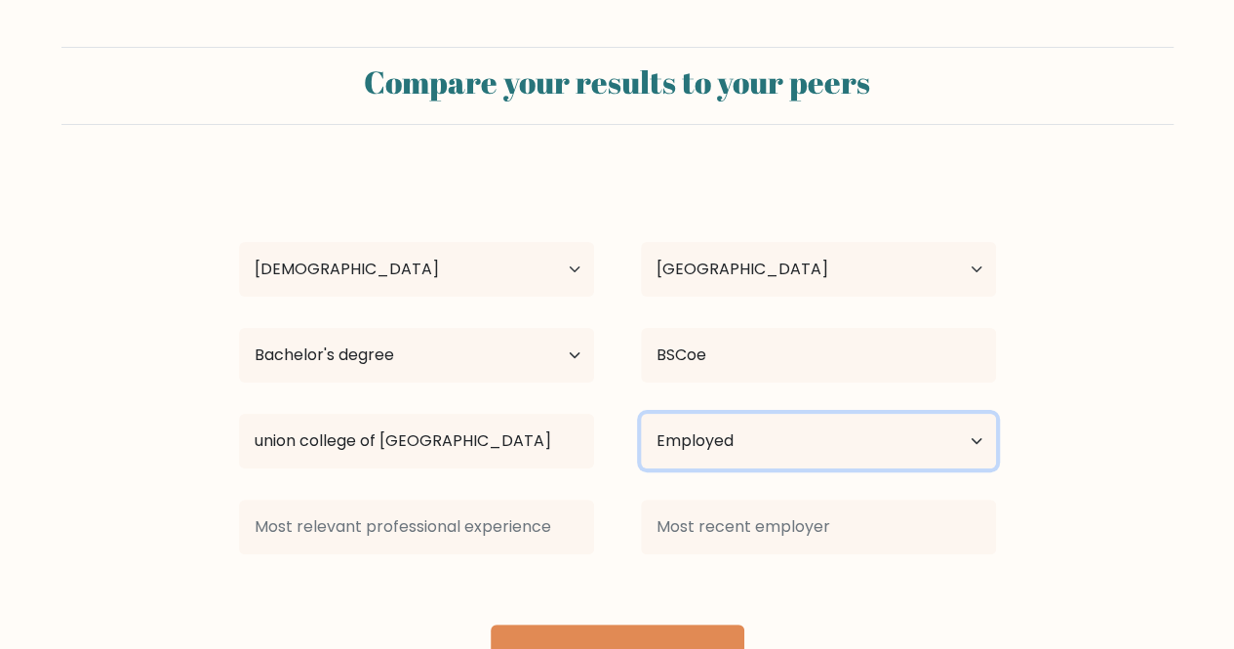
click at [729, 459] on select "Current employment status Employed Student Retired Other / prefer not to answer" at bounding box center [818, 441] width 355 height 55
select select "other"
click at [641, 414] on select "Current employment status Employed Student Retired Other / prefer not to answer" at bounding box center [818, 441] width 355 height 55
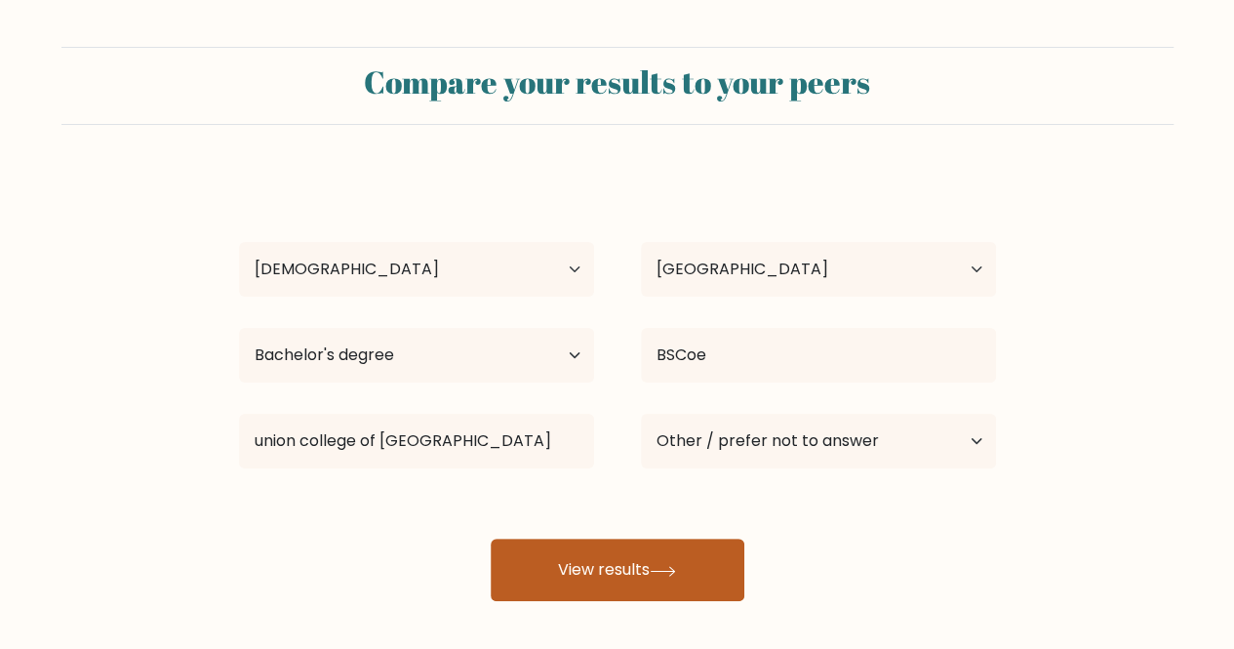
click at [634, 571] on button "View results" at bounding box center [618, 570] width 254 height 62
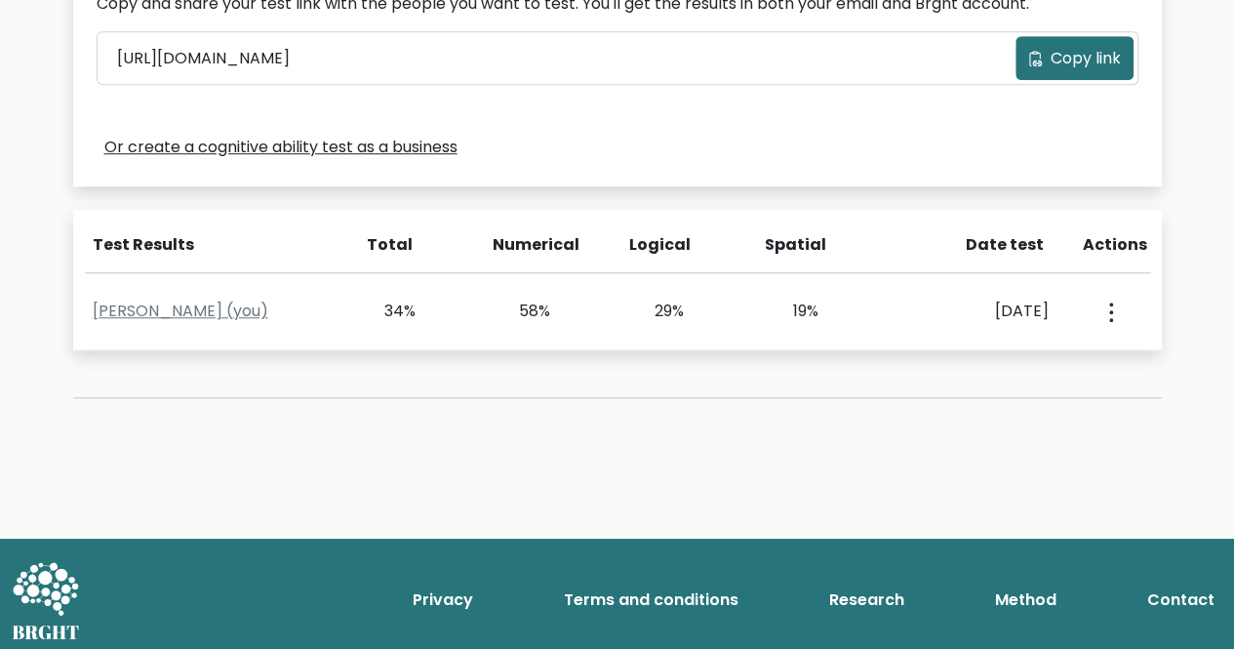
scroll to position [681, 0]
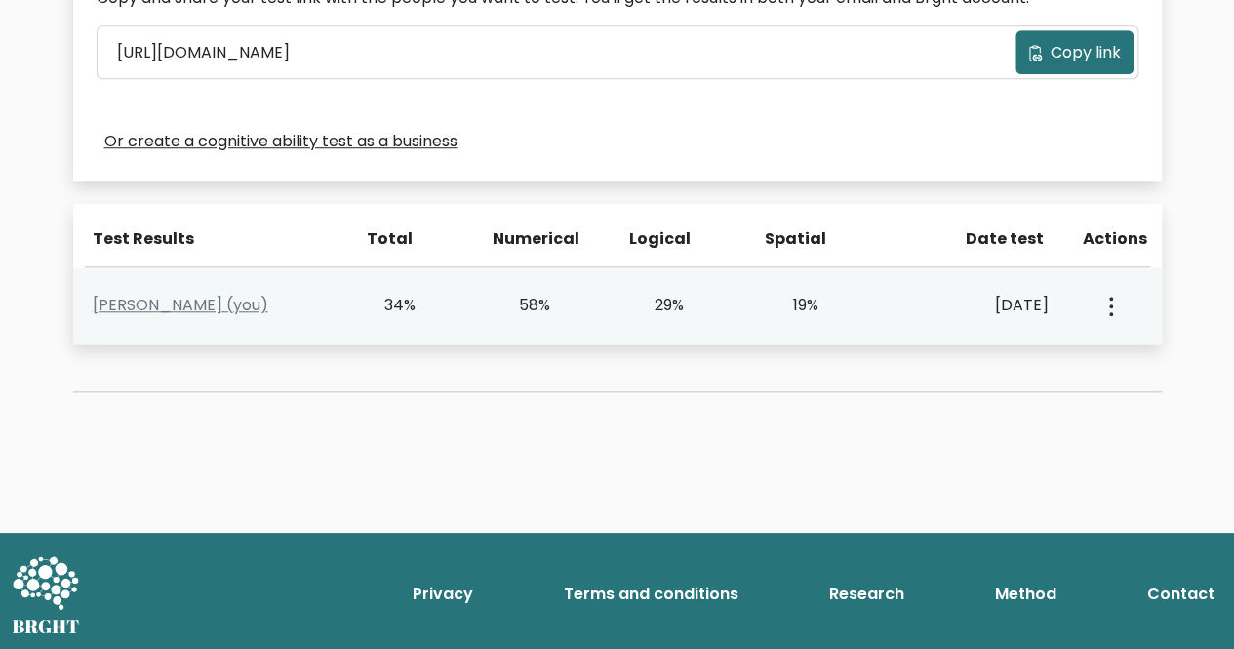
click at [1110, 309] on icon "button" at bounding box center [1112, 307] width 4 height 20
click at [1026, 364] on link "View Profile" at bounding box center [1038, 361] width 154 height 31
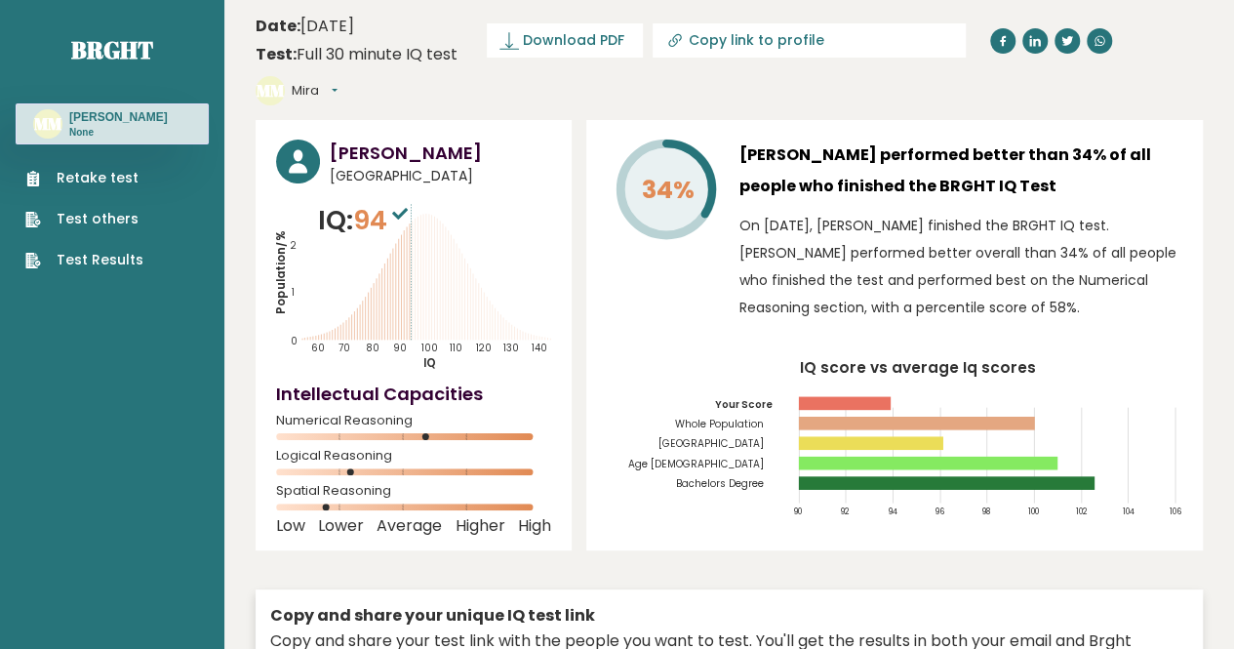
click at [353, 201] on p "IQ: 94" at bounding box center [365, 220] width 95 height 39
click at [384, 202] on span "94" at bounding box center [383, 220] width 60 height 36
